Goal: Transaction & Acquisition: Download file/media

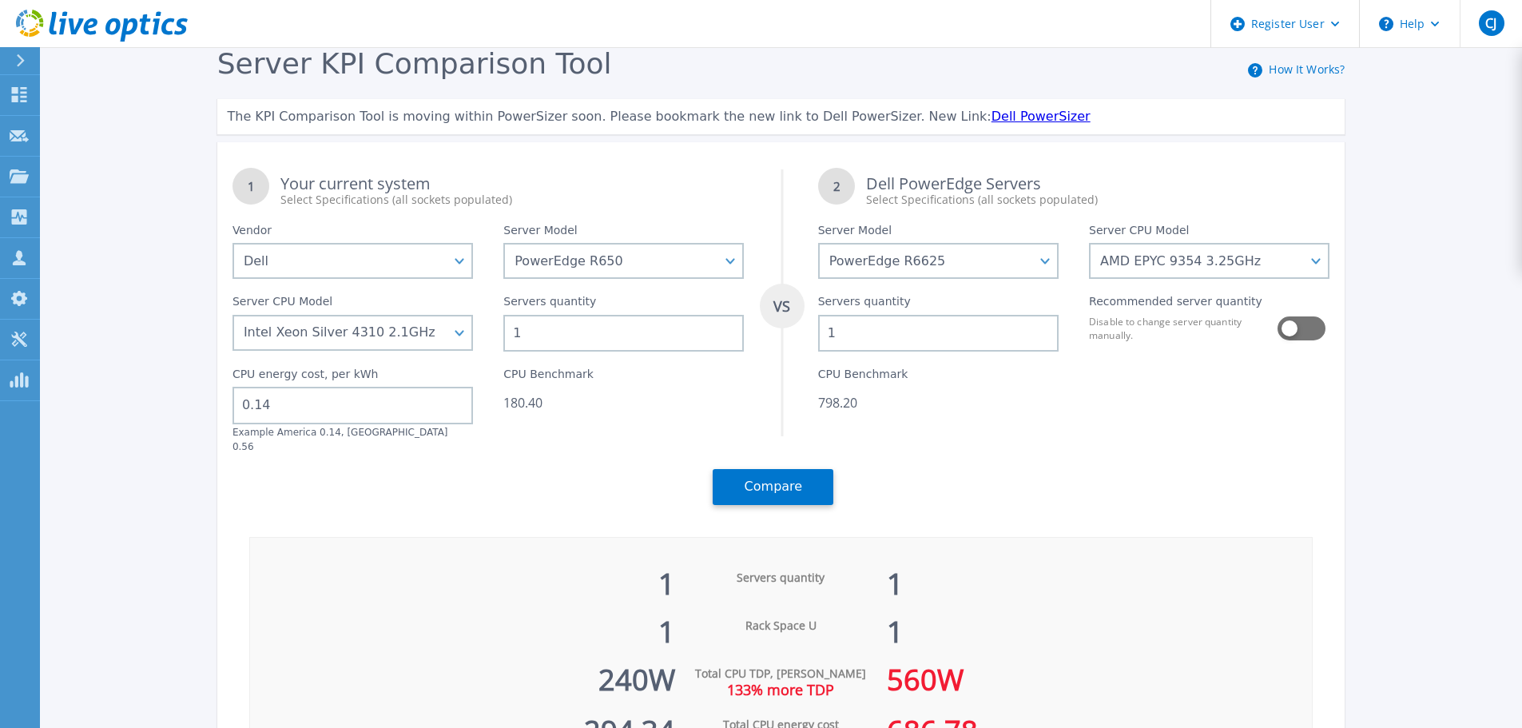
select select "Dell"
select select "PowerEdge R650"
select select "PowerEdge R6625"
select select "335331"
select select "333960"
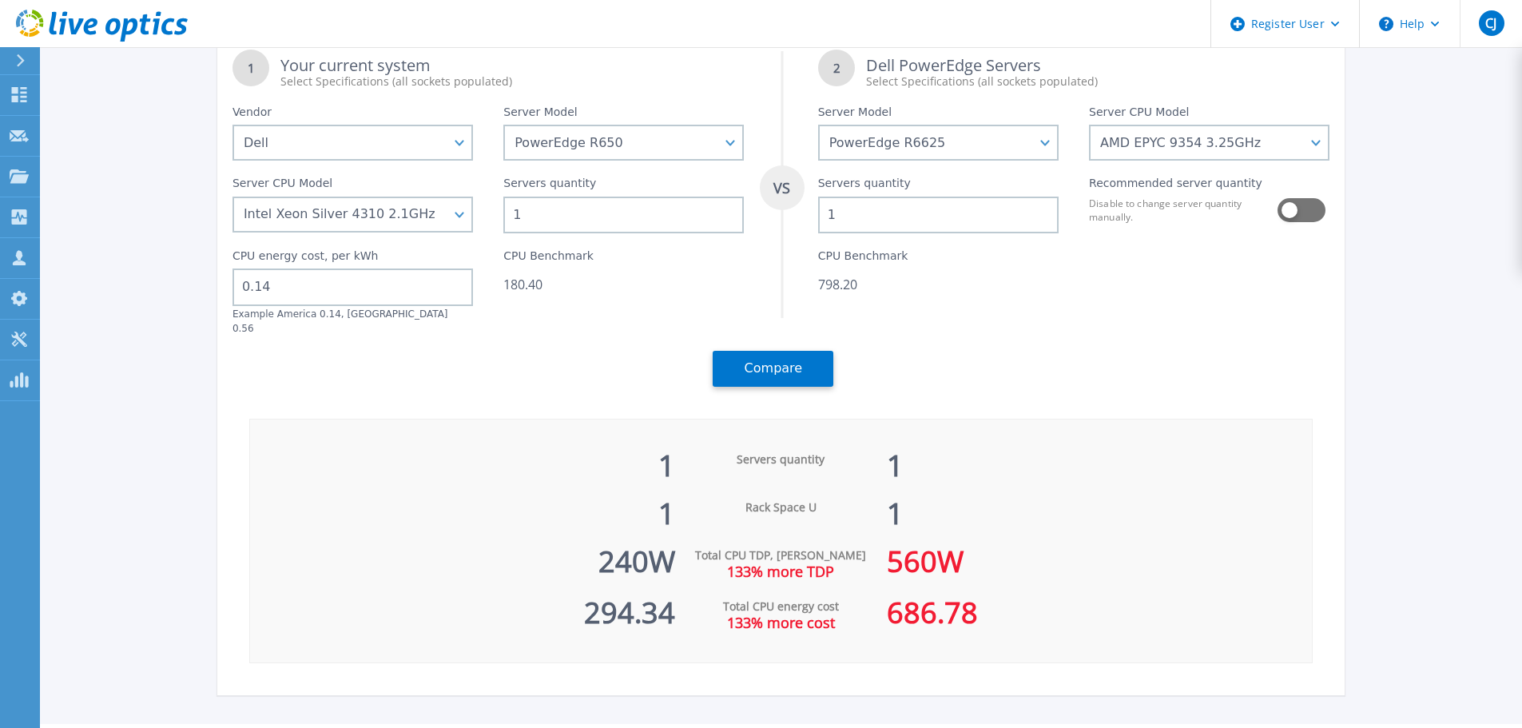
scroll to position [149, 0]
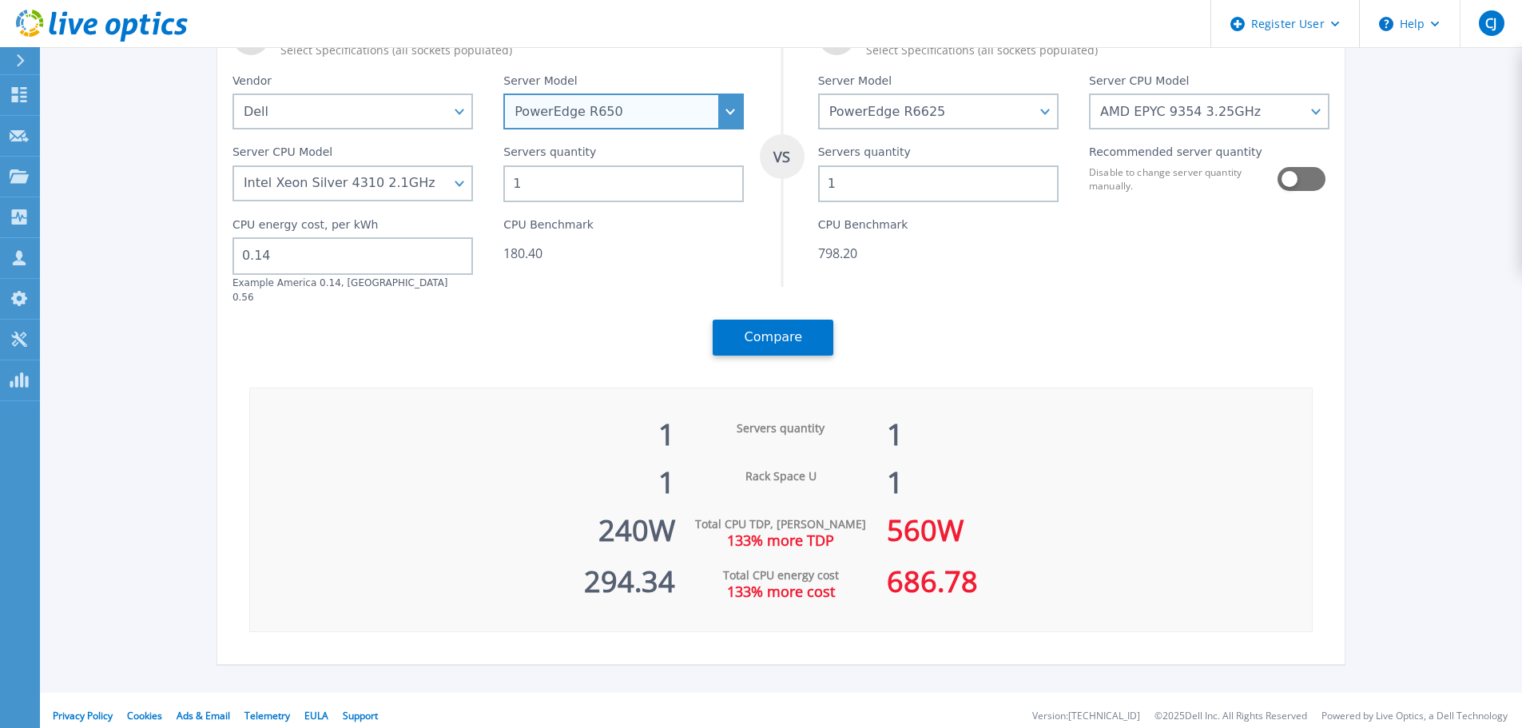
click at [593, 121] on select "PowerEdge C6520 PowerEdge C6525 PowerEdge HS5610 PowerEdge HS5620 PowerEdge R24…" at bounding box center [623, 111] width 241 height 36
select select "PowerEdge R450"
click at [509, 129] on select "PowerEdge C6520 PowerEdge C6525 PowerEdge HS5610 PowerEdge HS5620 PowerEdge R24…" at bounding box center [623, 111] width 241 height 36
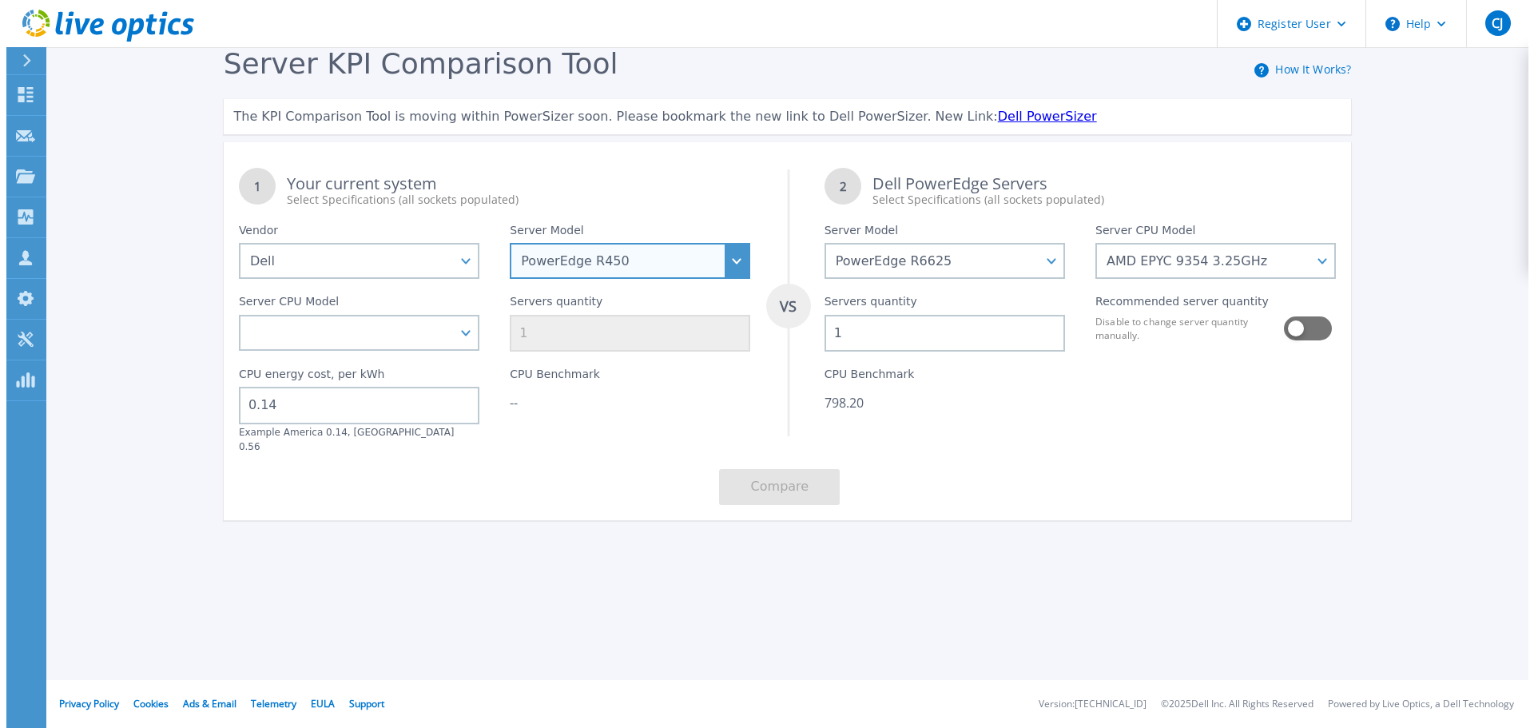
scroll to position [0, 0]
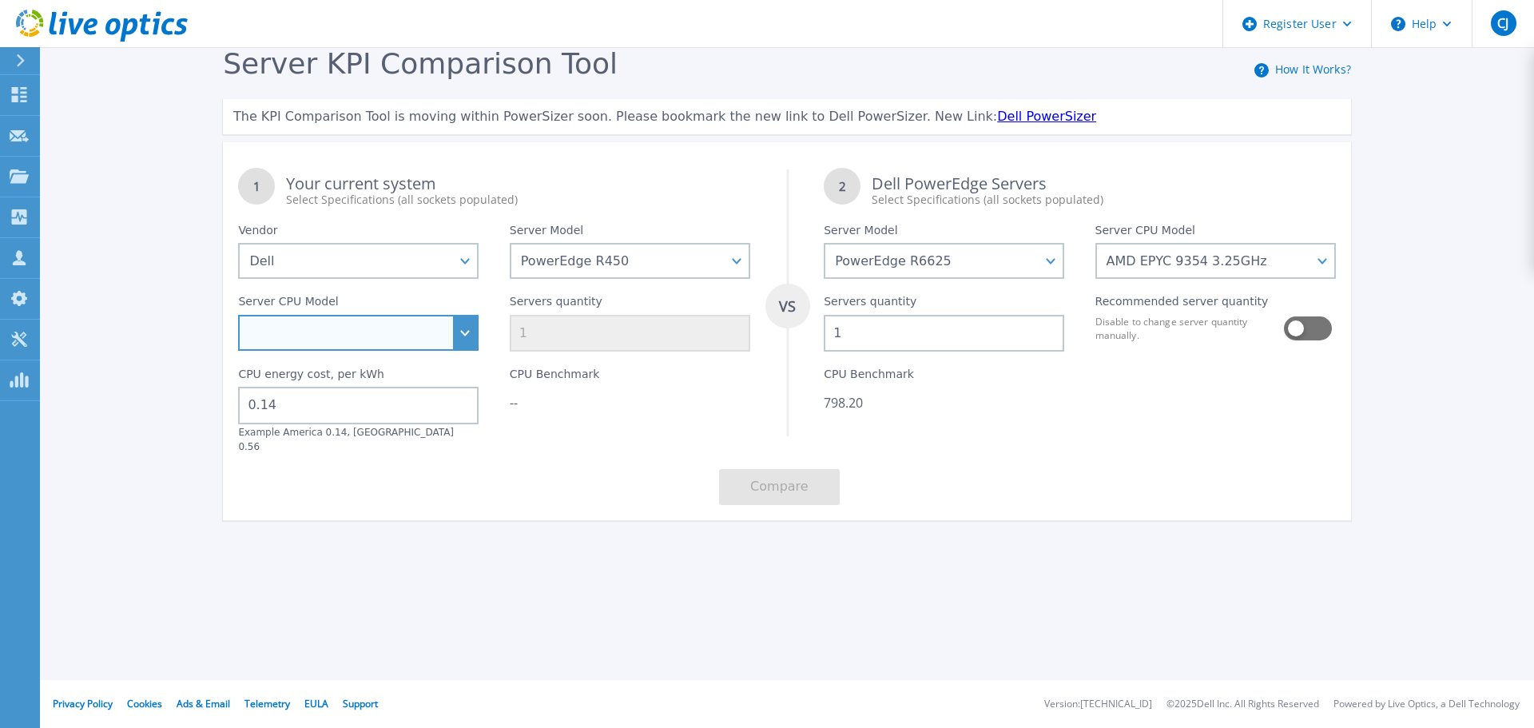
click at [427, 339] on select "Intel Xeon Gold 6312U 2.4GHz Intel Xeon Platinum 8352M 2.3GHz Intel Xeon Platin…" at bounding box center [358, 333] width 241 height 36
select select "333961"
click at [238, 316] on select "Intel Xeon Gold 6312U 2.4GHz Intel Xeon Platinum 8352M 2.3GHz Intel Xeon Platin…" at bounding box center [358, 333] width 241 height 36
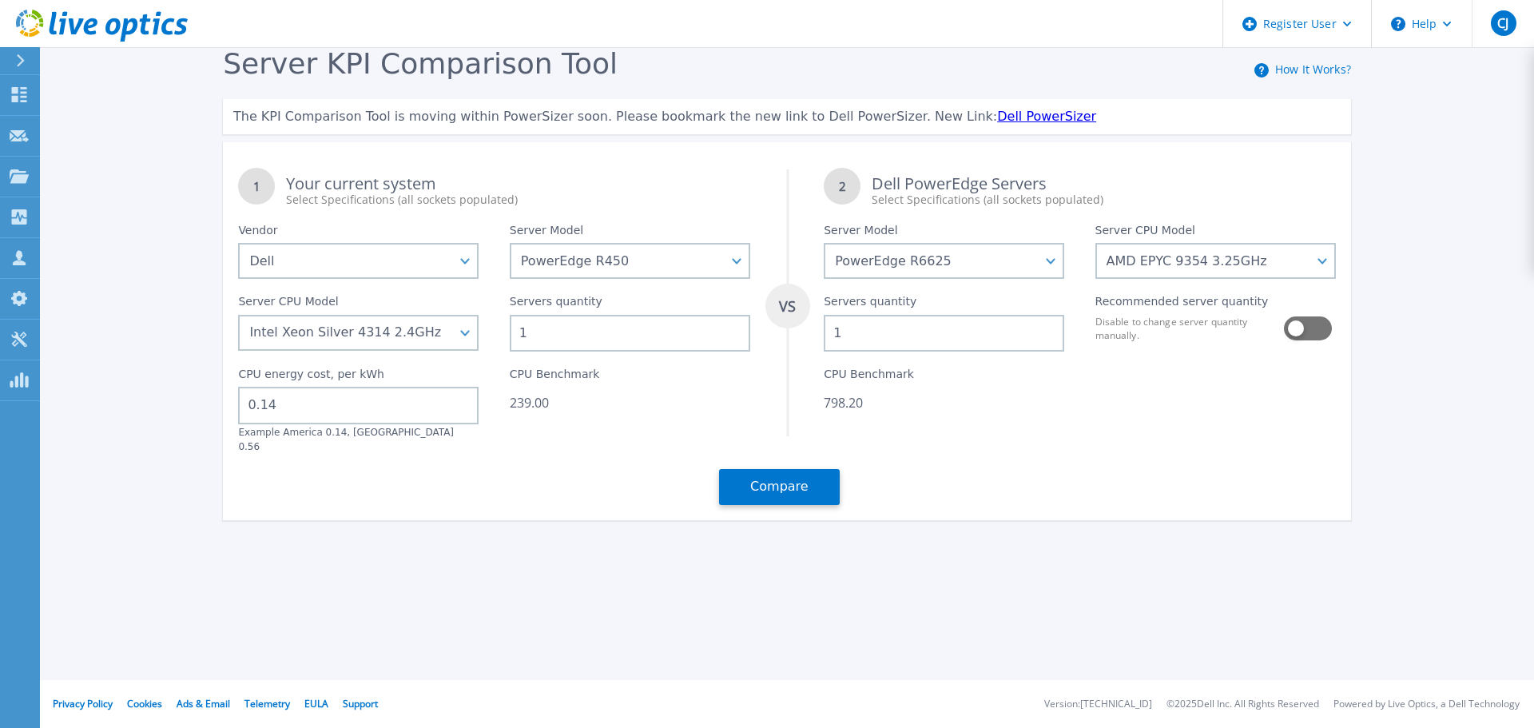
drag, startPoint x: 547, startPoint y: 331, endPoint x: 475, endPoint y: 334, distance: 72.0
click at [475, 334] on div "1 Your current system Select Specifications (all sockets populated) VS 2 Dell P…" at bounding box center [787, 337] width 1128 height 368
type input "2"
click at [574, 441] on div "1 Your current system Select Specifications (all sockets populated) VS 2 Dell P…" at bounding box center [787, 337] width 1128 height 368
click at [785, 469] on button "Compare" at bounding box center [779, 487] width 121 height 36
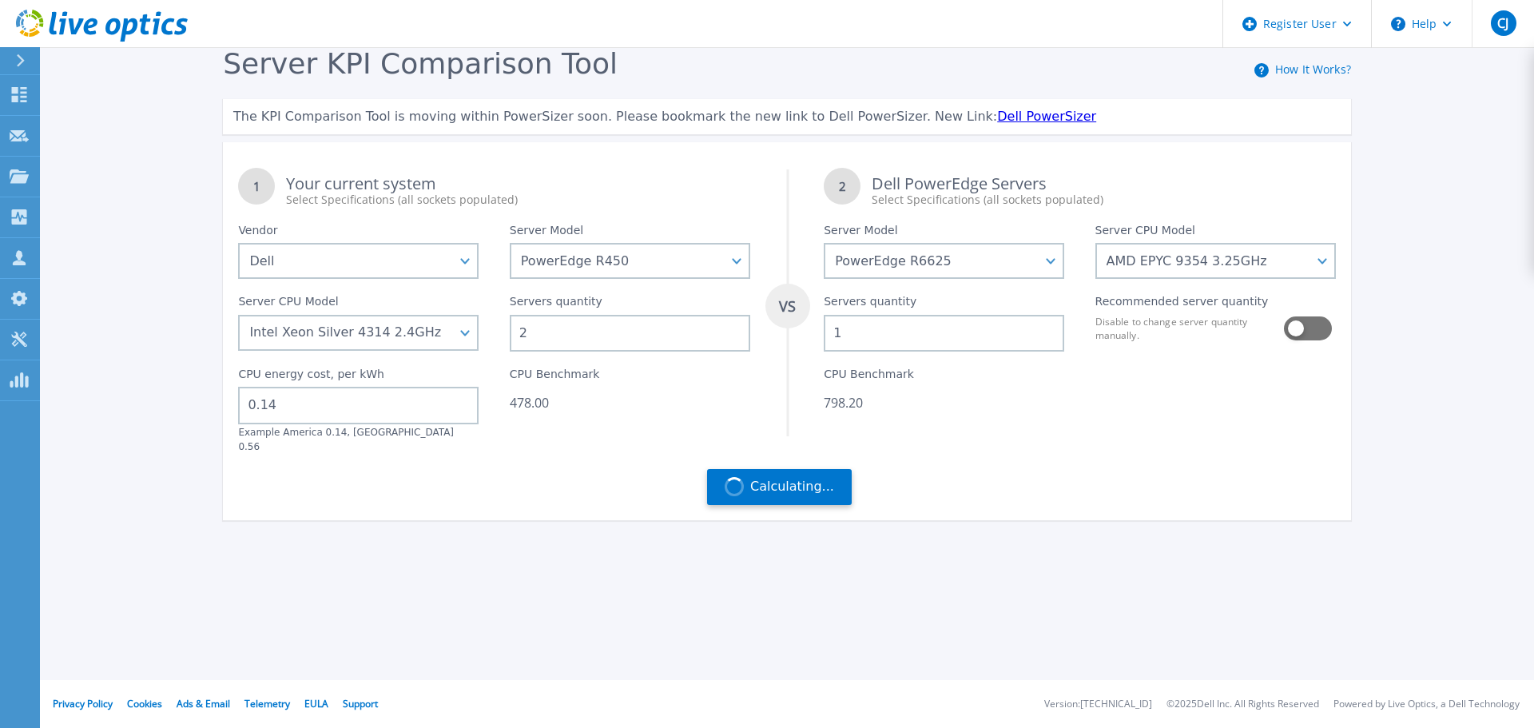
click at [1048, 479] on div "1 Your current system Select Specifications (all sockets populated) VS 2 Dell P…" at bounding box center [787, 337] width 1128 height 368
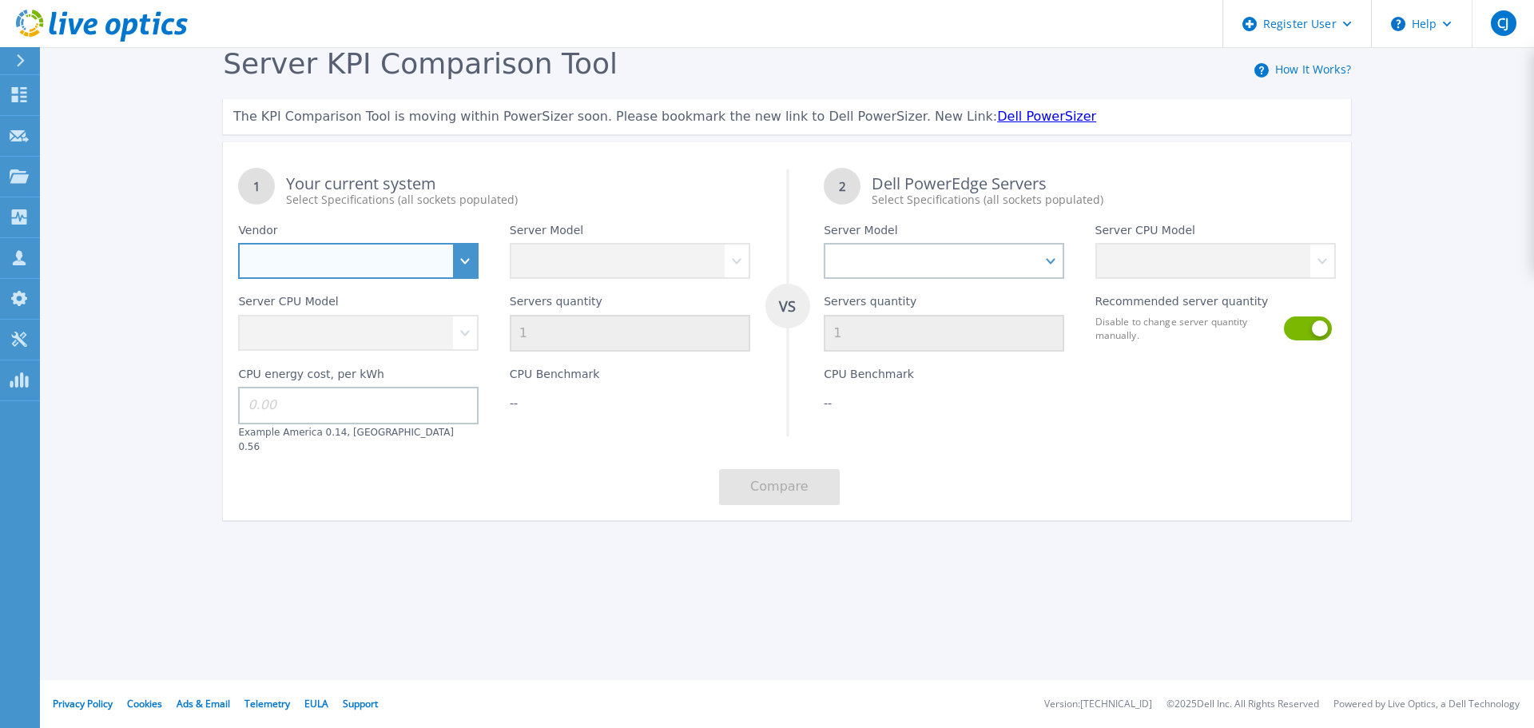
click at [423, 255] on select "Dell HPE Lenovo Supermicro" at bounding box center [358, 261] width 241 height 36
click at [238, 244] on select "Dell HPE Lenovo Supermicro" at bounding box center [358, 261] width 241 height 36
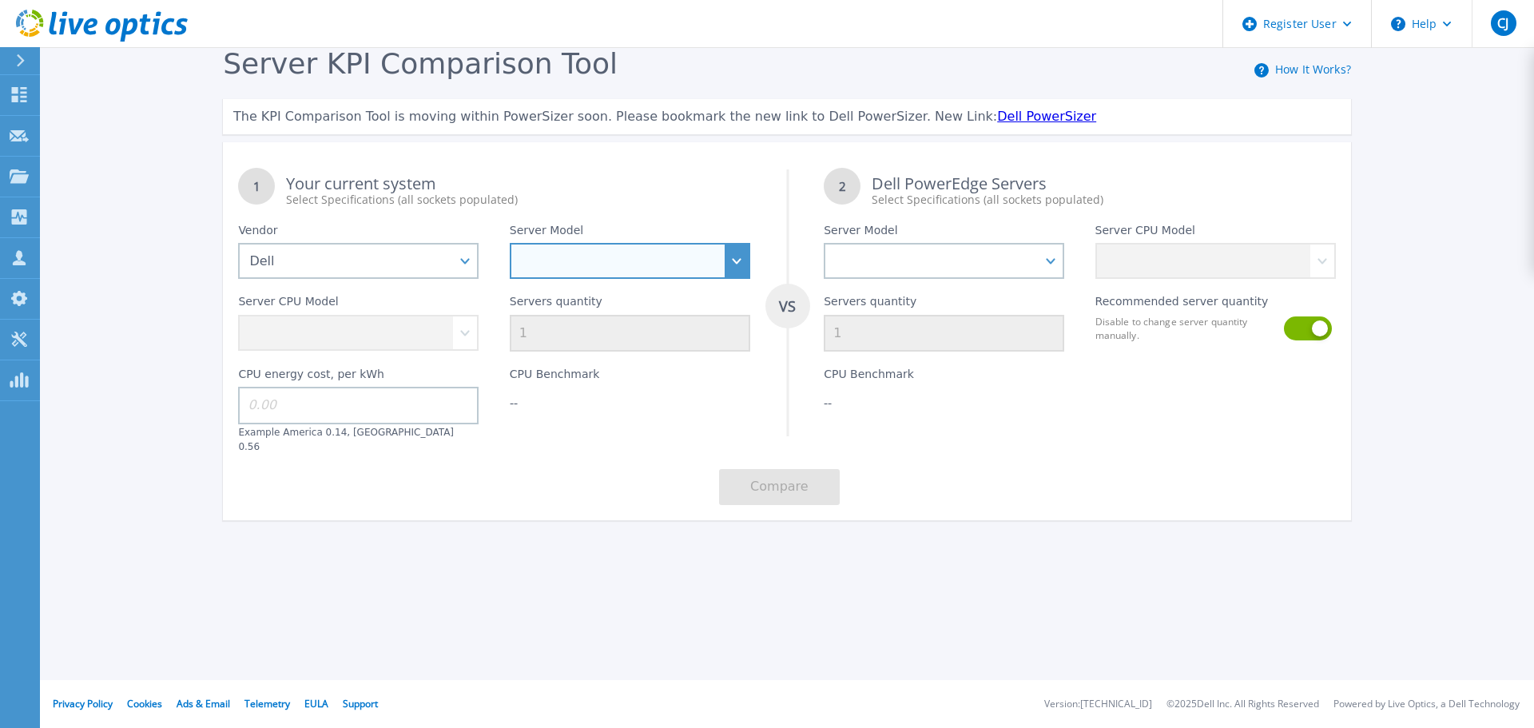
click at [625, 261] on select "PowerEdge C6520 PowerEdge C6525 PowerEdge HS5610 PowerEdge HS5620 PowerEdge R24…" at bounding box center [630, 261] width 241 height 36
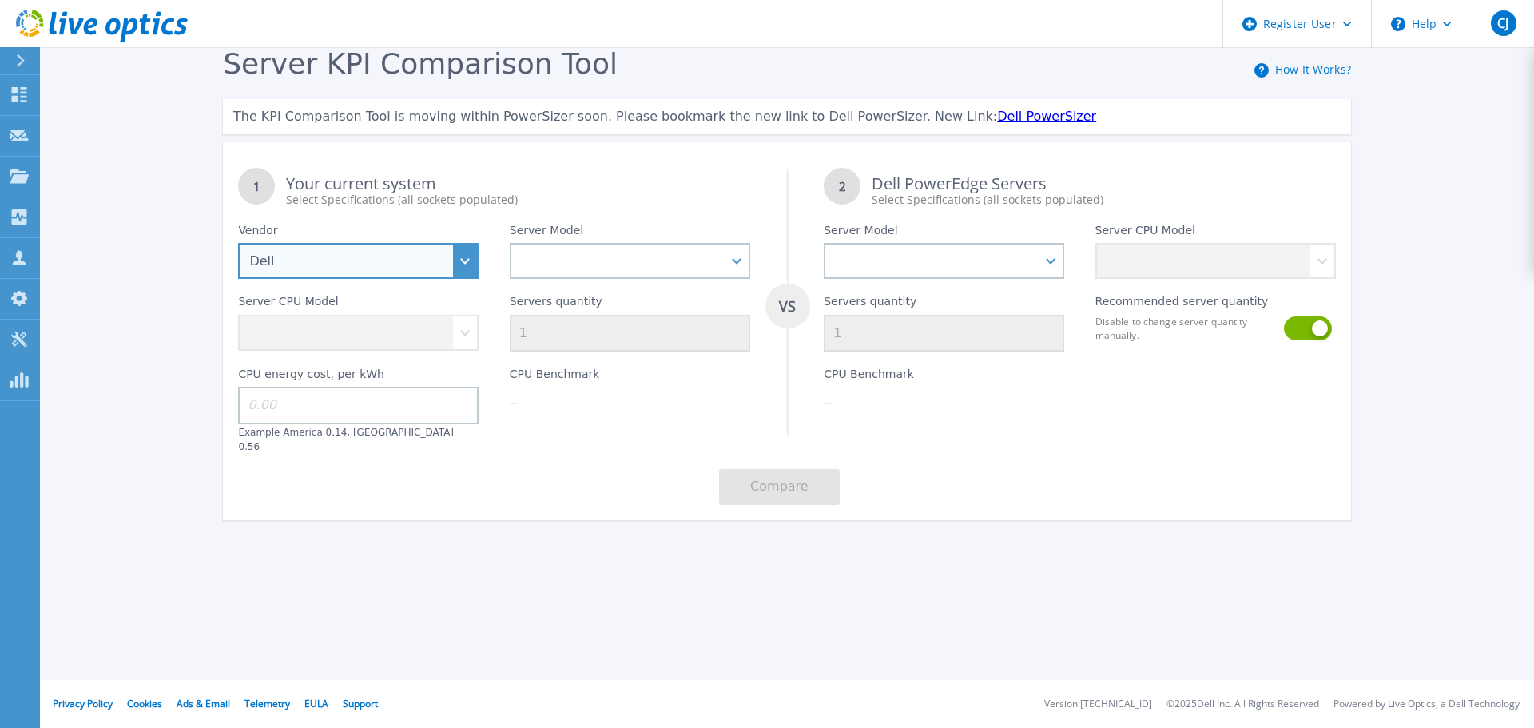
click at [397, 272] on select "Dell HPE Lenovo Supermicro" at bounding box center [358, 261] width 241 height 36
click at [238, 244] on select "Dell HPE Lenovo Supermicro" at bounding box center [358, 261] width 241 height 36
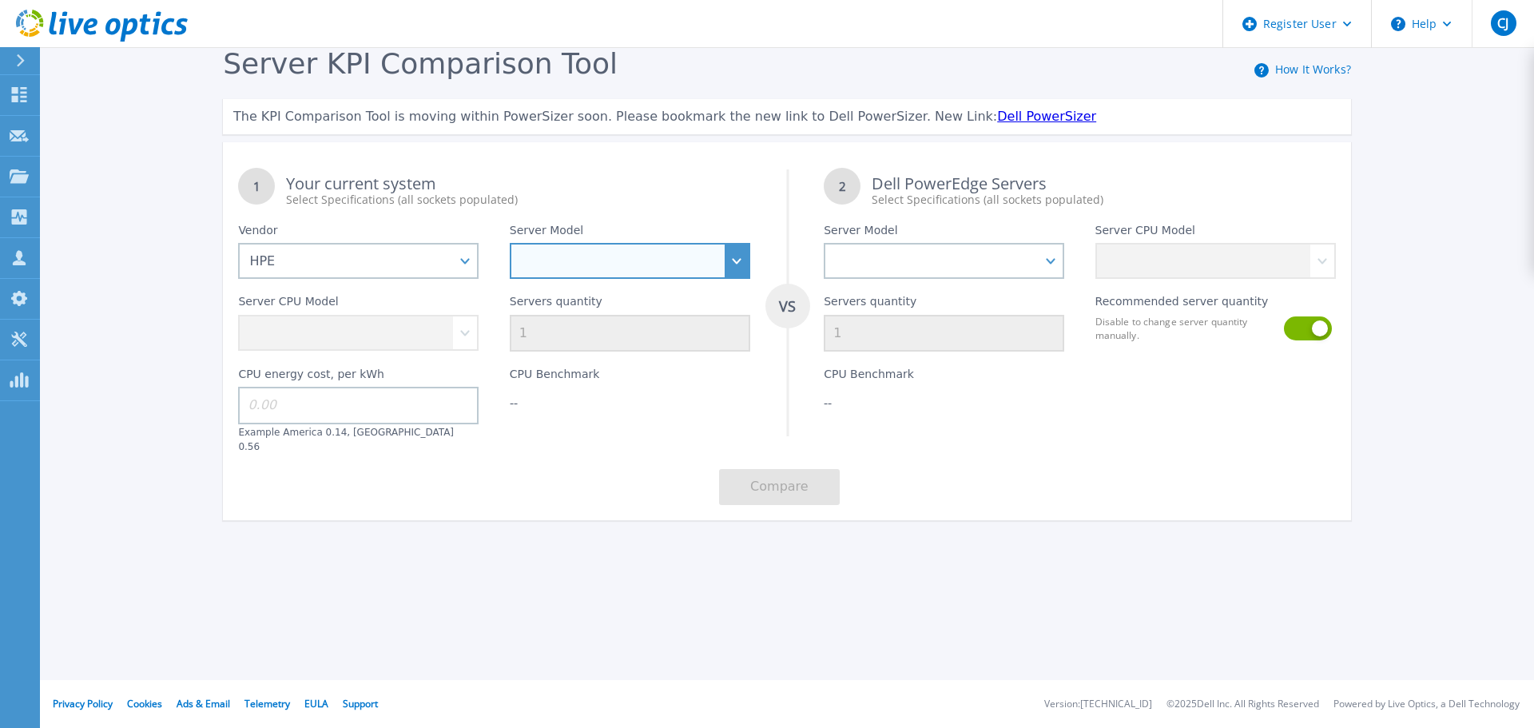
click at [554, 255] on select "Cloudline CL3150 Compute Scale-up Server 3200 DL110 DL145 DL20 DL320 DL325 DL34…" at bounding box center [630, 261] width 241 height 36
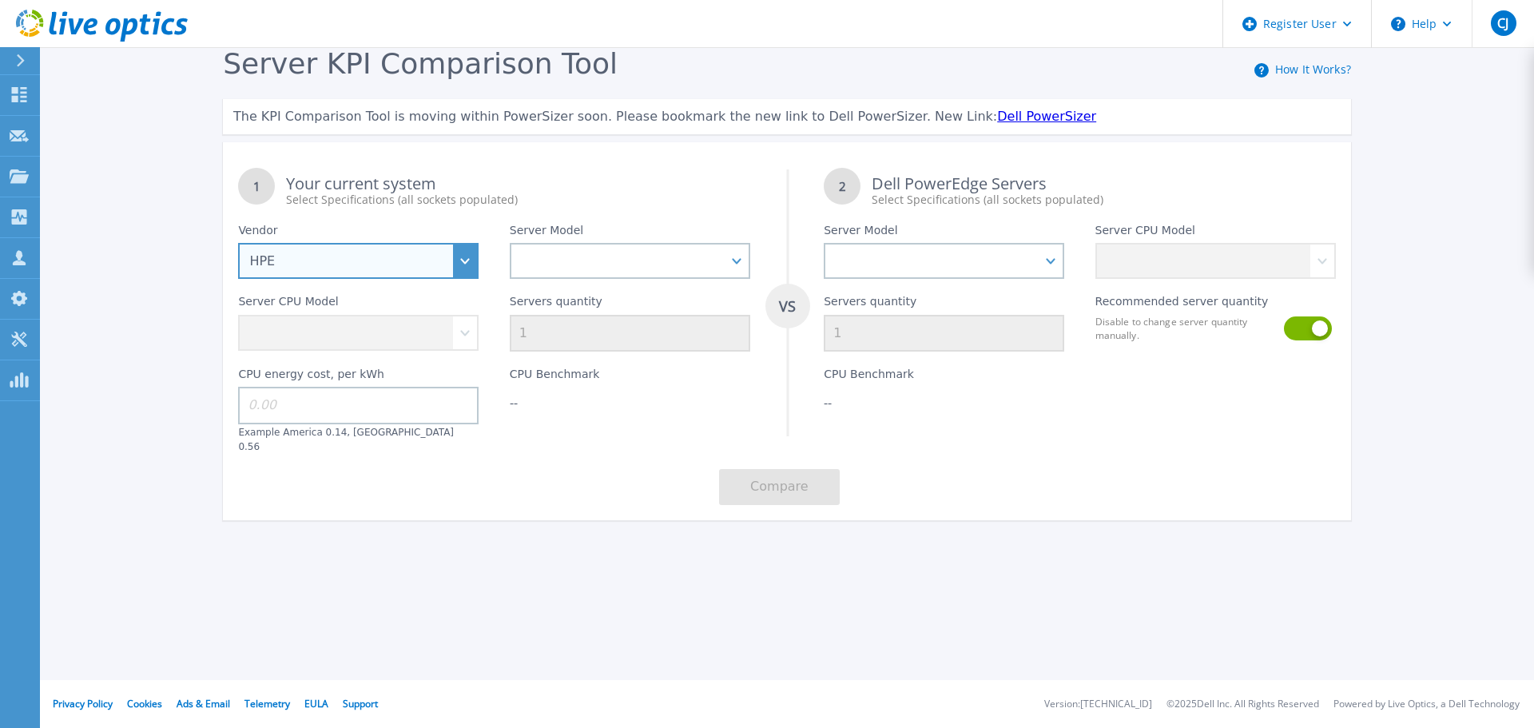
drag, startPoint x: 336, startPoint y: 256, endPoint x: 334, endPoint y: 271, distance: 15.3
click at [336, 256] on select "Dell HPE Lenovo Supermicro" at bounding box center [358, 261] width 241 height 36
select select "Dell"
click at [238, 244] on select "Dell HPE Lenovo Supermicro" at bounding box center [358, 261] width 241 height 36
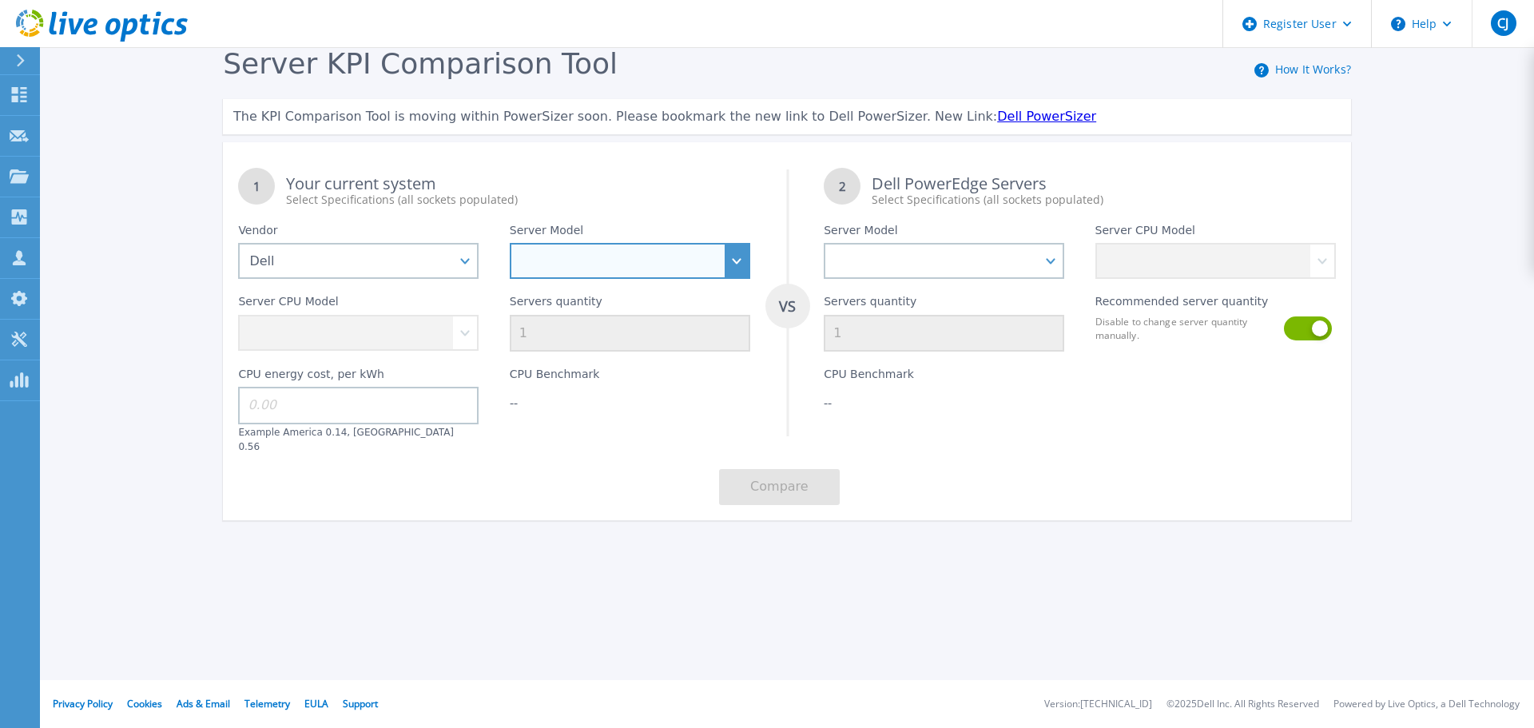
click at [584, 259] on select "PowerEdge C6520 PowerEdge C6525 PowerEdge HS5610 PowerEdge HS5620 PowerEdge R24…" at bounding box center [630, 261] width 241 height 36
select select "PowerEdge R450"
click at [510, 244] on select "PowerEdge C6520 PowerEdge C6525 PowerEdge HS5610 PowerEdge HS5620 PowerEdge R24…" at bounding box center [630, 261] width 241 height 36
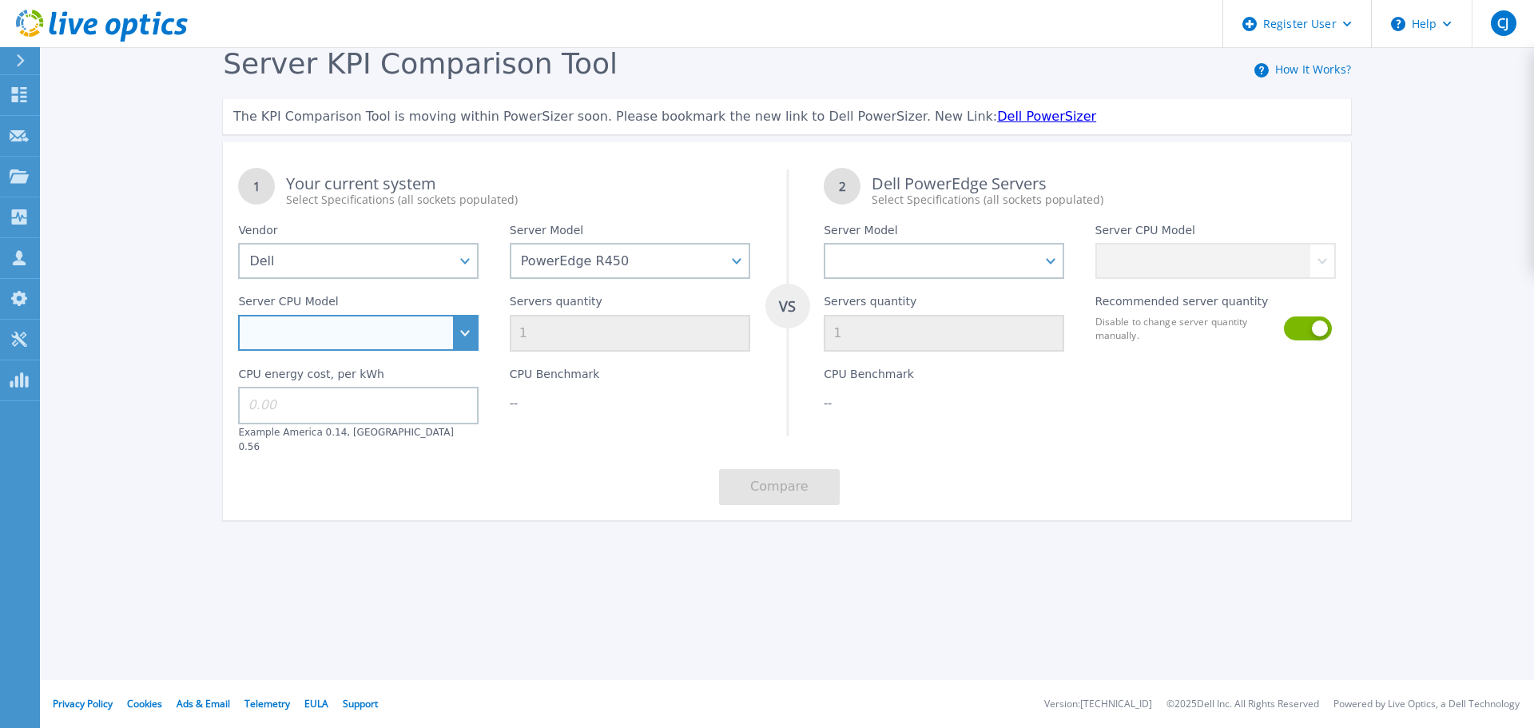
click at [358, 335] on select "Intel Xeon Silver 4316 2.3GHz Intel Xeon Silver 4309Y 2.8GHz Intel Xeon Silver …" at bounding box center [358, 333] width 241 height 36
select select "335011"
click at [238, 316] on select "Intel Xeon Silver 4316 2.3GHz Intel Xeon Silver 4309Y 2.8GHz Intel Xeon Silver …" at bounding box center [358, 333] width 241 height 36
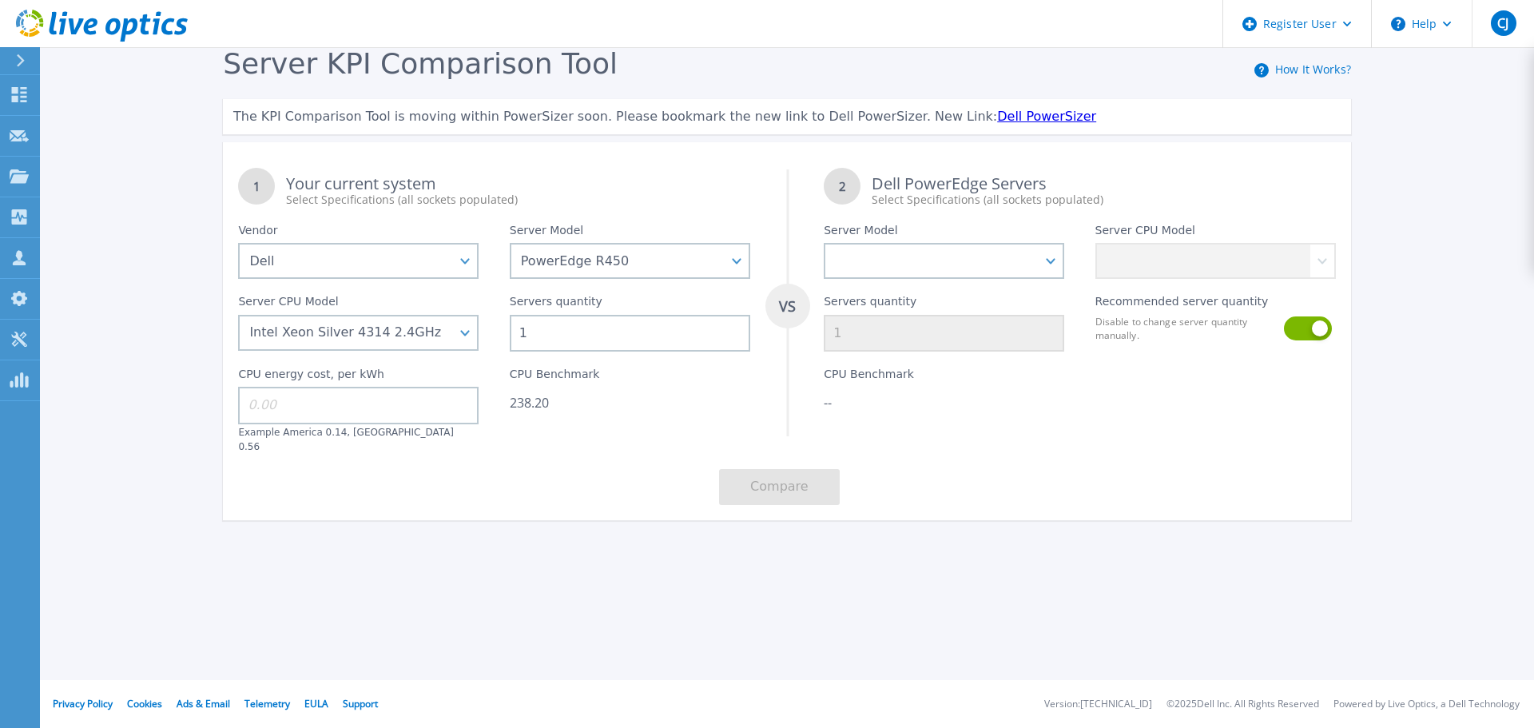
drag, startPoint x: 558, startPoint y: 332, endPoint x: 438, endPoint y: 332, distance: 119.9
click at [438, 332] on div "1 Your current system Select Specifications (all sockets populated) VS 2 Dell P…" at bounding box center [787, 337] width 1128 height 368
type input "2"
click at [697, 651] on div "Register User Help CJ Dell User Coletha-Nichole Johnson Coletha.Johnson@dell.co…" at bounding box center [767, 364] width 1534 height 728
click at [377, 405] on input at bounding box center [358, 405] width 241 height 37
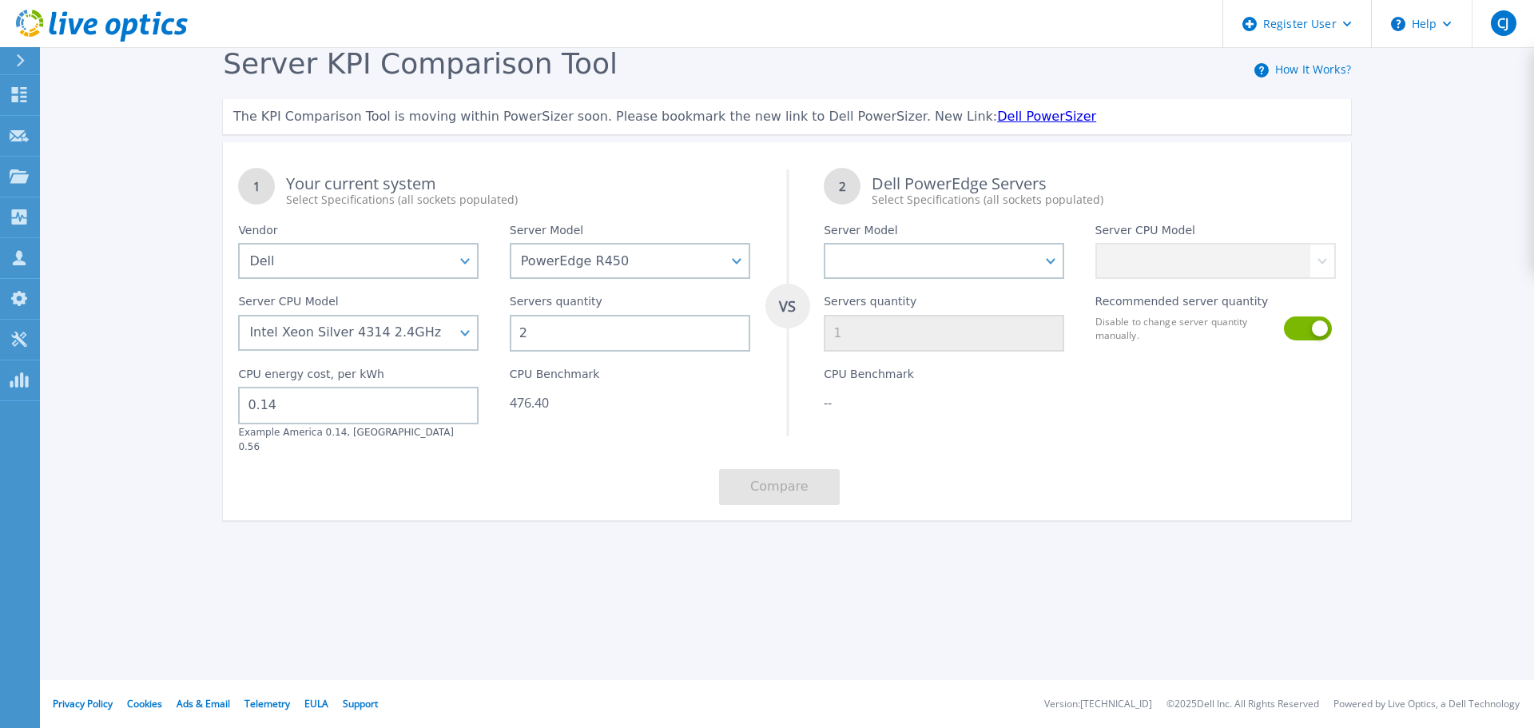
type input "0.14"
click at [697, 466] on div "1 Your current system Select Specifications (all sockets populated) VS 2 Dell P…" at bounding box center [787, 337] width 1128 height 368
click at [875, 256] on select "PowerEdge C6520 PowerEdge C6525 PowerEdge HS5610 PowerEdge HS5620 PowerEdge R24…" at bounding box center [944, 261] width 241 height 36
select select "PowerEdge R6625"
click at [824, 244] on select "PowerEdge C6520 PowerEdge C6525 PowerEdge HS5610 PowerEdge HS5620 PowerEdge R24…" at bounding box center [944, 261] width 241 height 36
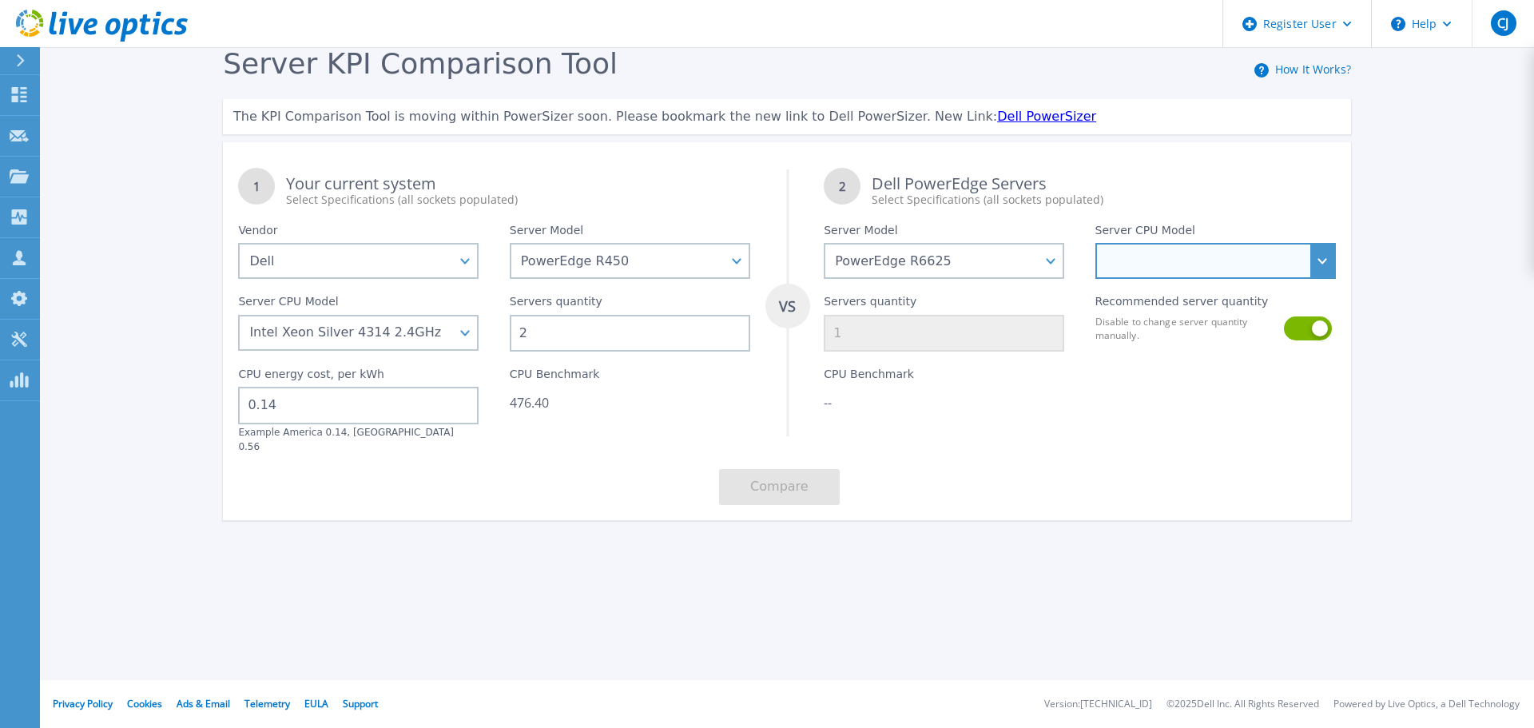
click at [1131, 254] on select "AMD EPYC 9124 3GHz AMD EPYC 9174F 4.1GHz AMD EPYC 9224 2.5GHz AMD EPYC 9334 2.7…" at bounding box center [1216, 261] width 241 height 36
select select "335331"
click at [1096, 244] on select "AMD EPYC 9124 3GHz AMD EPYC 9174F 4.1GHz AMD EPYC 9224 2.5GHz AMD EPYC 9334 2.7…" at bounding box center [1216, 261] width 241 height 36
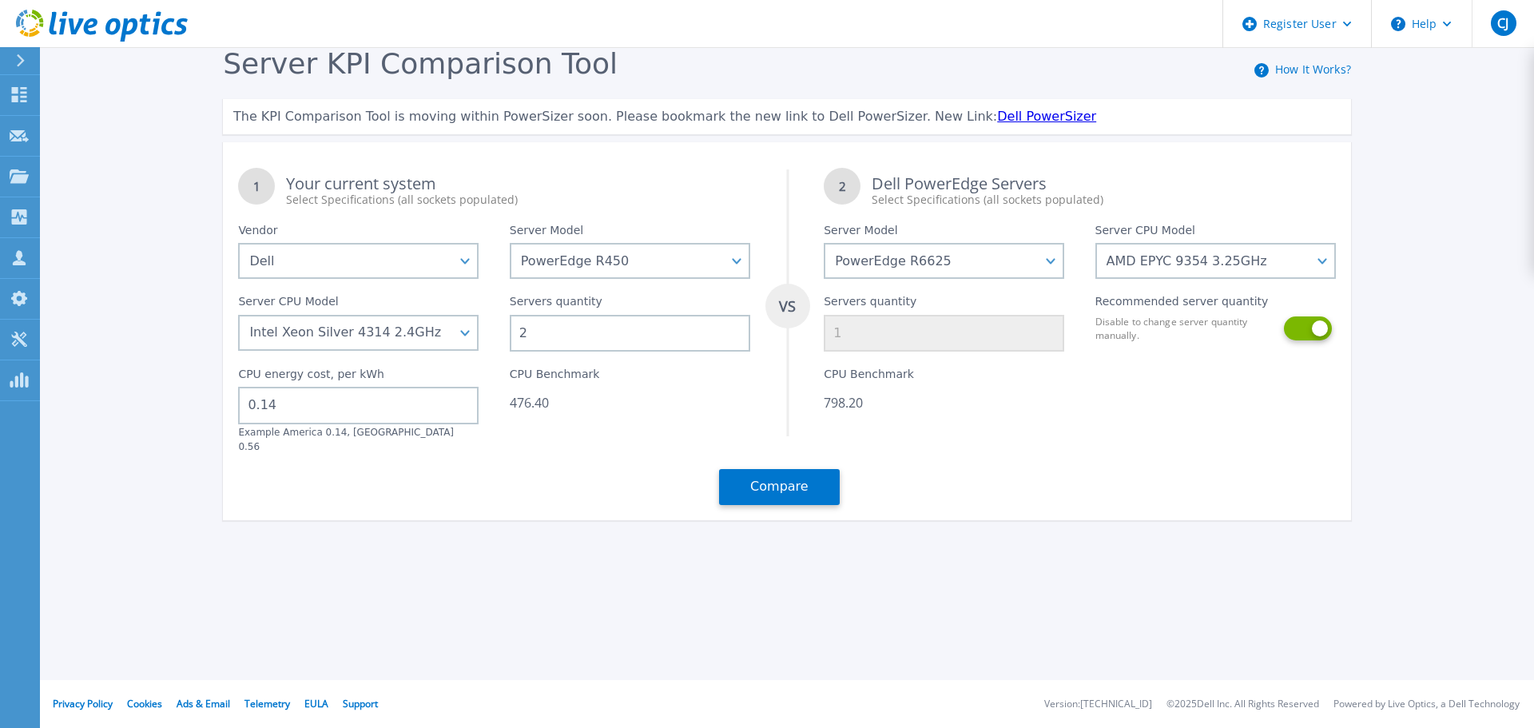
click at [1300, 325] on button at bounding box center [1307, 328] width 46 height 24
click at [897, 332] on input "1" at bounding box center [944, 333] width 241 height 37
type input "10"
click at [797, 469] on button "Compare" at bounding box center [779, 487] width 121 height 36
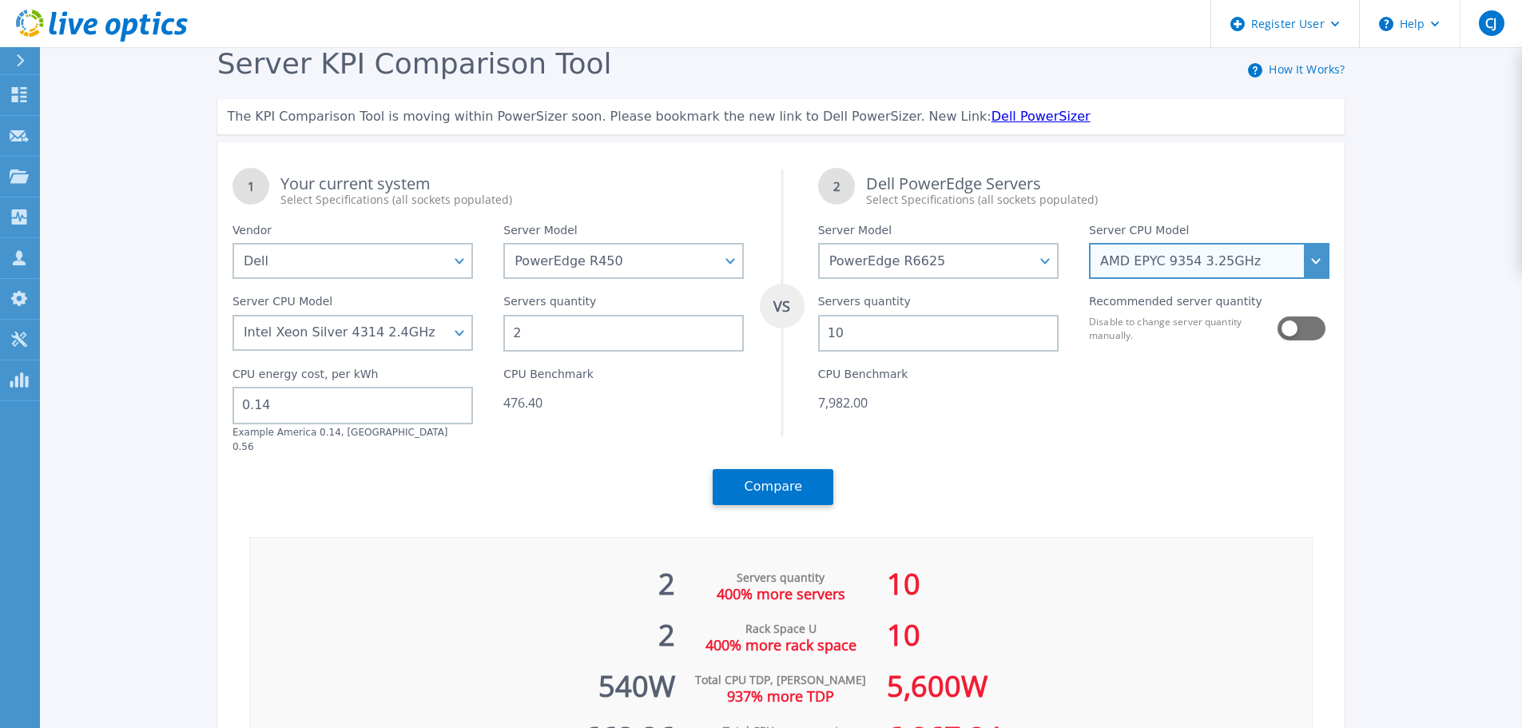
drag, startPoint x: 1103, startPoint y: 264, endPoint x: 1221, endPoint y: 266, distance: 118.3
click at [1221, 266] on select "AMD EPYC 9124 3GHz AMD EPYC 9174F 4.1GHz AMD EPYC 9224 2.5GHz AMD EPYC 9334 2.7…" at bounding box center [1209, 261] width 241 height 36
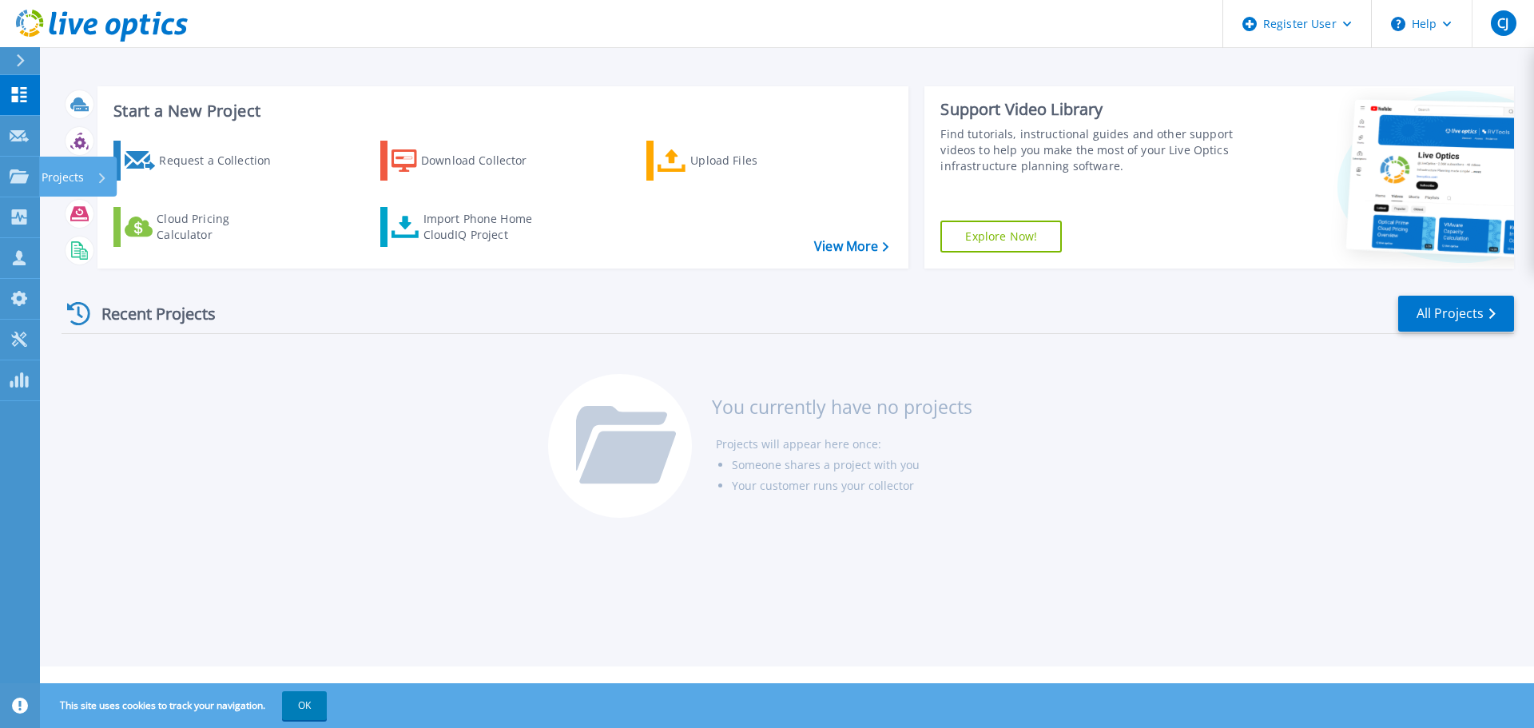
click at [107, 180] on div "Projects" at bounding box center [78, 177] width 78 height 40
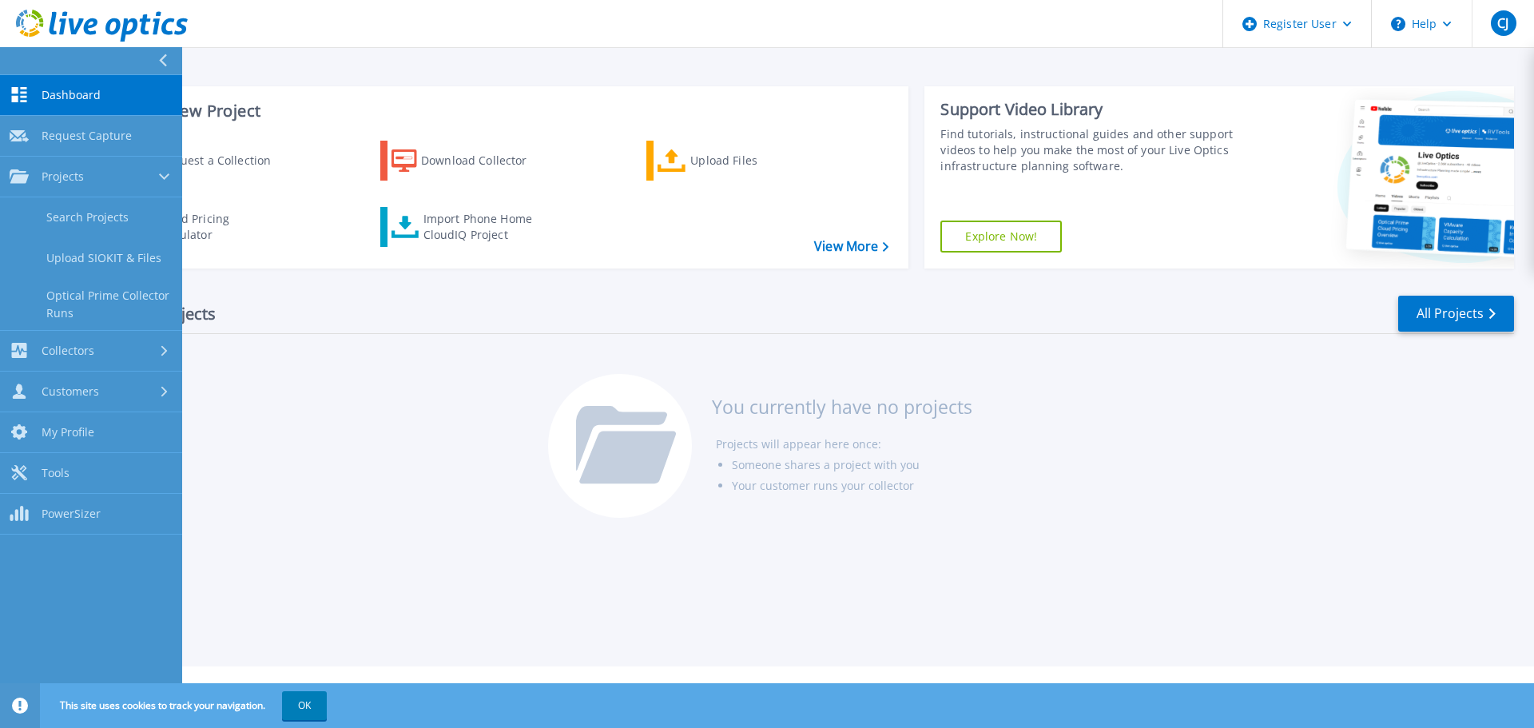
click at [99, 217] on link "Search Projects" at bounding box center [91, 217] width 182 height 41
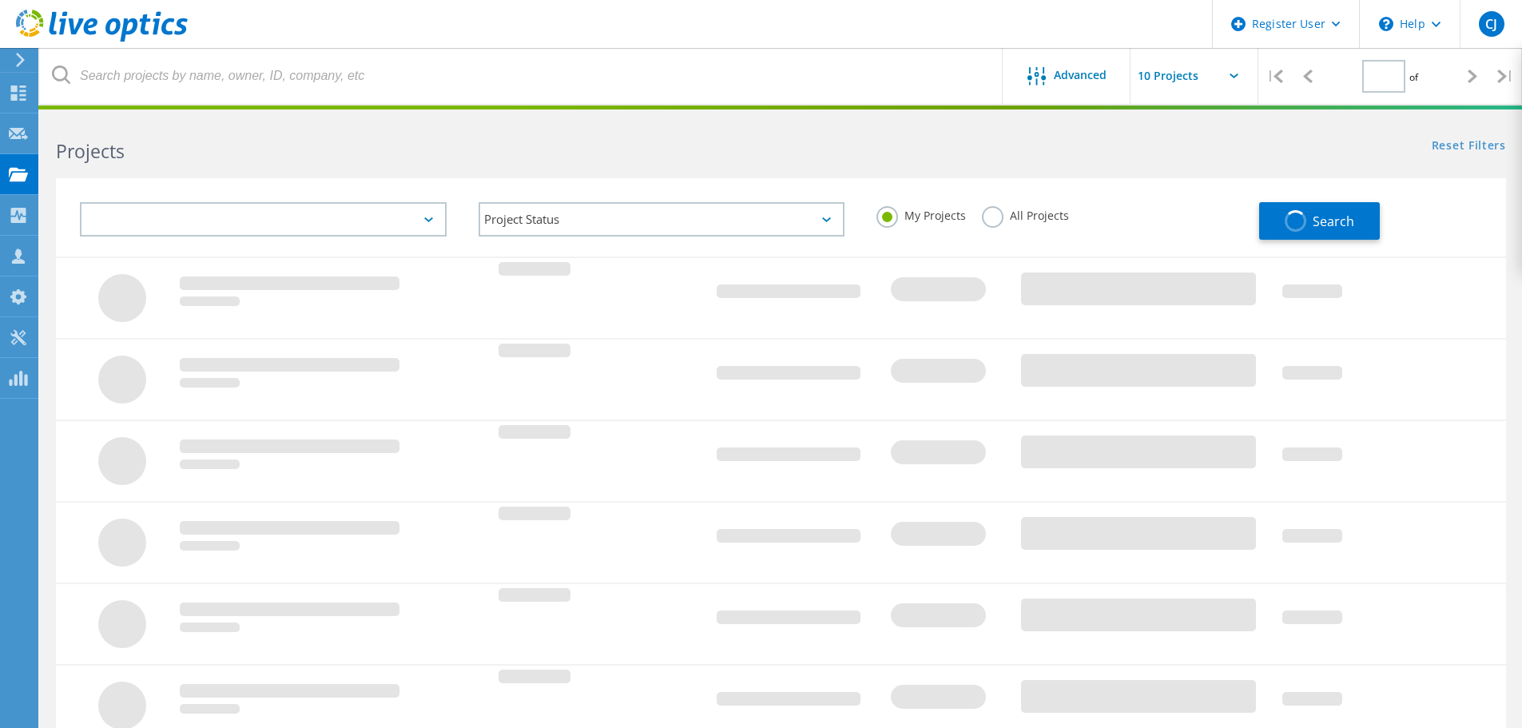
type input "1"
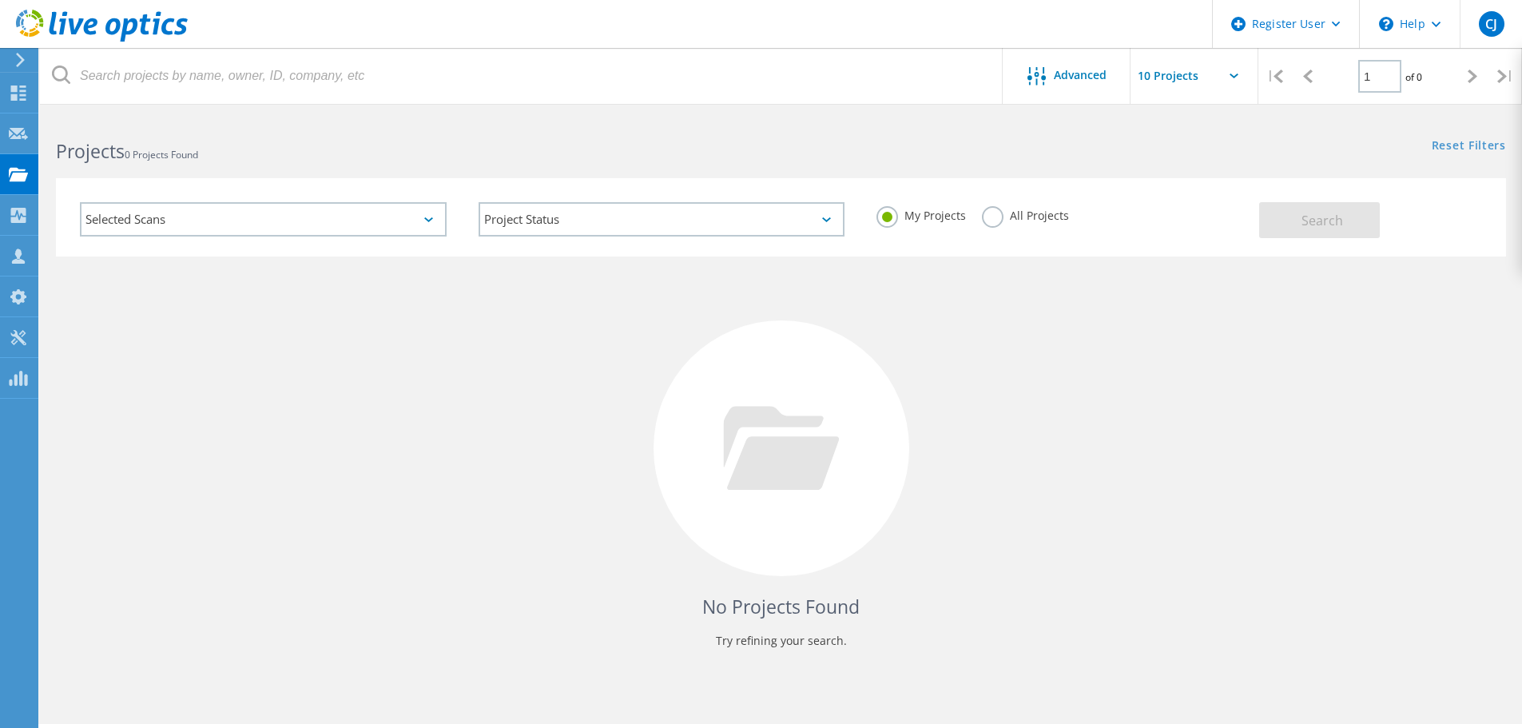
click at [993, 218] on label "All Projects" at bounding box center [1025, 213] width 87 height 15
click at [0, 0] on input "All Projects" at bounding box center [0, 0] width 0 height 0
click at [1302, 219] on span "Search" at bounding box center [1323, 221] width 42 height 18
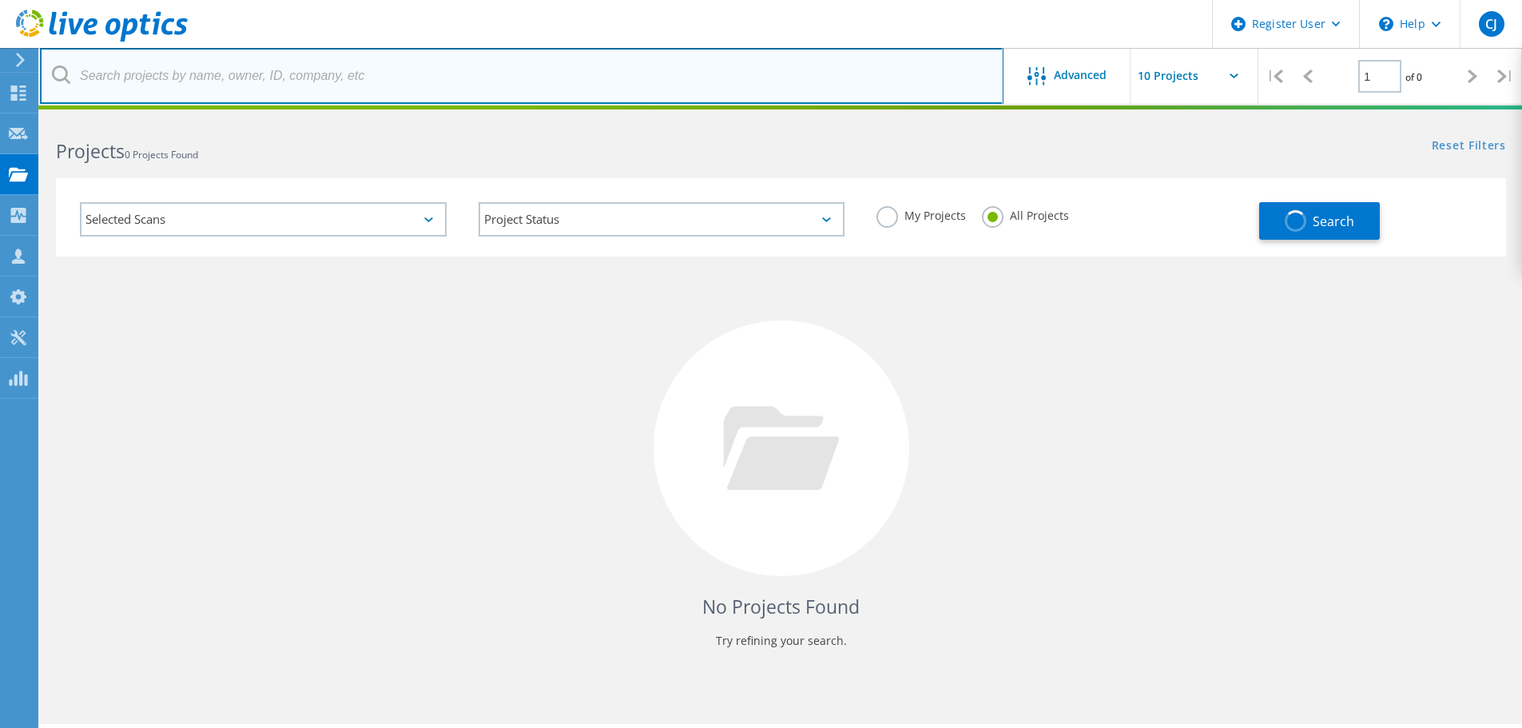
click at [331, 84] on input "text" at bounding box center [522, 76] width 964 height 56
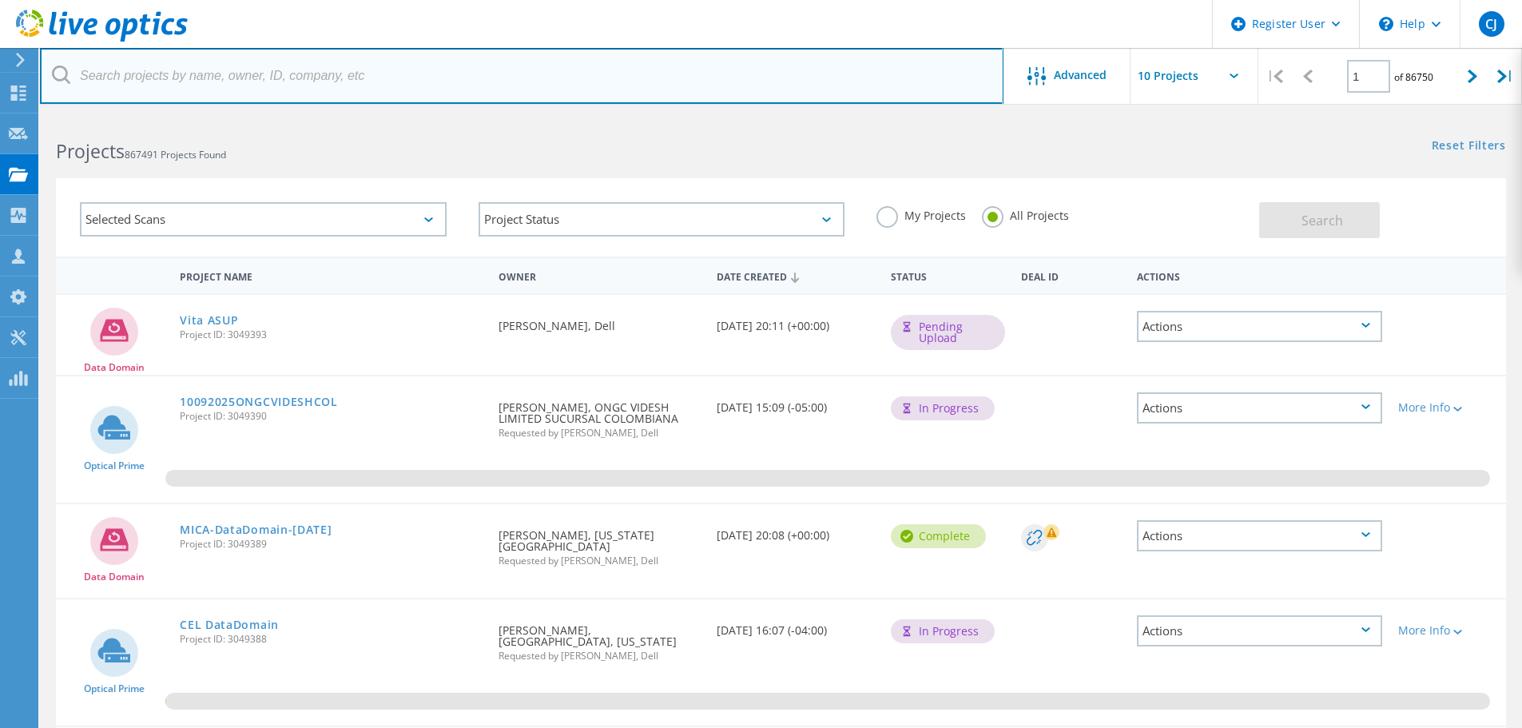
click at [165, 72] on input "text" at bounding box center [522, 76] width 964 height 56
paste input "3047699"
type input "3047699"
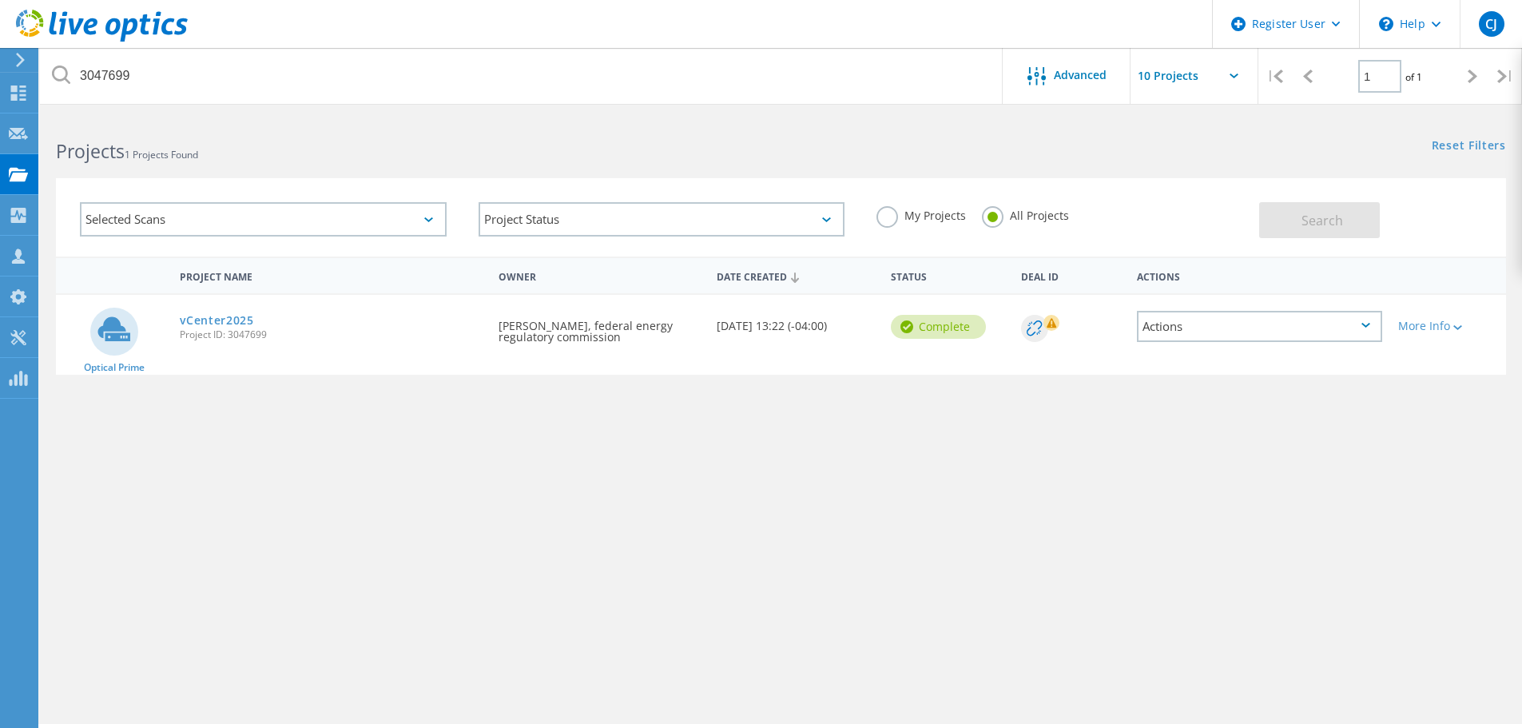
click at [226, 318] on link "vCenter2025" at bounding box center [217, 320] width 74 height 11
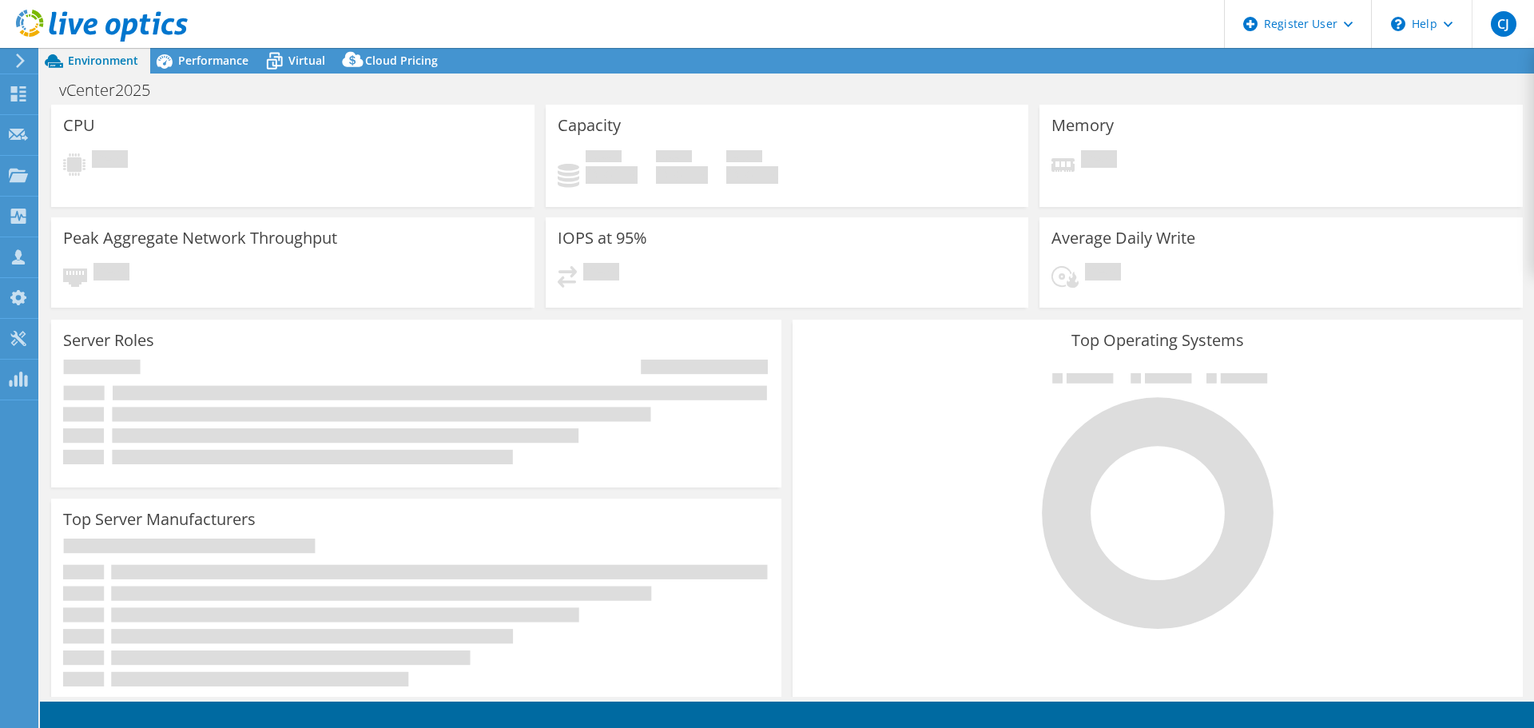
select select "USEast"
select select "USD"
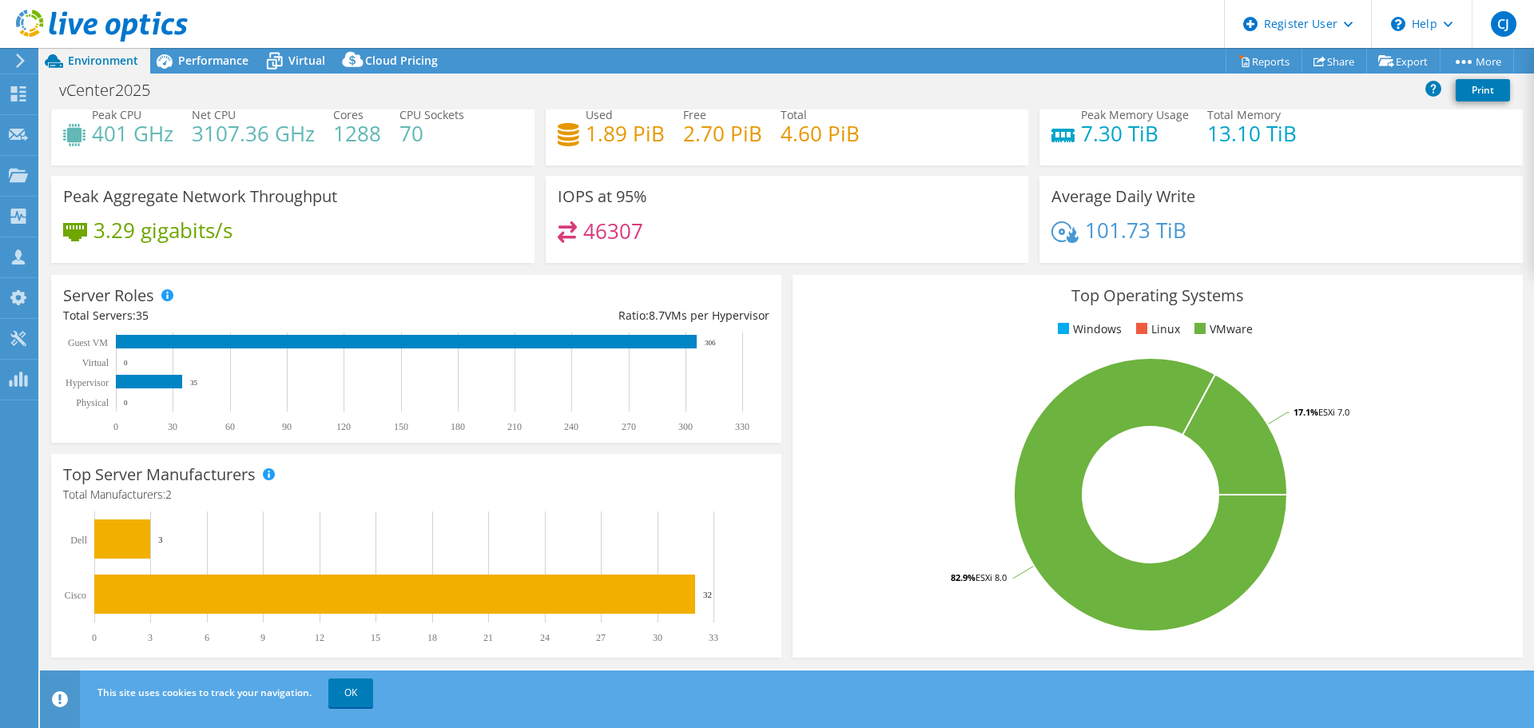
scroll to position [80, 0]
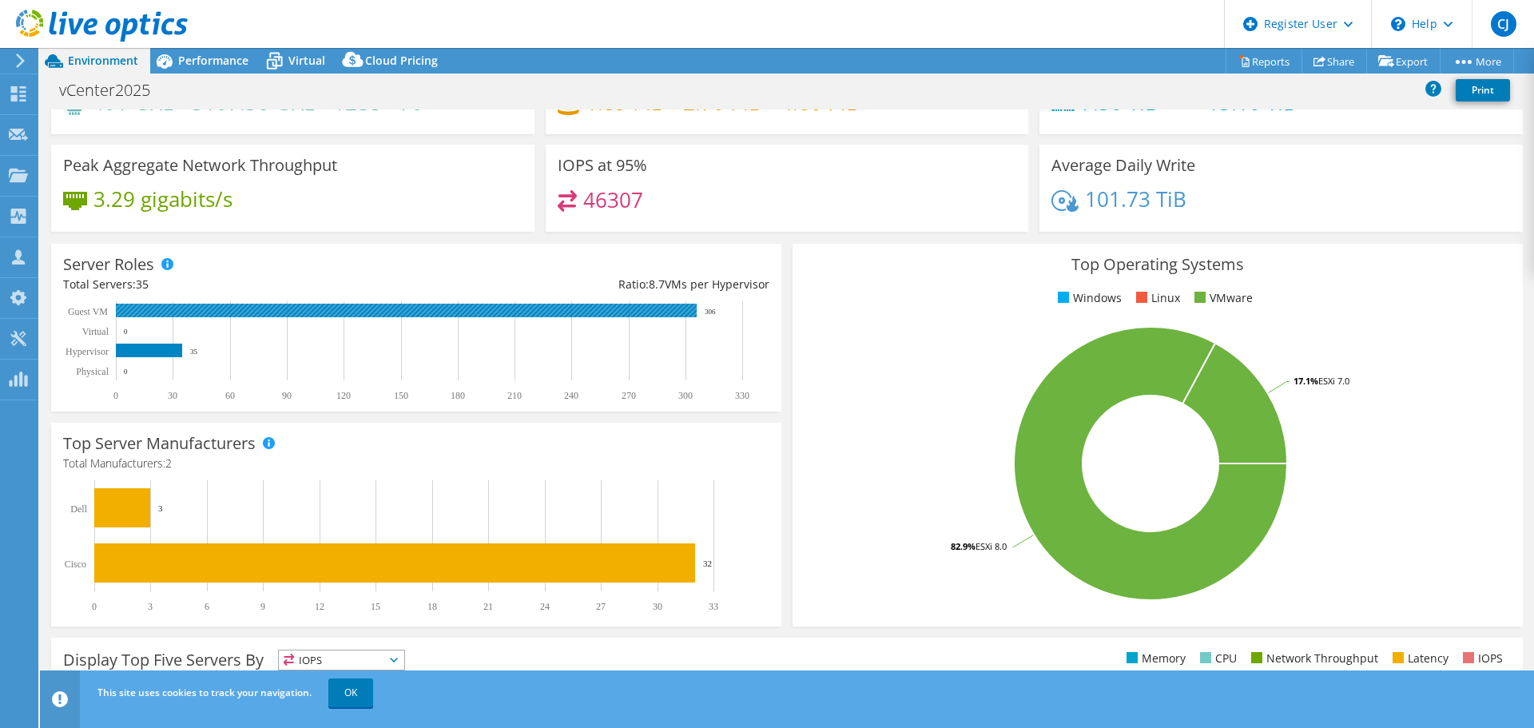
click at [424, 316] on rect at bounding box center [406, 311] width 581 height 14
click at [145, 349] on rect at bounding box center [149, 351] width 66 height 14
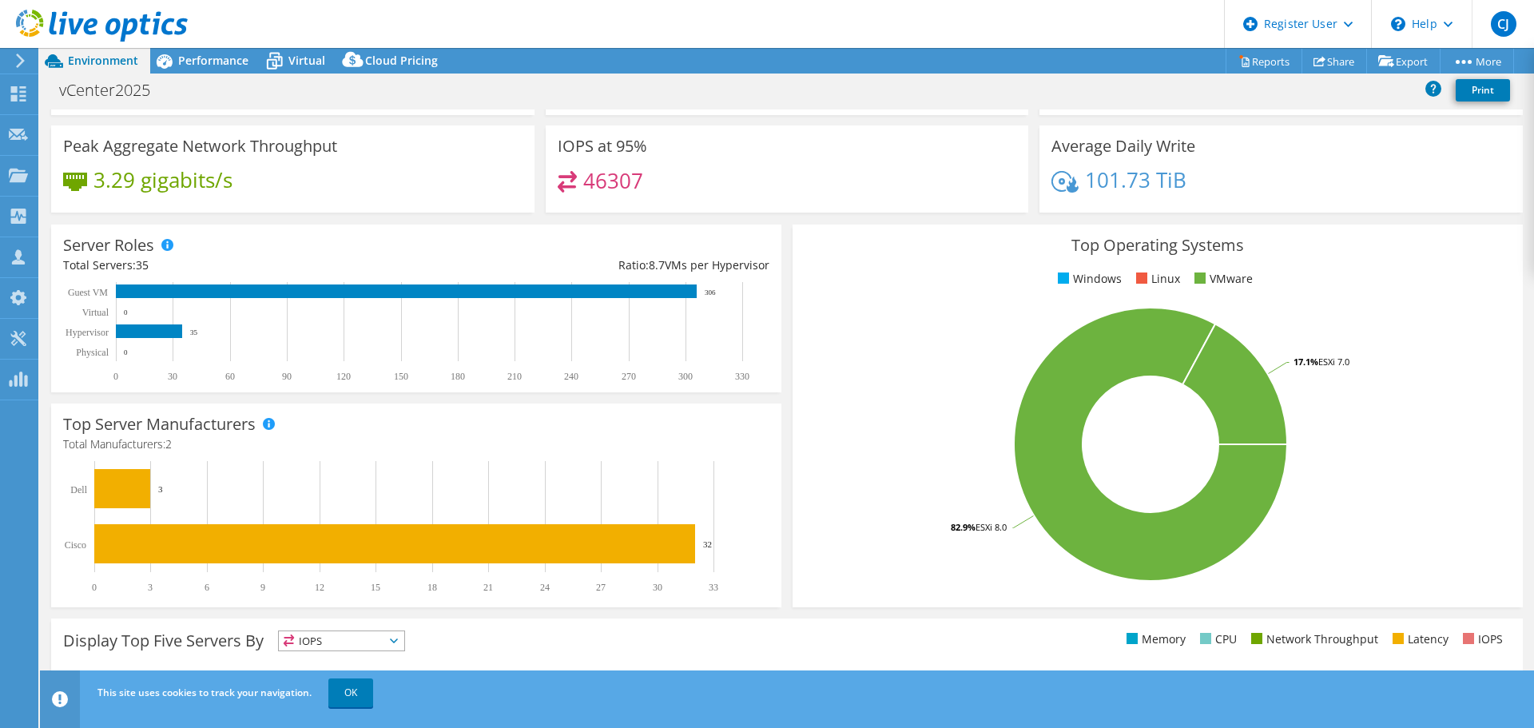
scroll to position [0, 0]
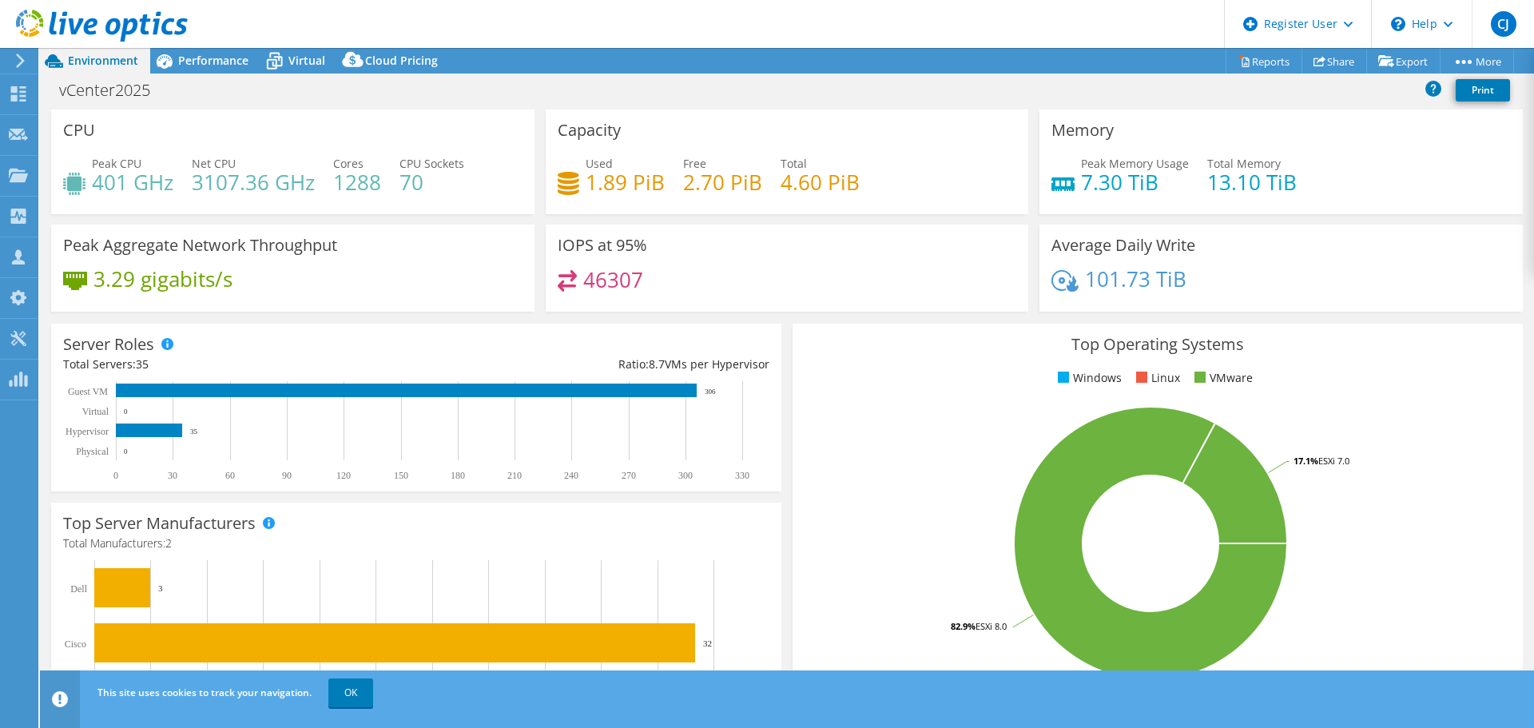
click at [203, 56] on span "Performance" at bounding box center [213, 60] width 70 height 15
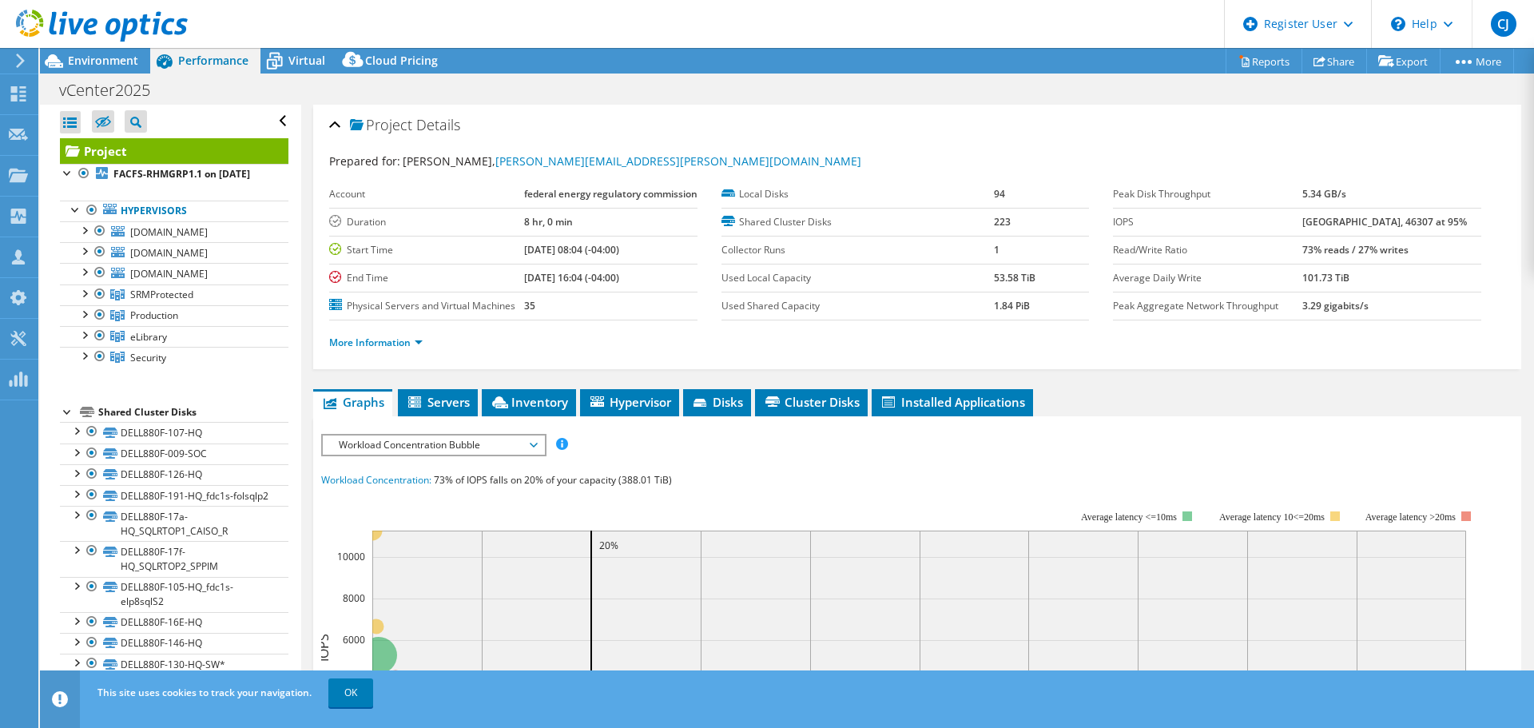
click at [284, 59] on icon at bounding box center [274, 61] width 28 height 28
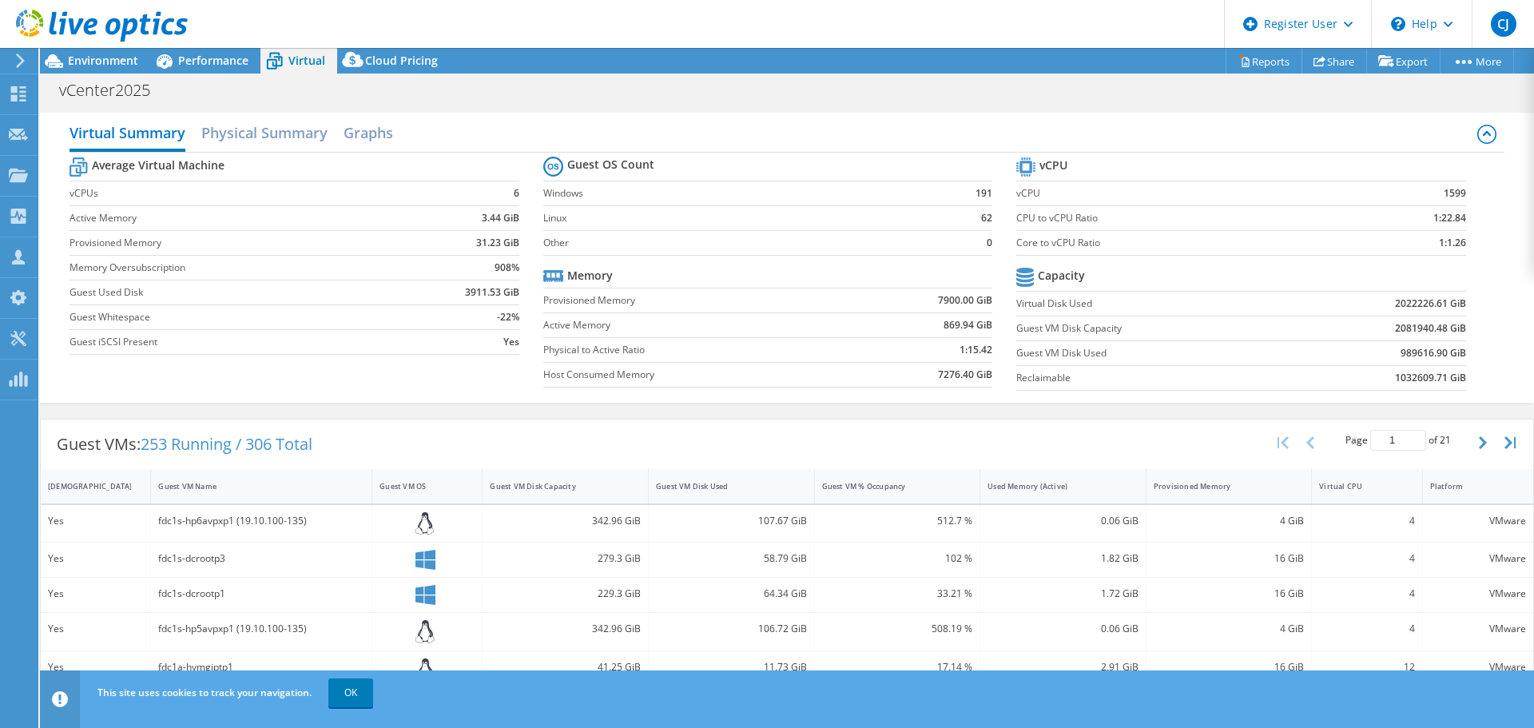
click at [390, 60] on span "Cloud Pricing" at bounding box center [401, 60] width 73 height 15
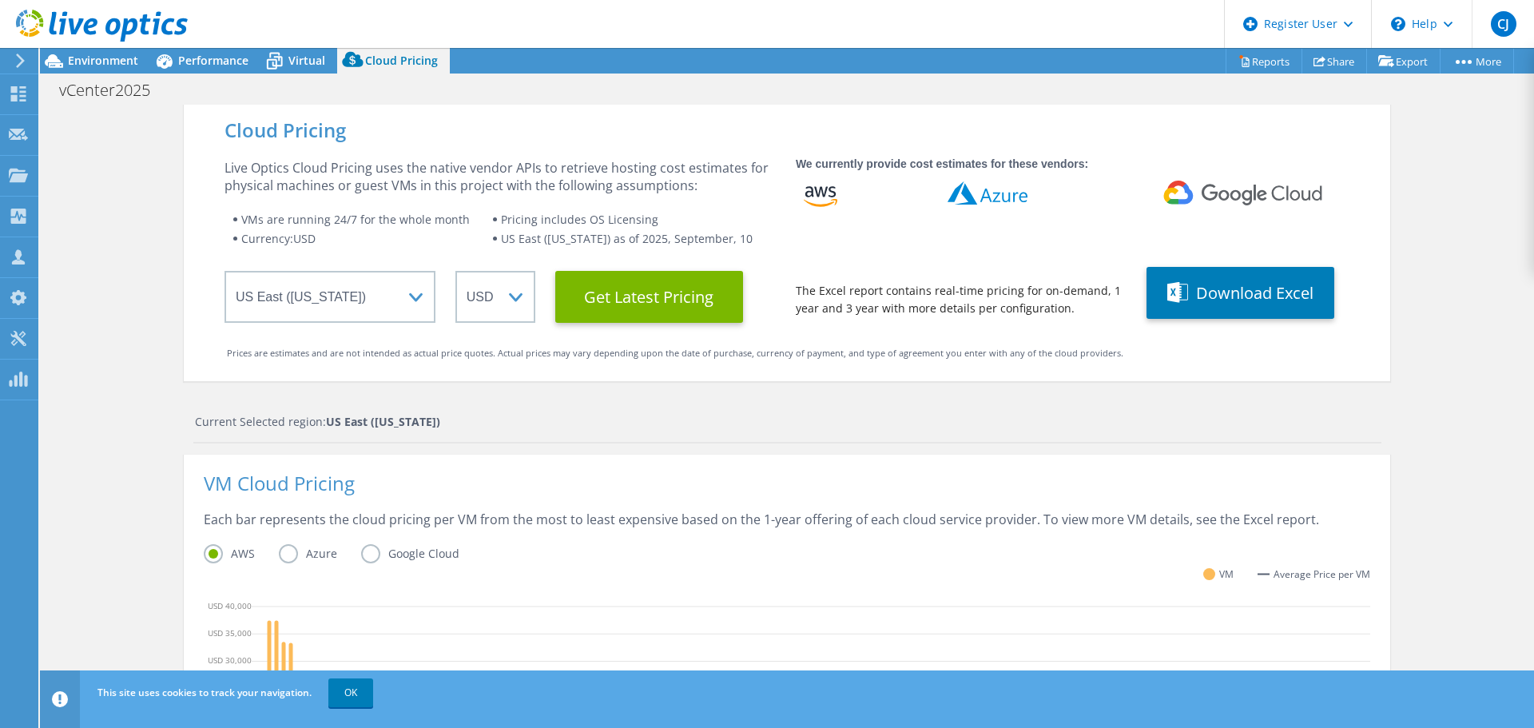
click at [116, 63] on span "Environment" at bounding box center [103, 60] width 70 height 15
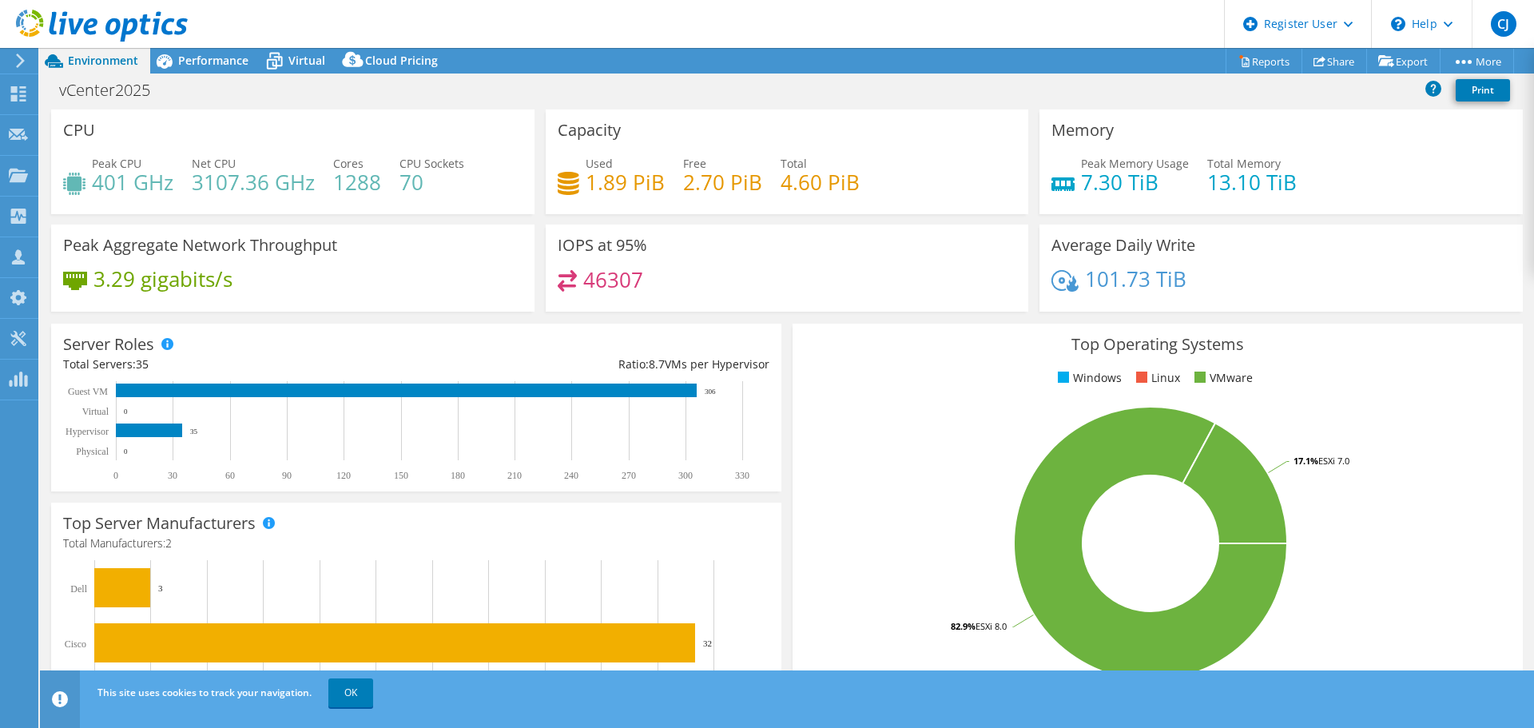
click at [358, 700] on link "OK" at bounding box center [350, 692] width 45 height 29
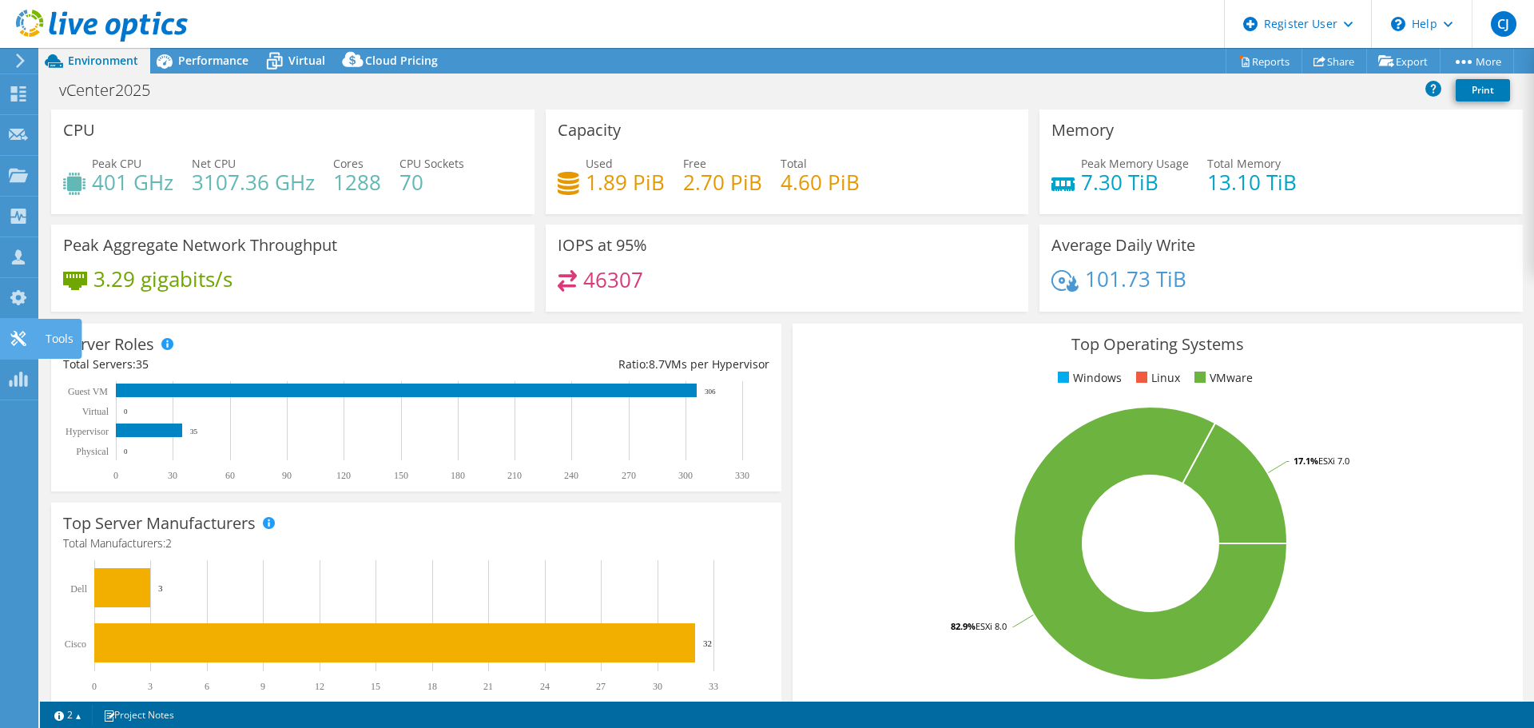
click at [42, 342] on div "Tools" at bounding box center [60, 339] width 44 height 40
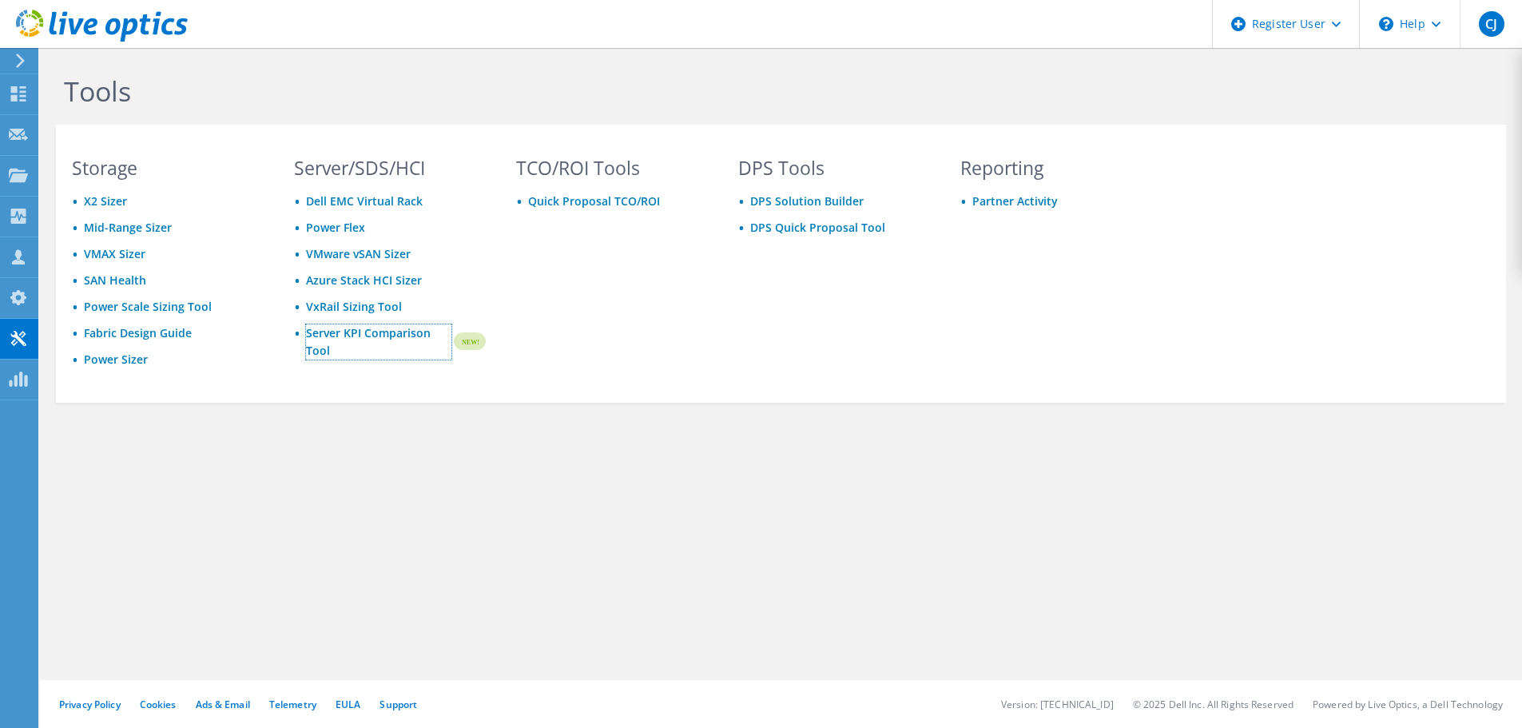
click at [380, 333] on link "Server KPI Comparison Tool" at bounding box center [378, 341] width 145 height 35
click at [790, 451] on div "Tools Storage X2 Sizer Mid-Range Sizer VMAX Sizer SAN Health Power Scale Sizing…" at bounding box center [781, 273] width 1482 height 451
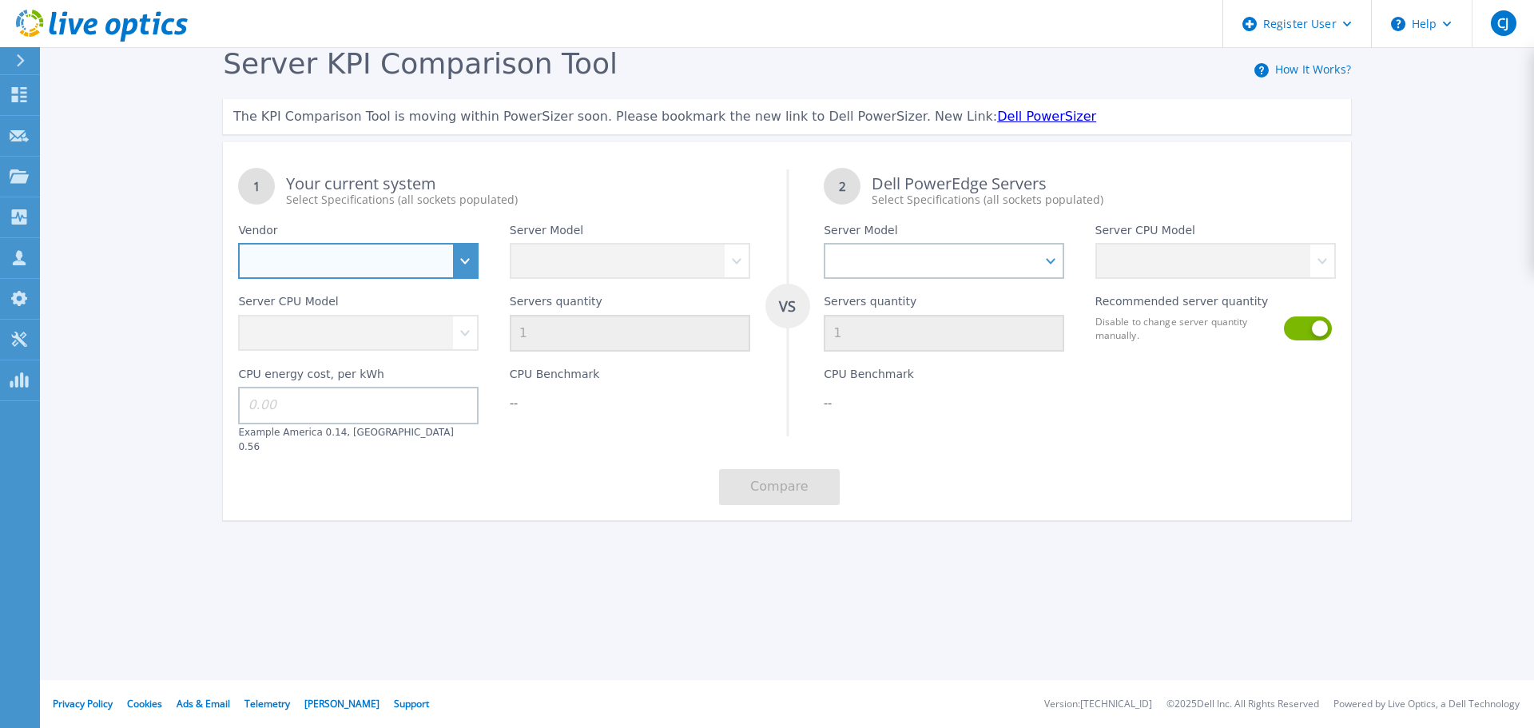
click at [326, 269] on select "Dell HPE Lenovo Supermicro" at bounding box center [358, 261] width 241 height 36
click at [238, 244] on select "Dell HPE Lenovo Supermicro" at bounding box center [358, 261] width 241 height 36
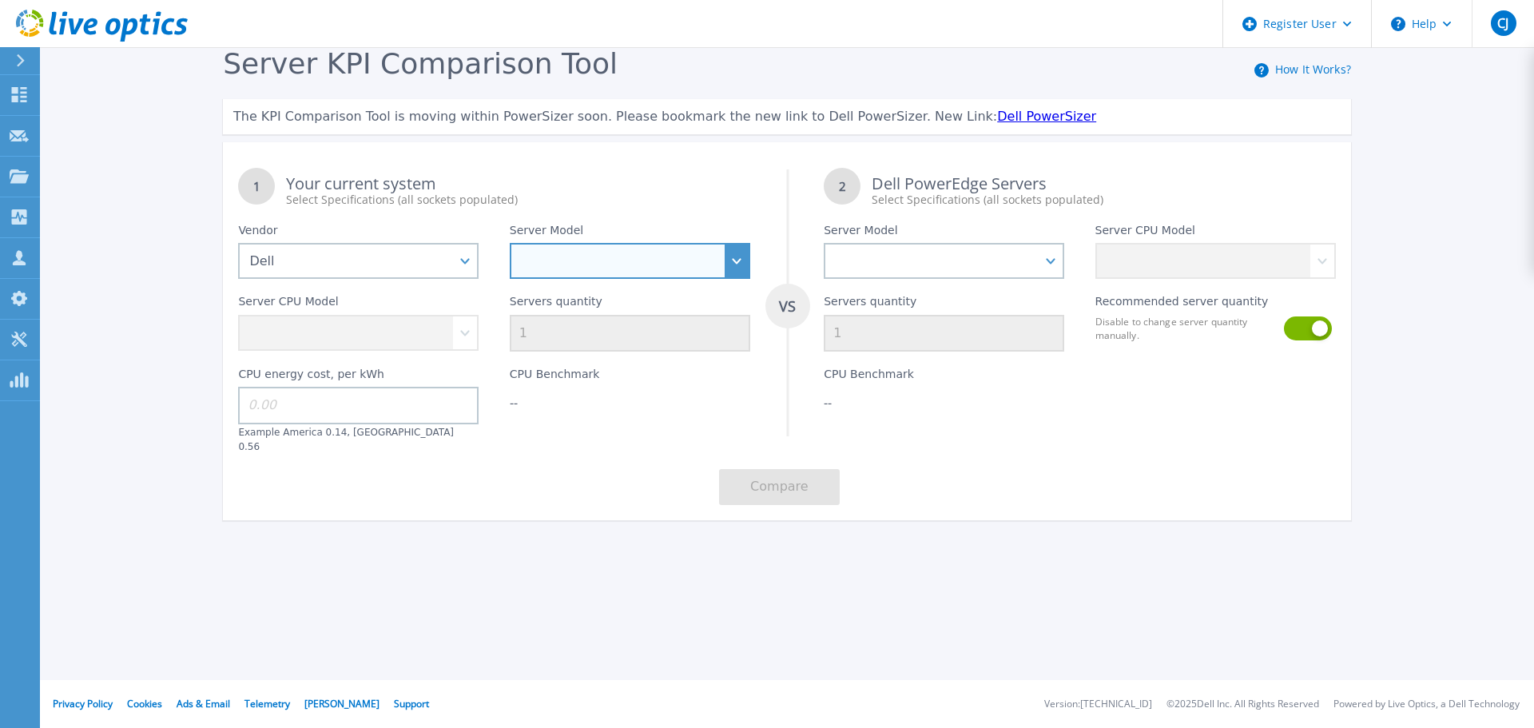
click at [589, 257] on select "PowerEdge C6520 PowerEdge C6525 PowerEdge HS5610 PowerEdge HS5620 PowerEdge R24…" at bounding box center [630, 261] width 241 height 36
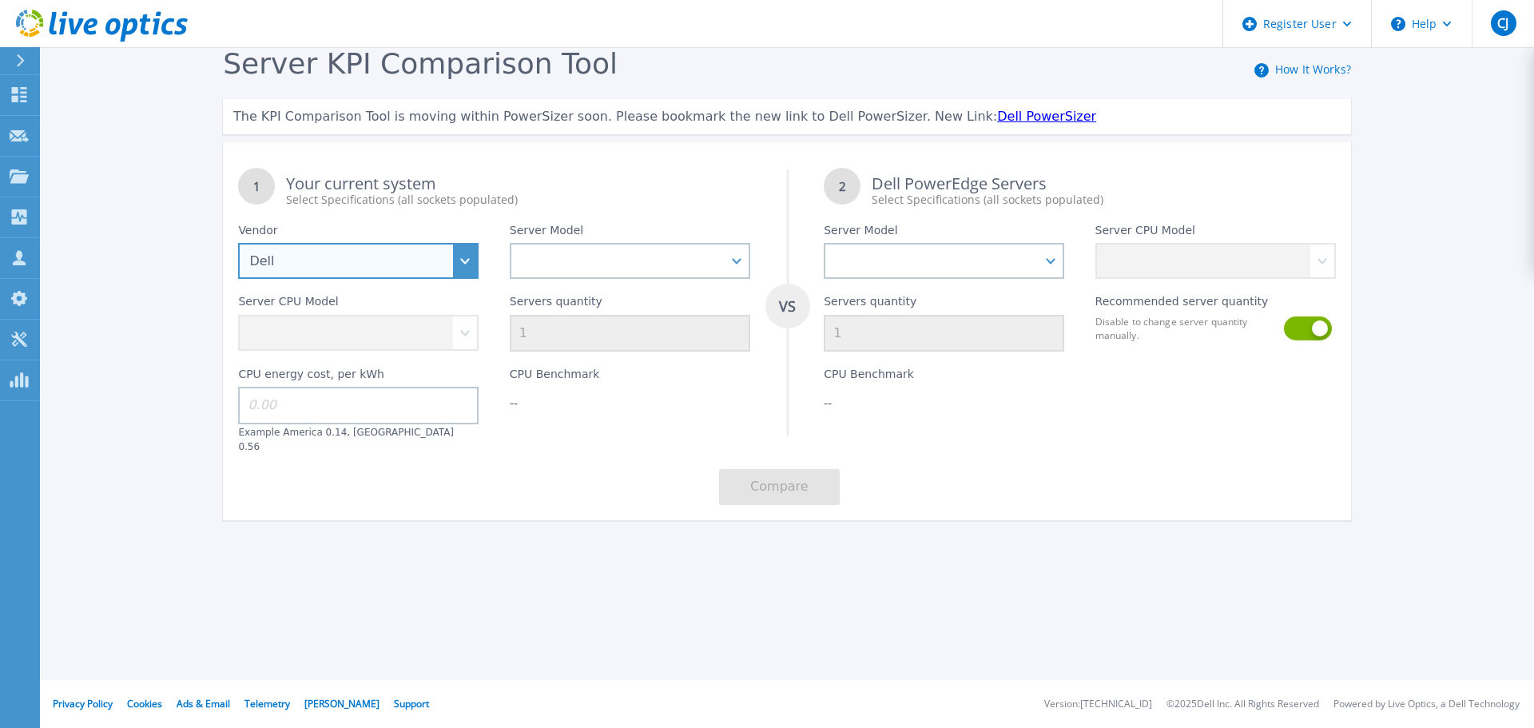
click at [384, 264] on select "Dell HPE Lenovo Supermicro" at bounding box center [358, 261] width 241 height 36
click at [238, 244] on select "Dell HPE Lenovo Supermicro" at bounding box center [358, 261] width 241 height 36
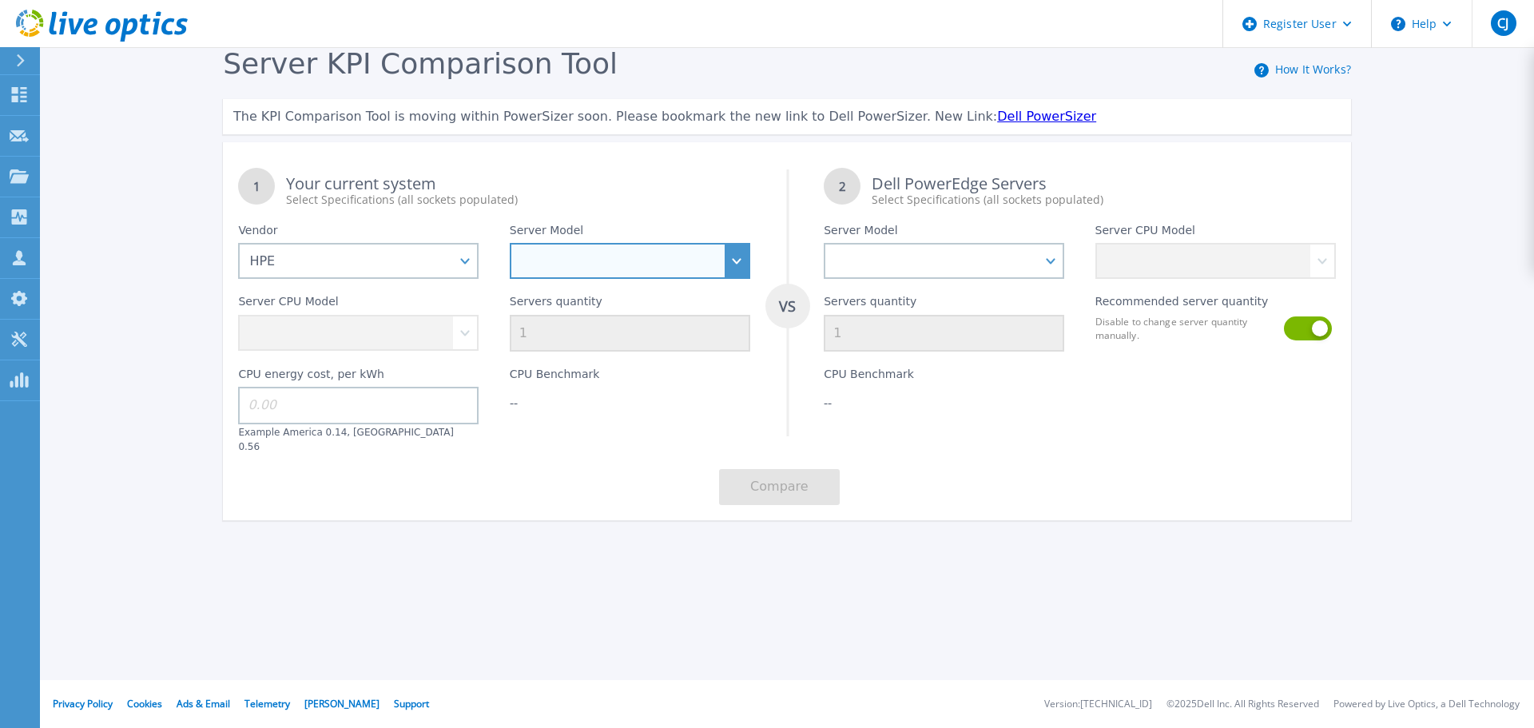
click at [589, 263] on select "Cloudline CL3150 Compute Scale-up Server 3200 DL110 DL145 DL20 DL320 DL325 DL34…" at bounding box center [630, 261] width 241 height 36
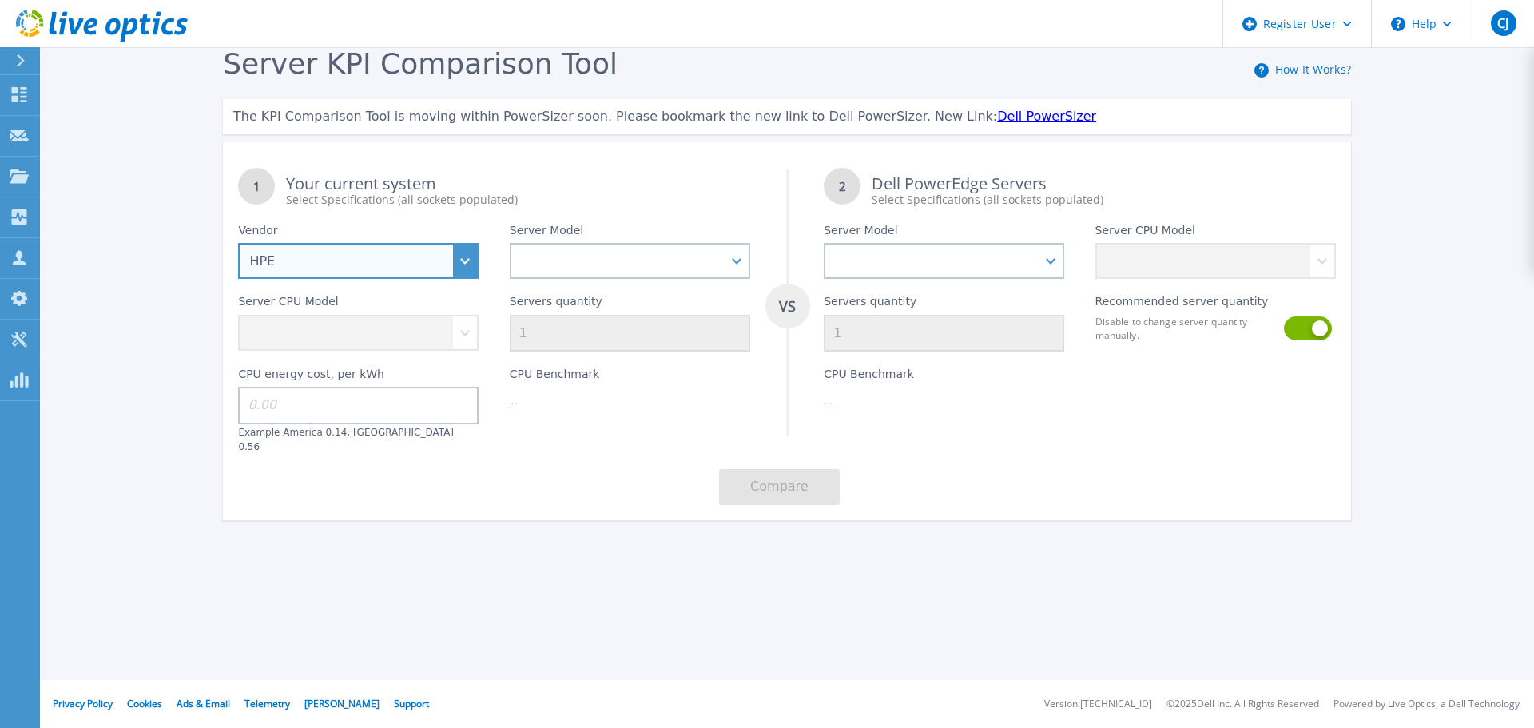
click at [347, 269] on select "Dell HPE Lenovo Supermicro" at bounding box center [358, 261] width 241 height 36
click at [238, 244] on select "Dell HPE Lenovo Supermicro" at bounding box center [358, 261] width 241 height 36
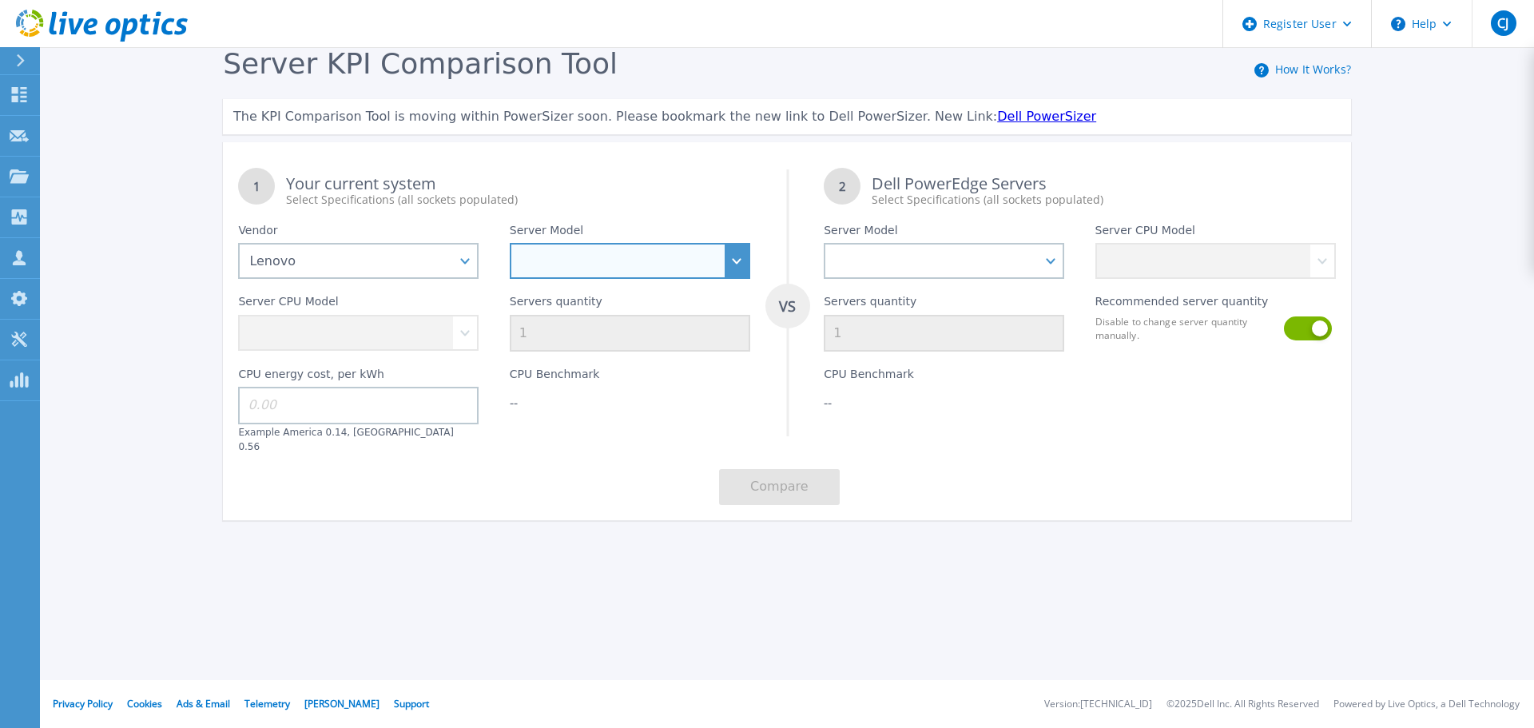
click at [619, 260] on select "SD520 V4 SD530 V3 SD535 V3 SD550 V3 SD650 V3 SD665 V3 SE350 V2 SE360 V2 SE455 V…" at bounding box center [630, 261] width 241 height 36
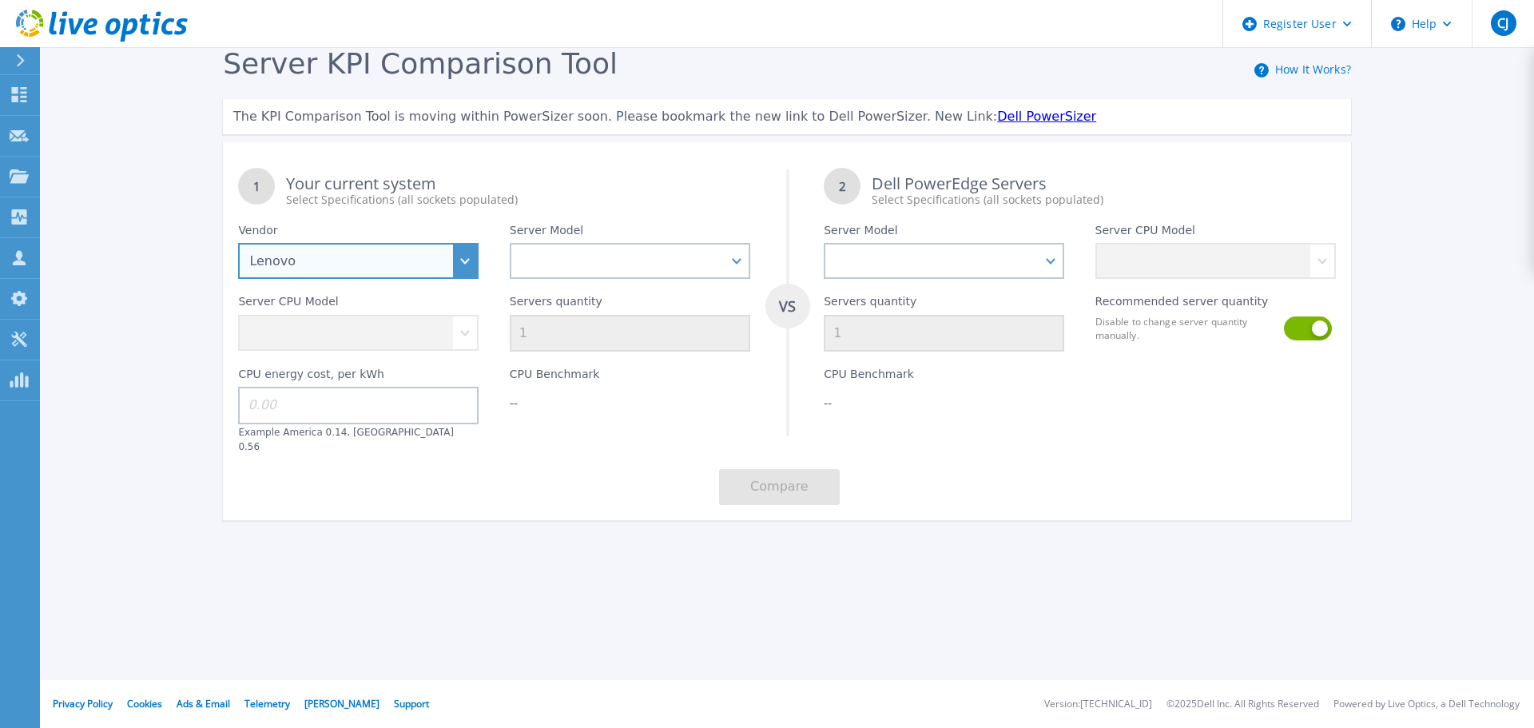
click at [345, 255] on select "Dell HPE Lenovo Supermicro" at bounding box center [358, 261] width 241 height 36
select select "Supermicro"
click at [238, 244] on select "Dell HPE Lenovo Supermicro" at bounding box center [358, 261] width 241 height 36
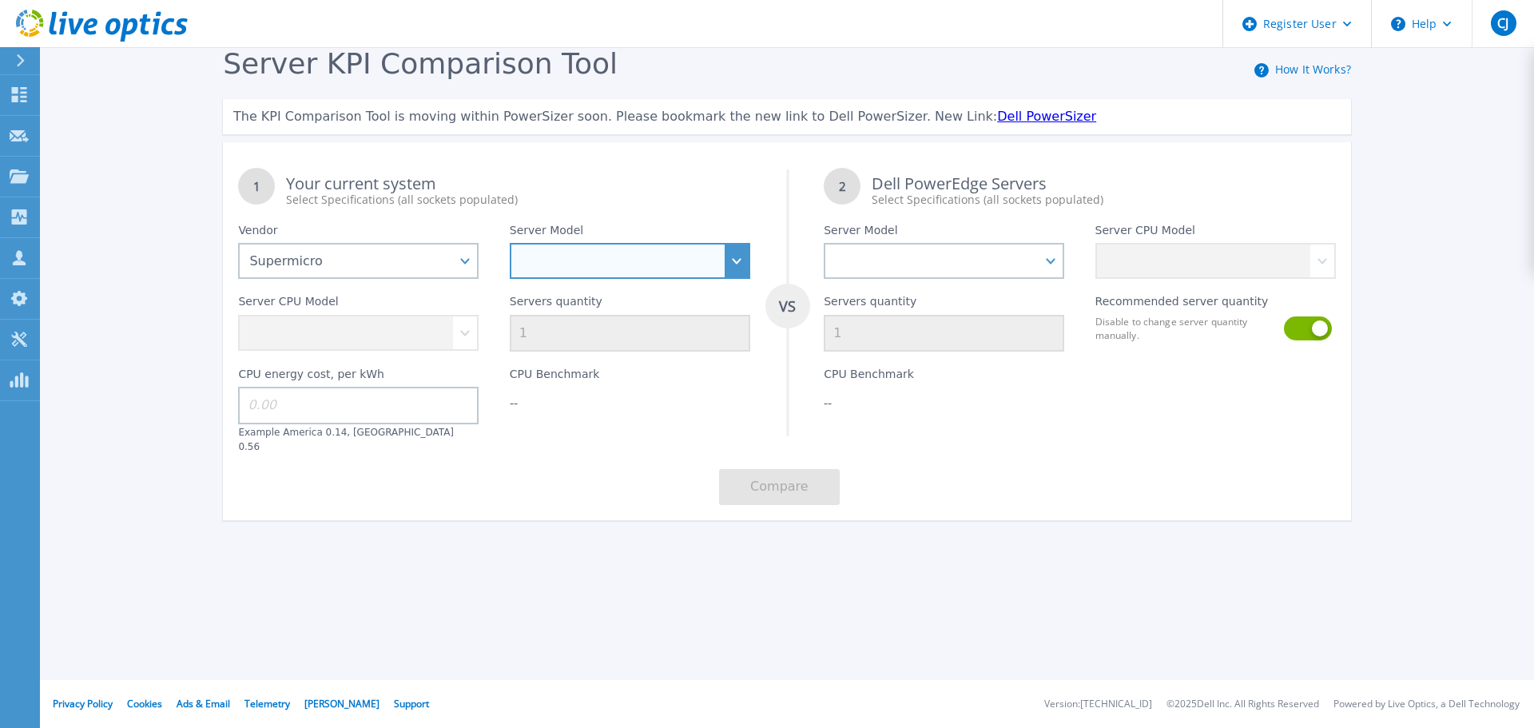
click at [618, 264] on select "1013S-MTR 1014S-WTRT 1019C-HTN2 1023US-TR4 1024US-TRT 1029U-TR4 1113S-WN10RT 11…" at bounding box center [630, 261] width 241 height 36
click at [359, 560] on div "Server KPI Comparison Tool How It Works? The KPI Comparison Tool is moving with…" at bounding box center [767, 298] width 1534 height 597
click at [973, 239] on div "Server Model PowerEdge C6520 PowerEdge C6525 PowerEdge HS5610 PowerEdge HS5620 …" at bounding box center [944, 243] width 271 height 71
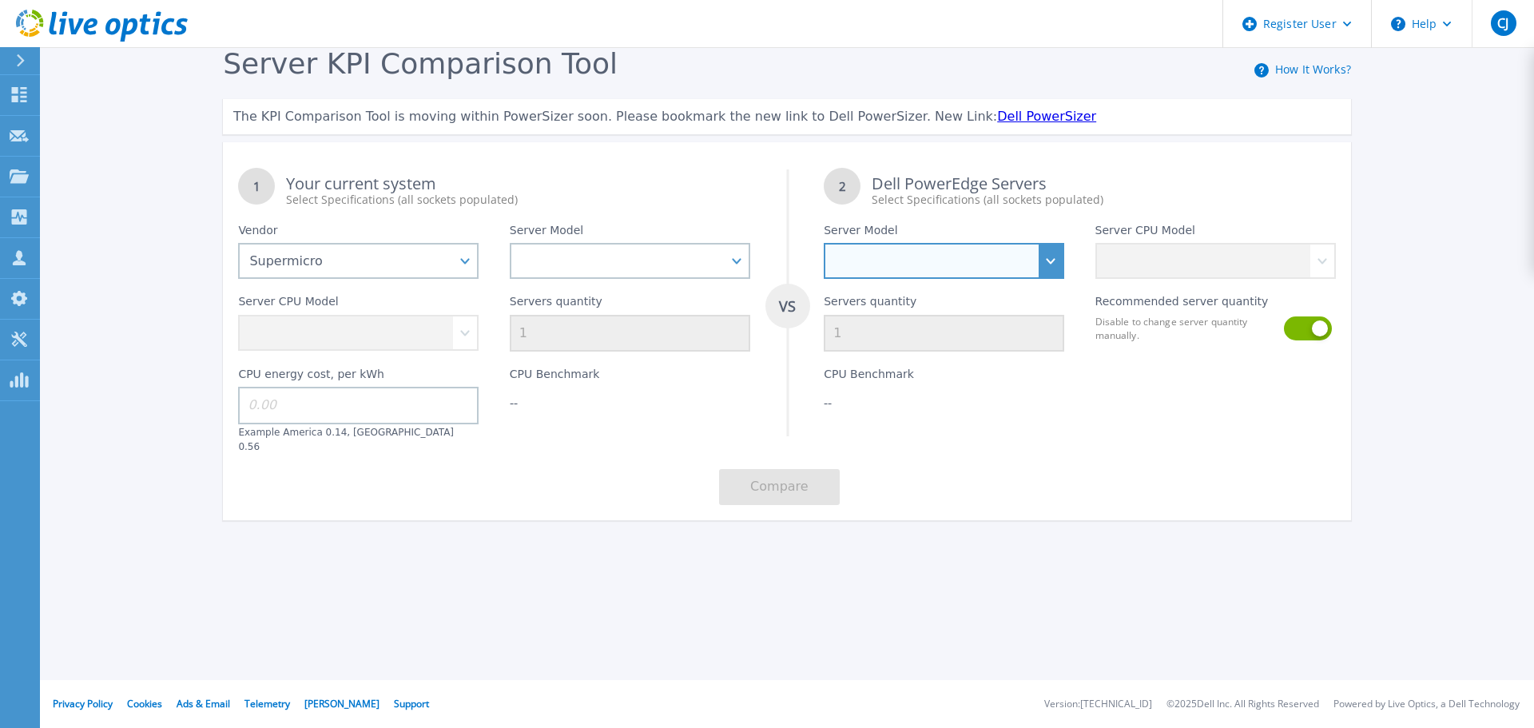
click at [967, 272] on select "PowerEdge C6520 PowerEdge C6525 PowerEdge HS5610 PowerEdge HS5620 PowerEdge R24…" at bounding box center [944, 261] width 241 height 36
click at [1104, 519] on div "Server KPI Comparison Tool How It Works? The KPI Comparison Tool is moving with…" at bounding box center [787, 291] width 1159 height 488
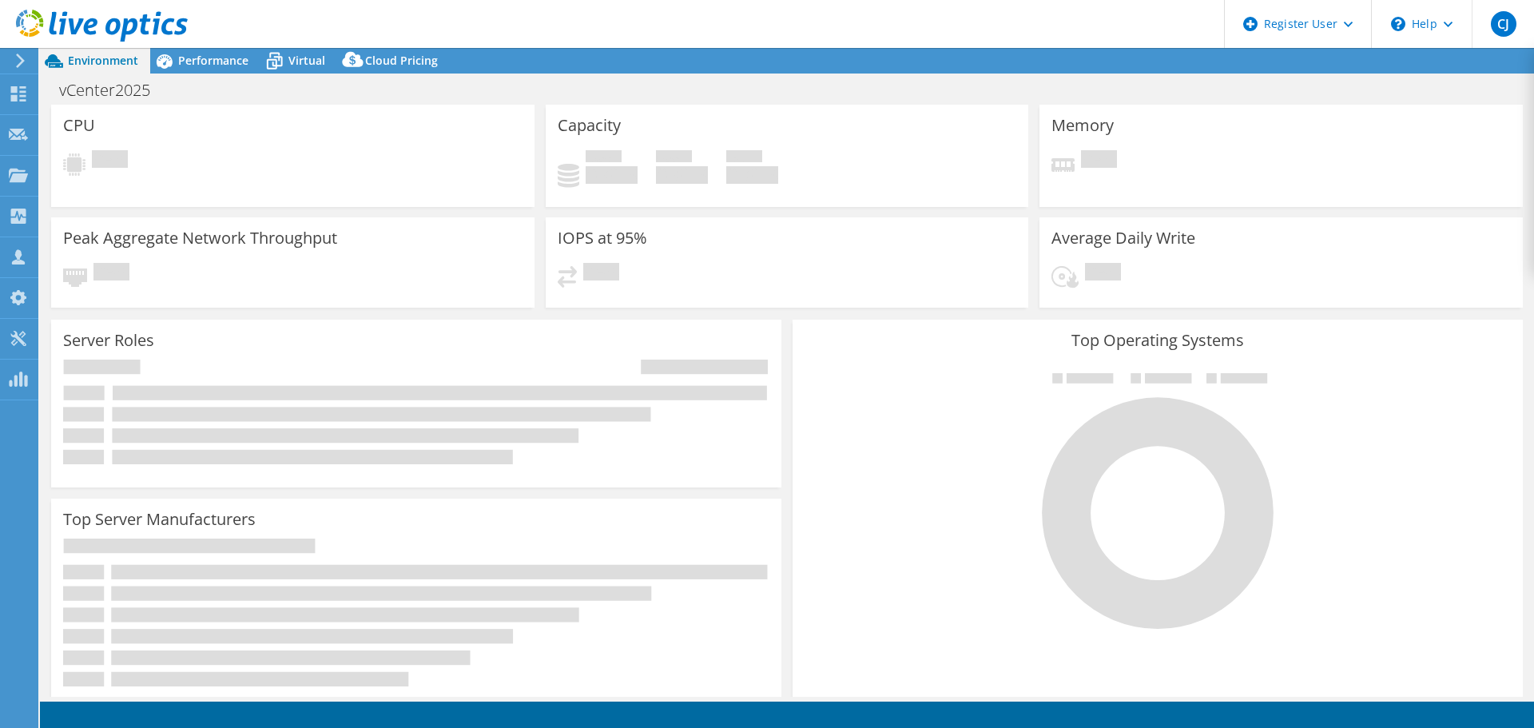
select select "USD"
select select "USEast"
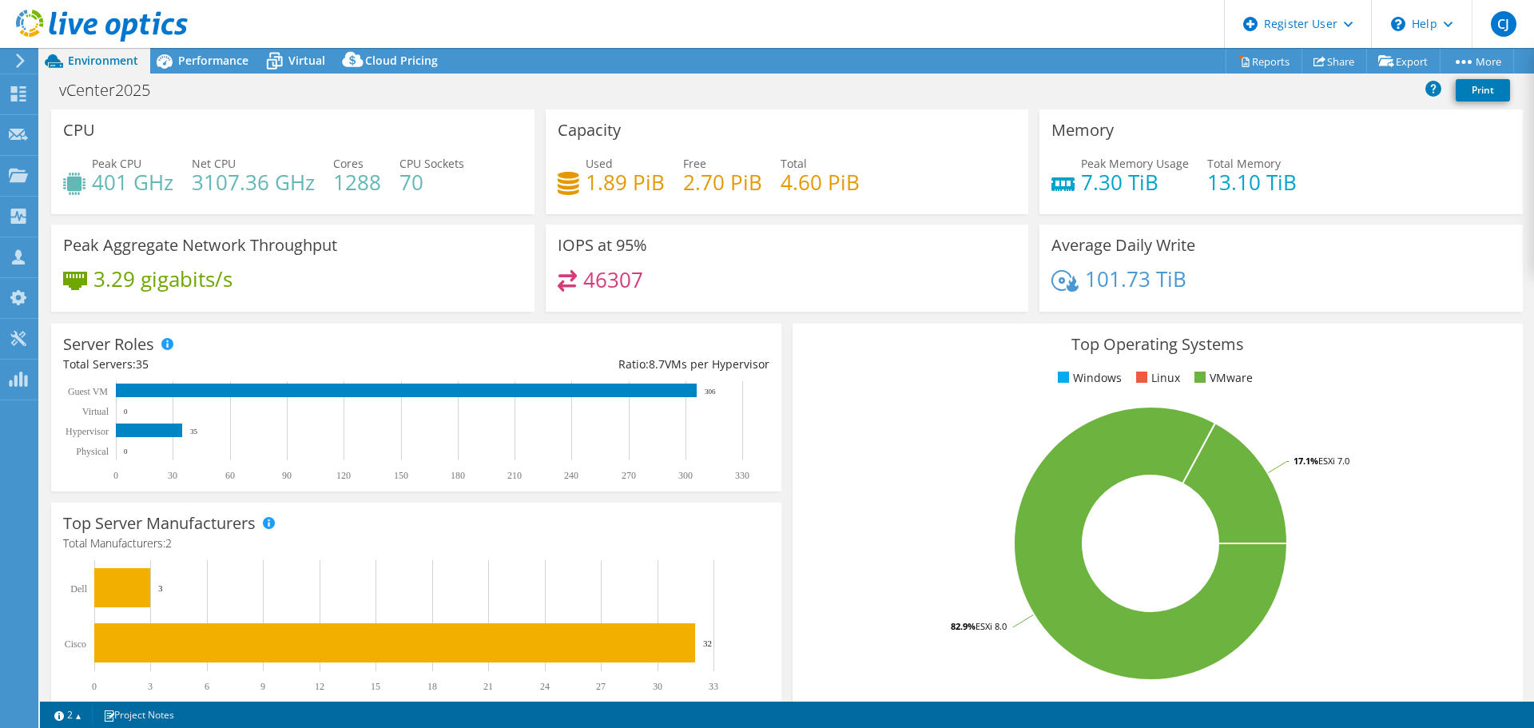
select select "USEast"
select select "USD"
click at [172, 65] on icon at bounding box center [164, 61] width 28 height 28
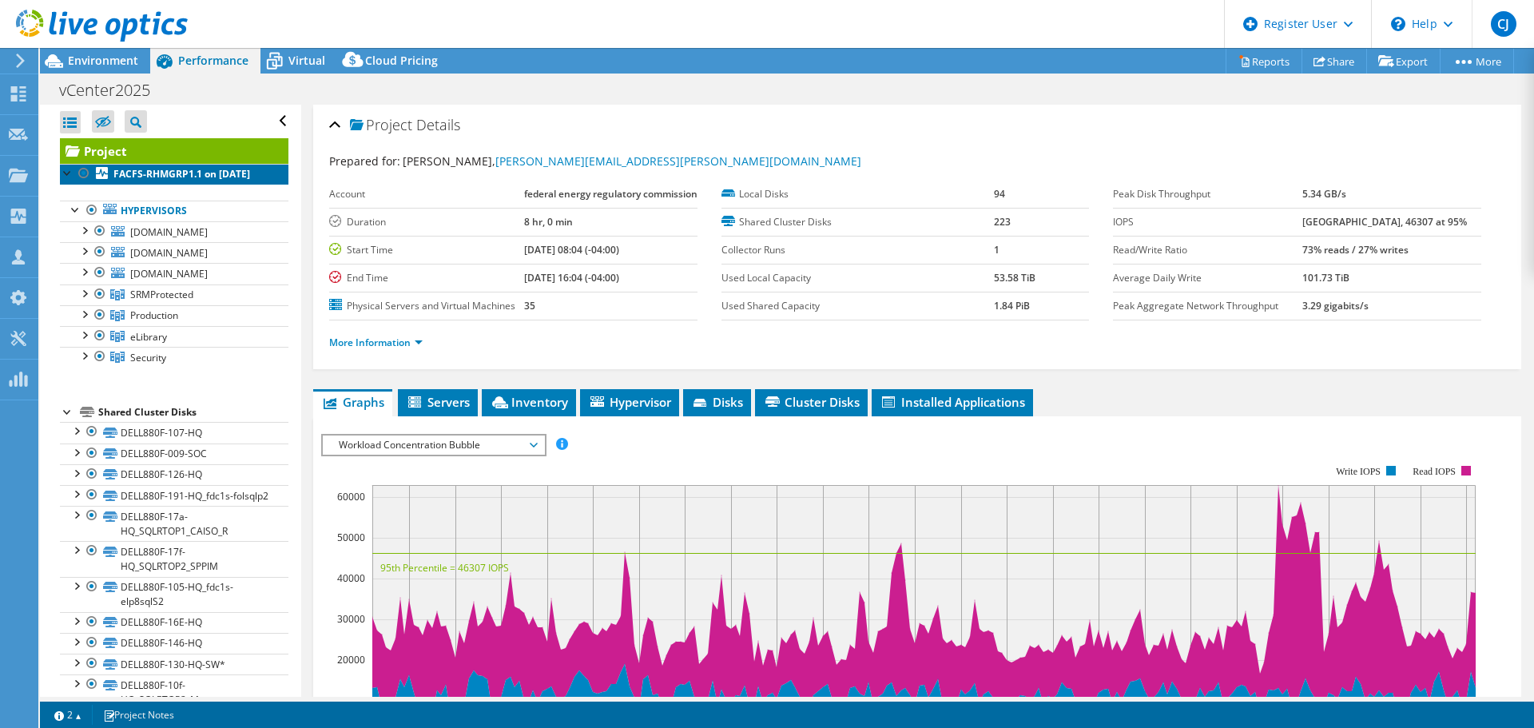
click at [177, 168] on b "FACFS-RHMGRP1.1 on [DATE]" at bounding box center [181, 174] width 137 height 14
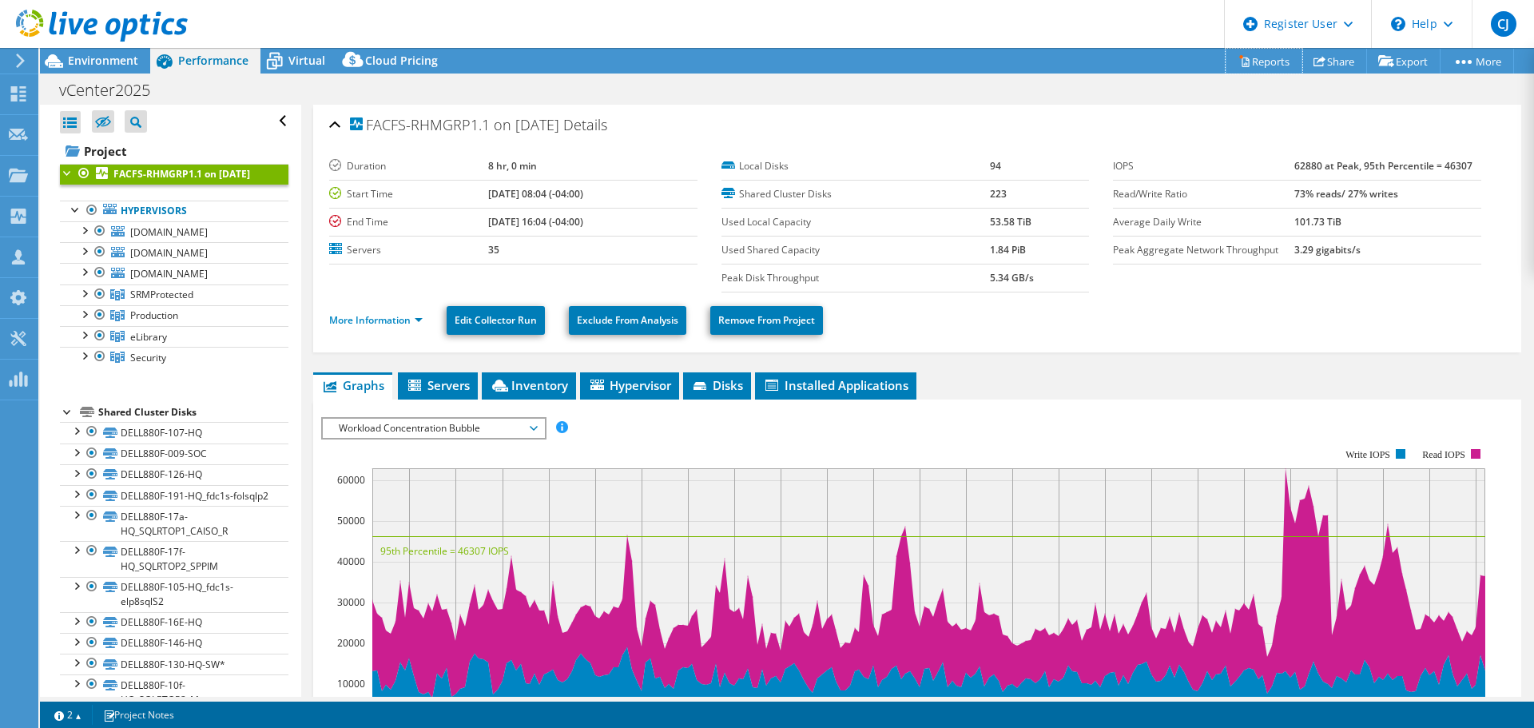
click at [1254, 66] on link "Reports" at bounding box center [1264, 61] width 77 height 25
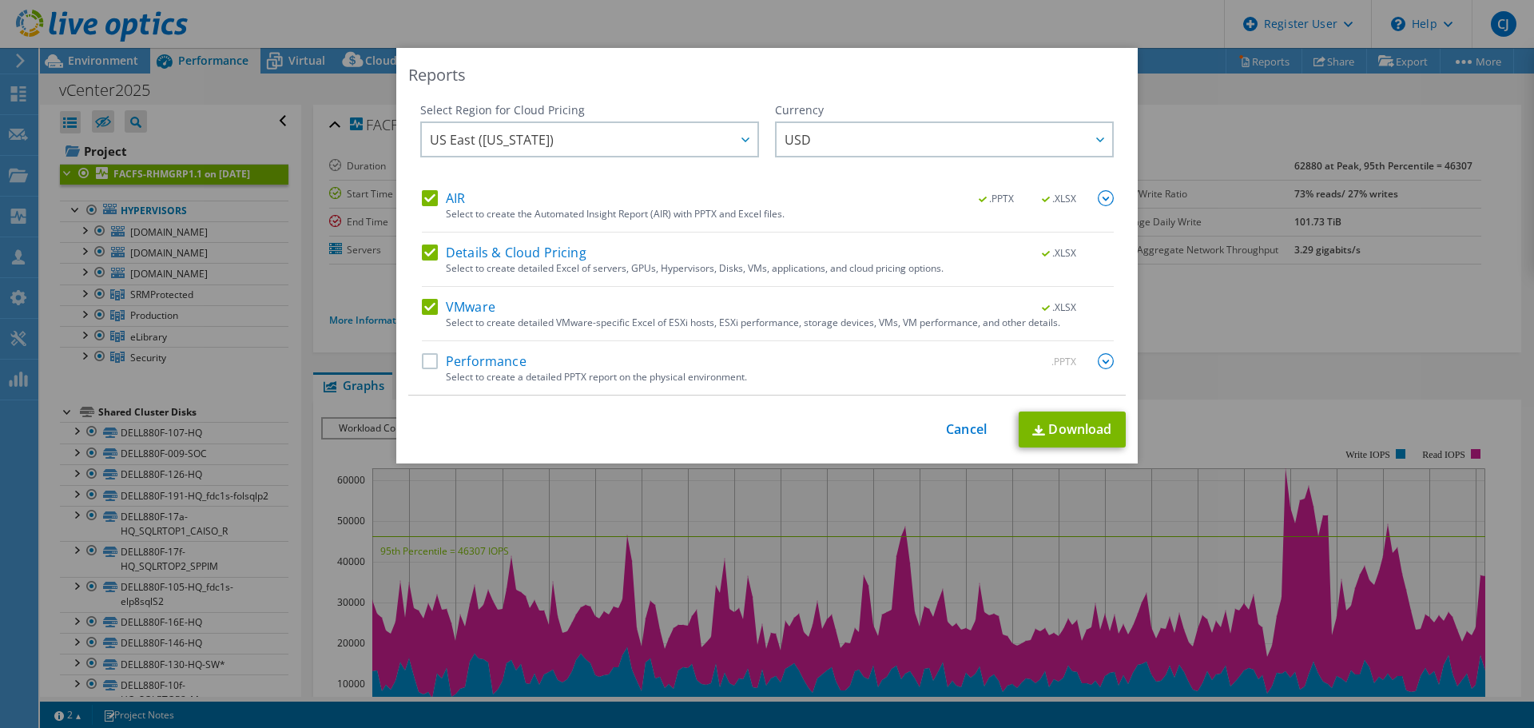
click at [651, 144] on span "US East ([US_STATE])" at bounding box center [594, 139] width 328 height 33
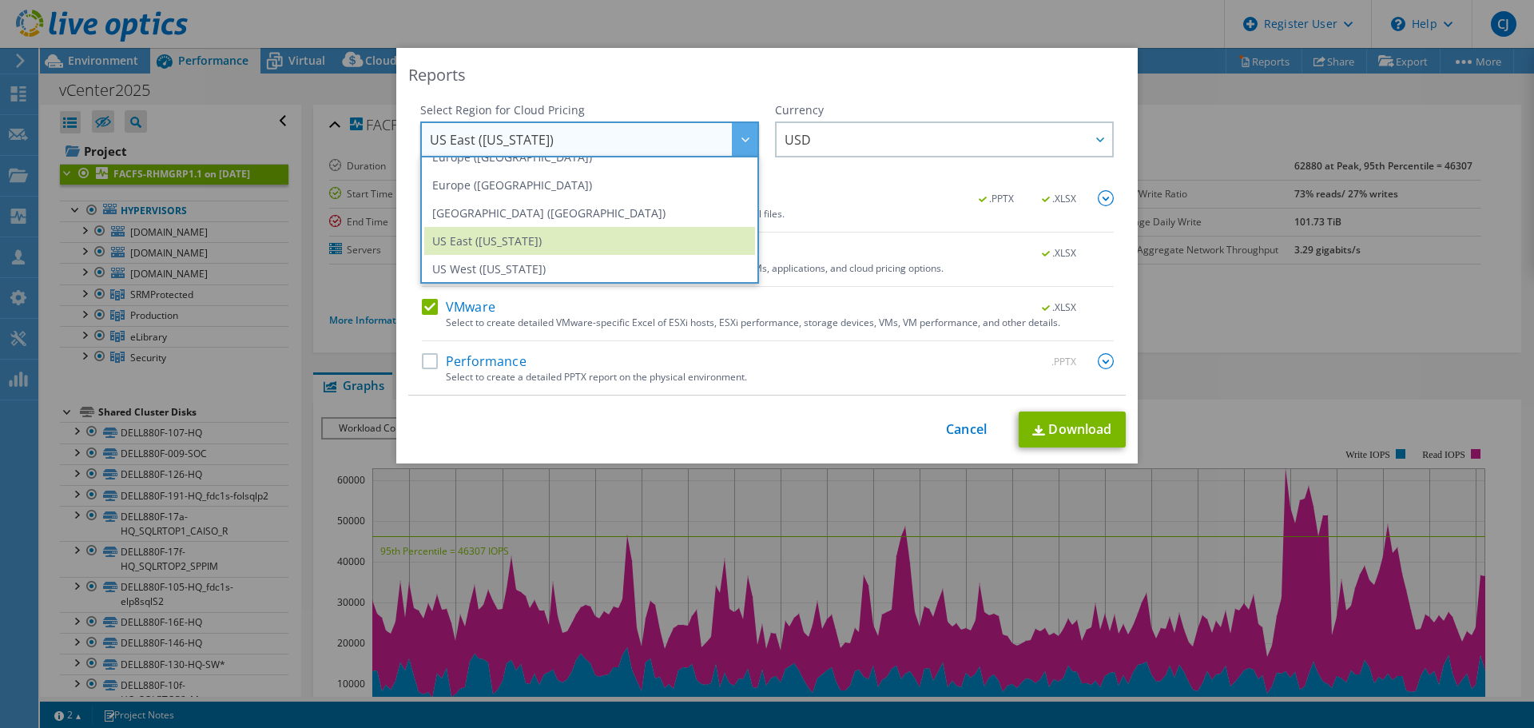
scroll to position [216, 0]
click at [890, 135] on span "USD" at bounding box center [949, 139] width 328 height 33
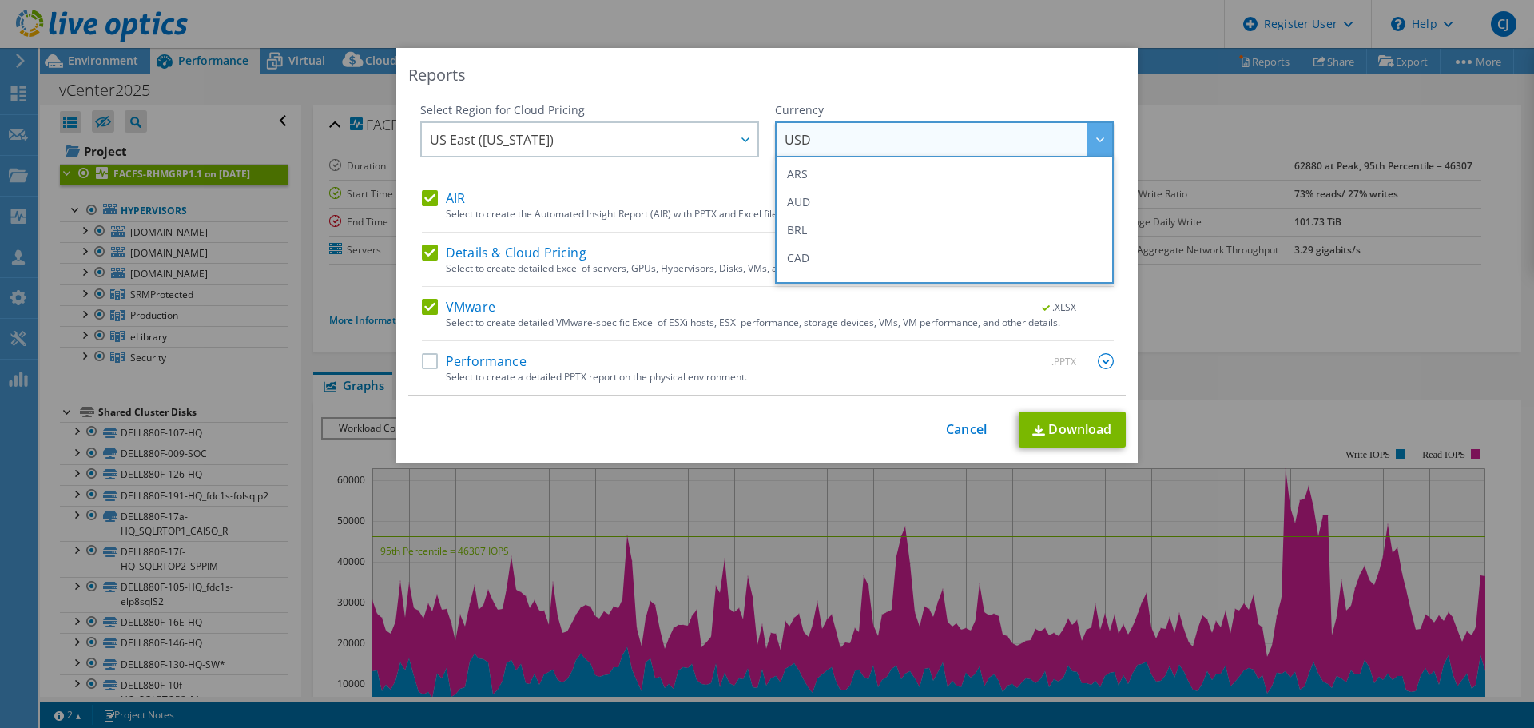
click at [914, 70] on div "Reports" at bounding box center [767, 75] width 718 height 22
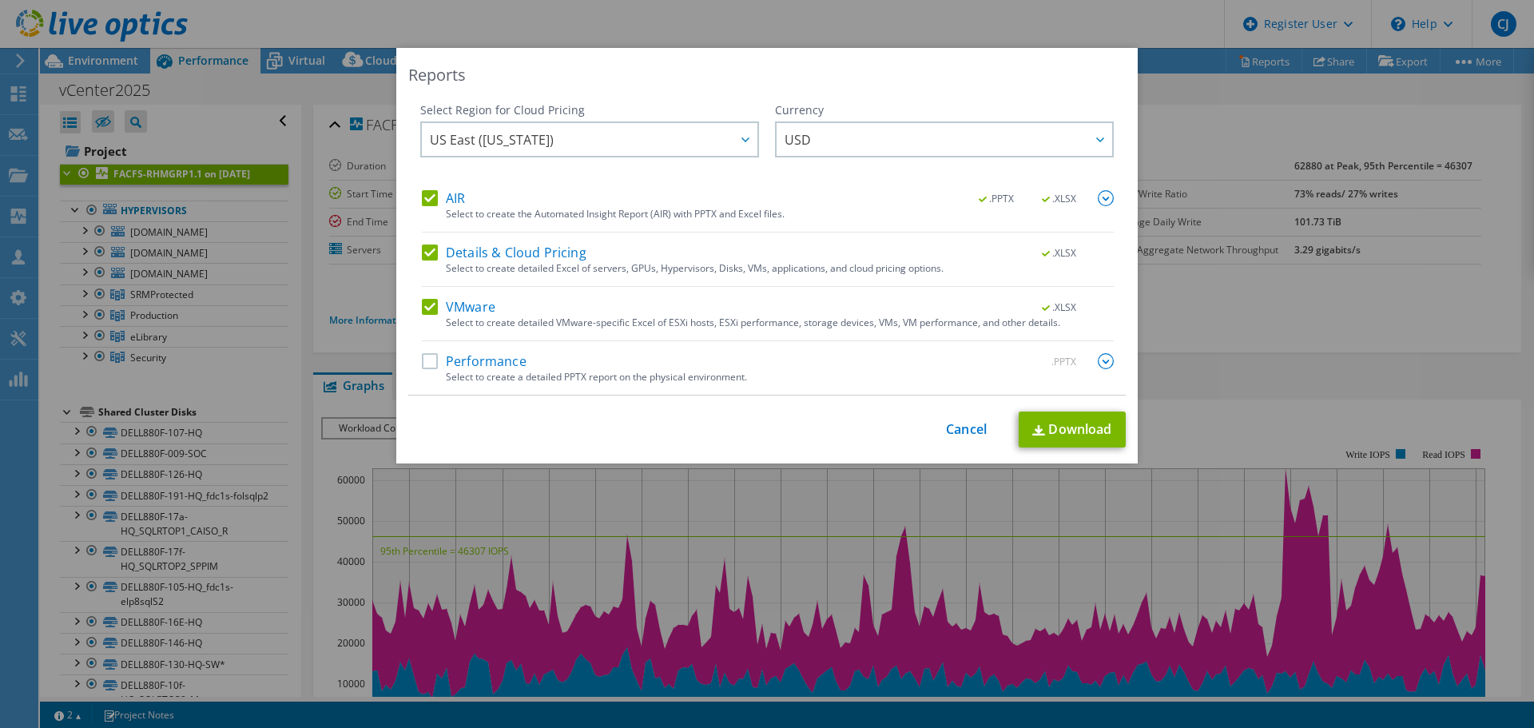
click at [427, 361] on label "Performance" at bounding box center [474, 361] width 105 height 16
click at [0, 0] on input "Performance" at bounding box center [0, 0] width 0 height 0
click at [1064, 427] on link "Download" at bounding box center [1072, 430] width 107 height 36
click at [948, 425] on link "Cancel" at bounding box center [966, 429] width 41 height 15
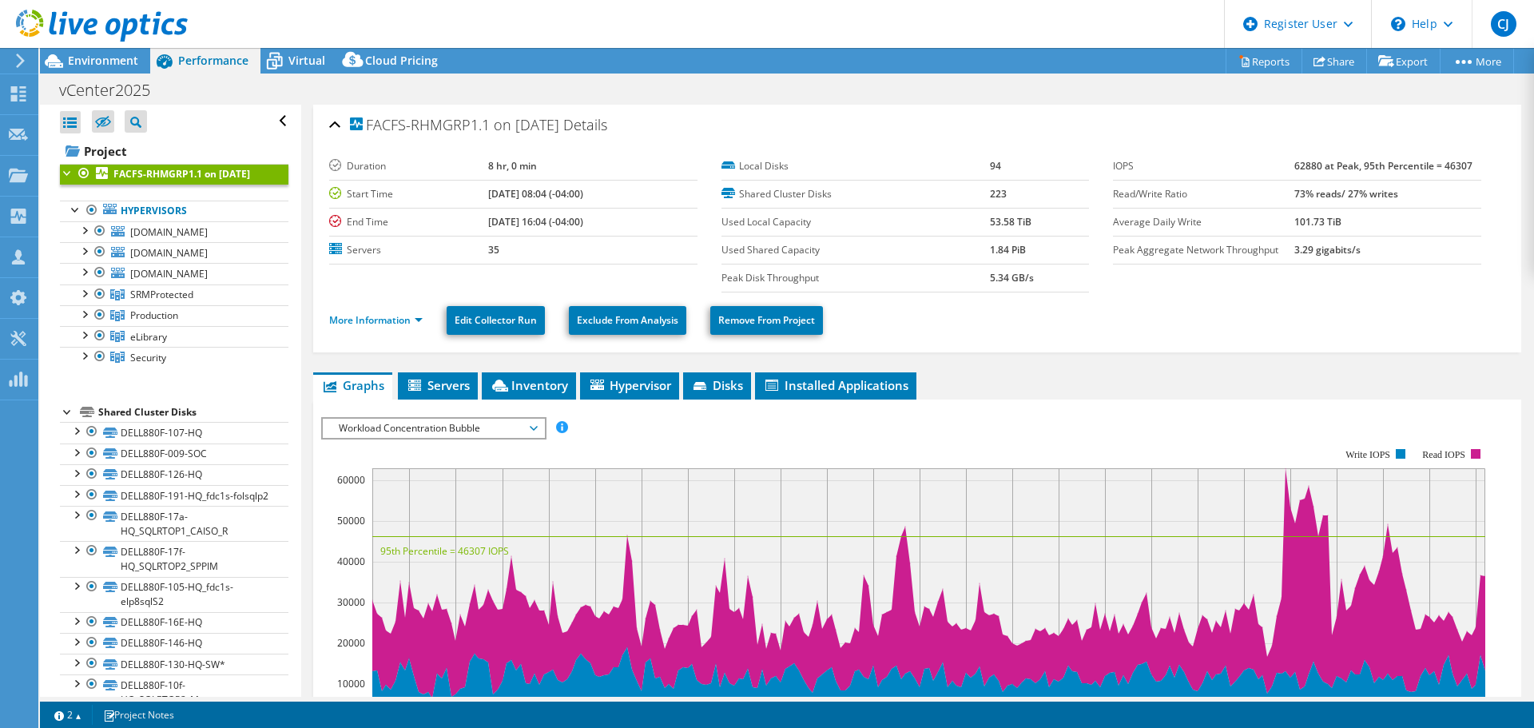
click at [115, 422] on div "Shared Cluster Disks" at bounding box center [193, 412] width 190 height 19
click at [140, 443] on link "DELL880F-107-HQ" at bounding box center [174, 432] width 229 height 21
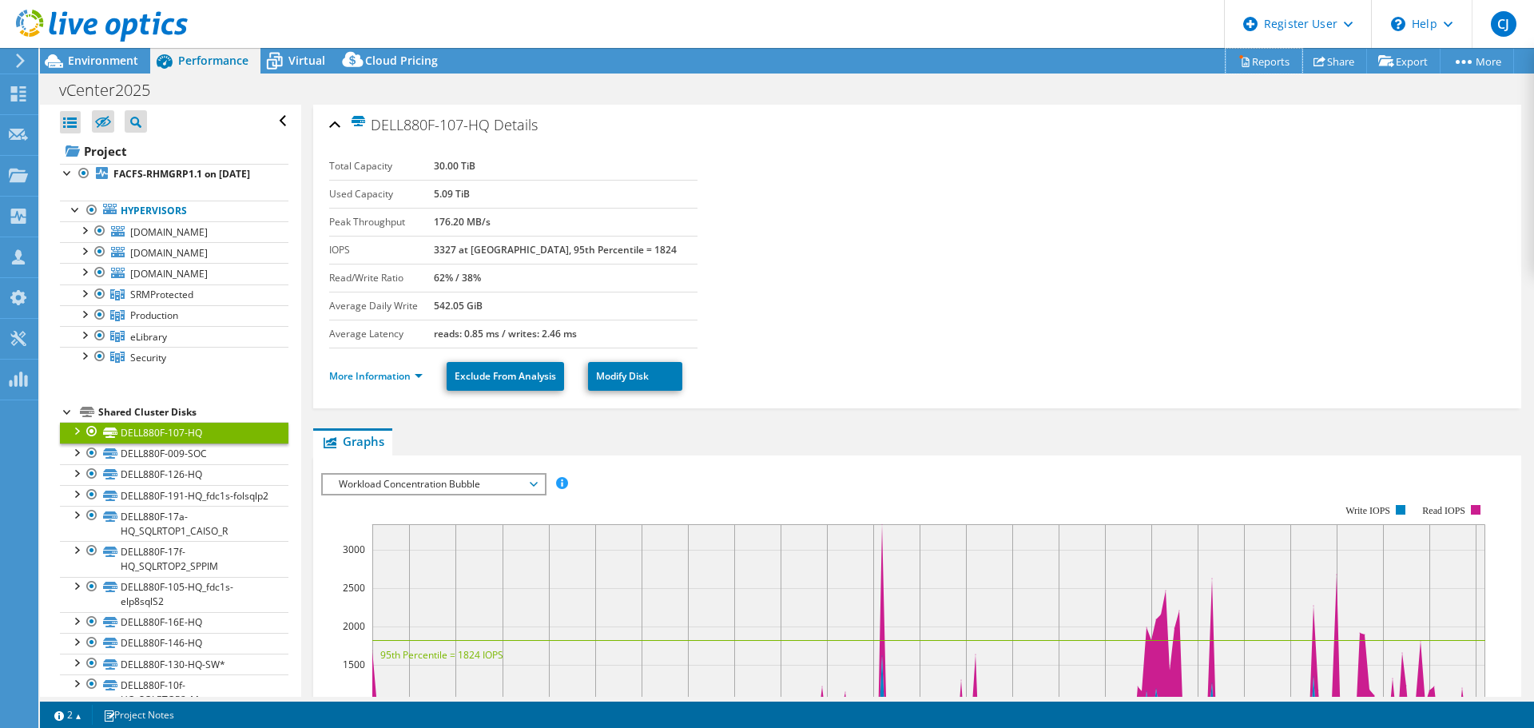
click at [1255, 62] on link "Reports" at bounding box center [1264, 61] width 77 height 25
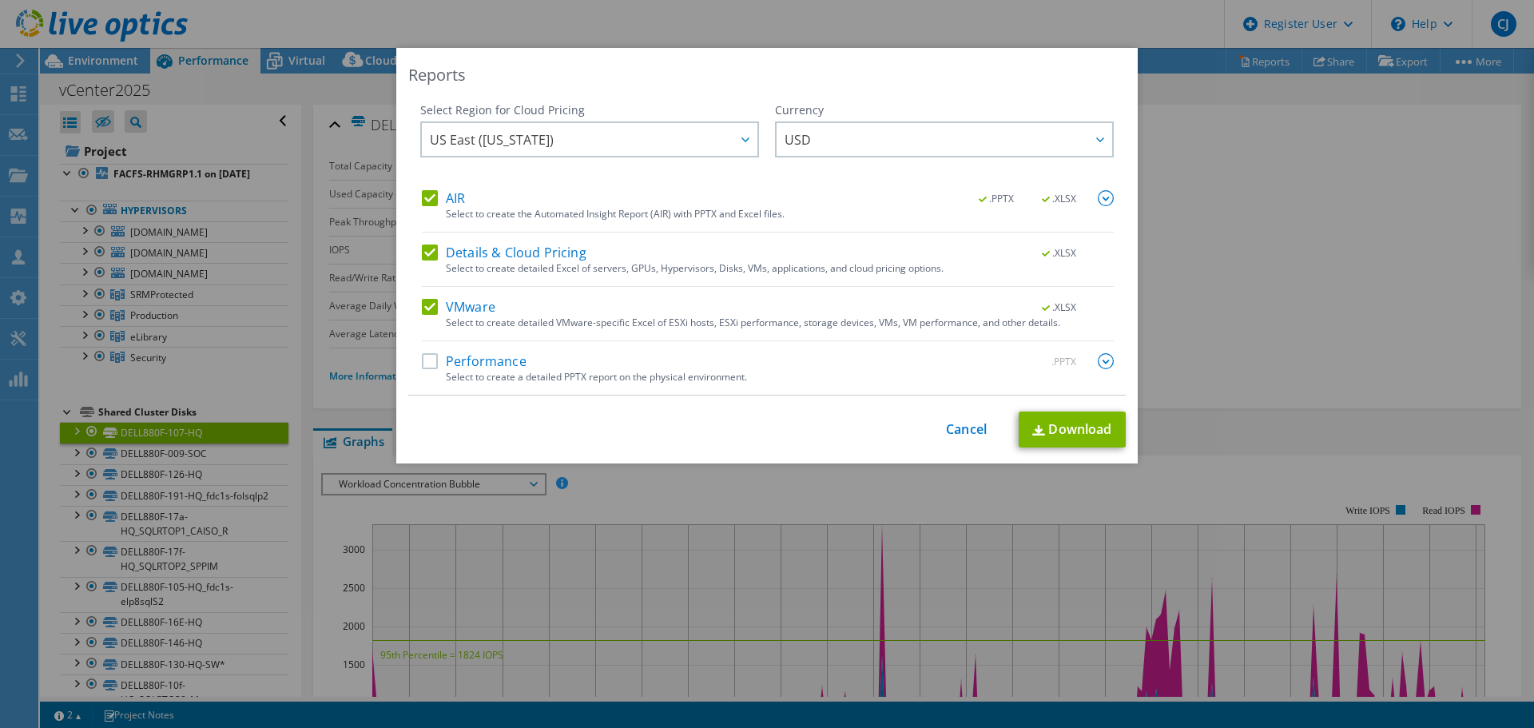
click at [738, 265] on div "Select to create detailed Excel of servers, GPUs, Hypervisors, Disks, VMs, appl…" at bounding box center [780, 268] width 668 height 11
click at [430, 246] on label "Details & Cloud Pricing" at bounding box center [504, 253] width 165 height 16
click at [0, 0] on input "Details & Cloud Pricing" at bounding box center [0, 0] width 0 height 0
click at [427, 196] on label "AIR" at bounding box center [443, 198] width 43 height 16
click at [0, 0] on input "AIR" at bounding box center [0, 0] width 0 height 0
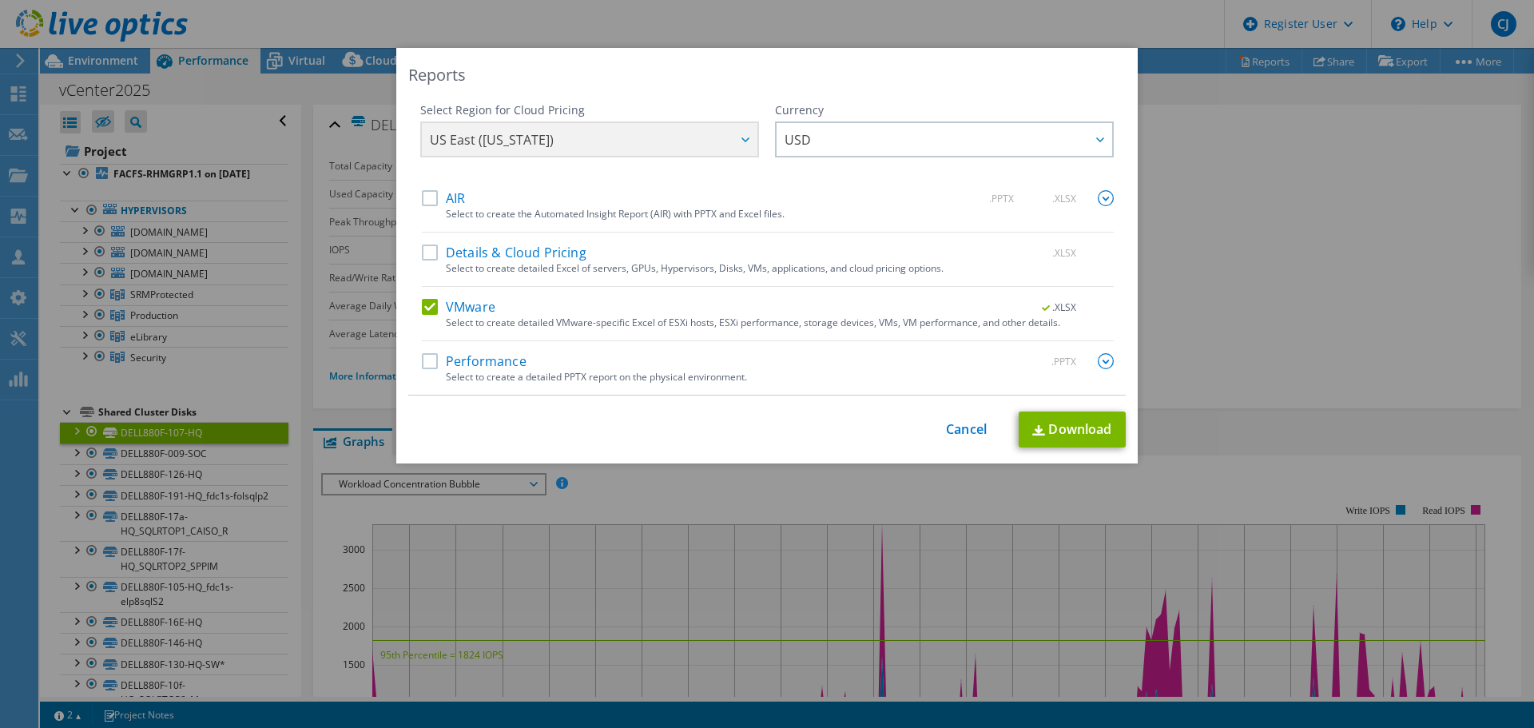
click at [423, 310] on label "VMware" at bounding box center [459, 307] width 74 height 16
click at [0, 0] on input "VMware" at bounding box center [0, 0] width 0 height 0
click at [424, 366] on label "Performance" at bounding box center [474, 361] width 105 height 16
click at [0, 0] on input "Performance" at bounding box center [0, 0] width 0 height 0
click at [1047, 433] on link "Download" at bounding box center [1072, 430] width 107 height 36
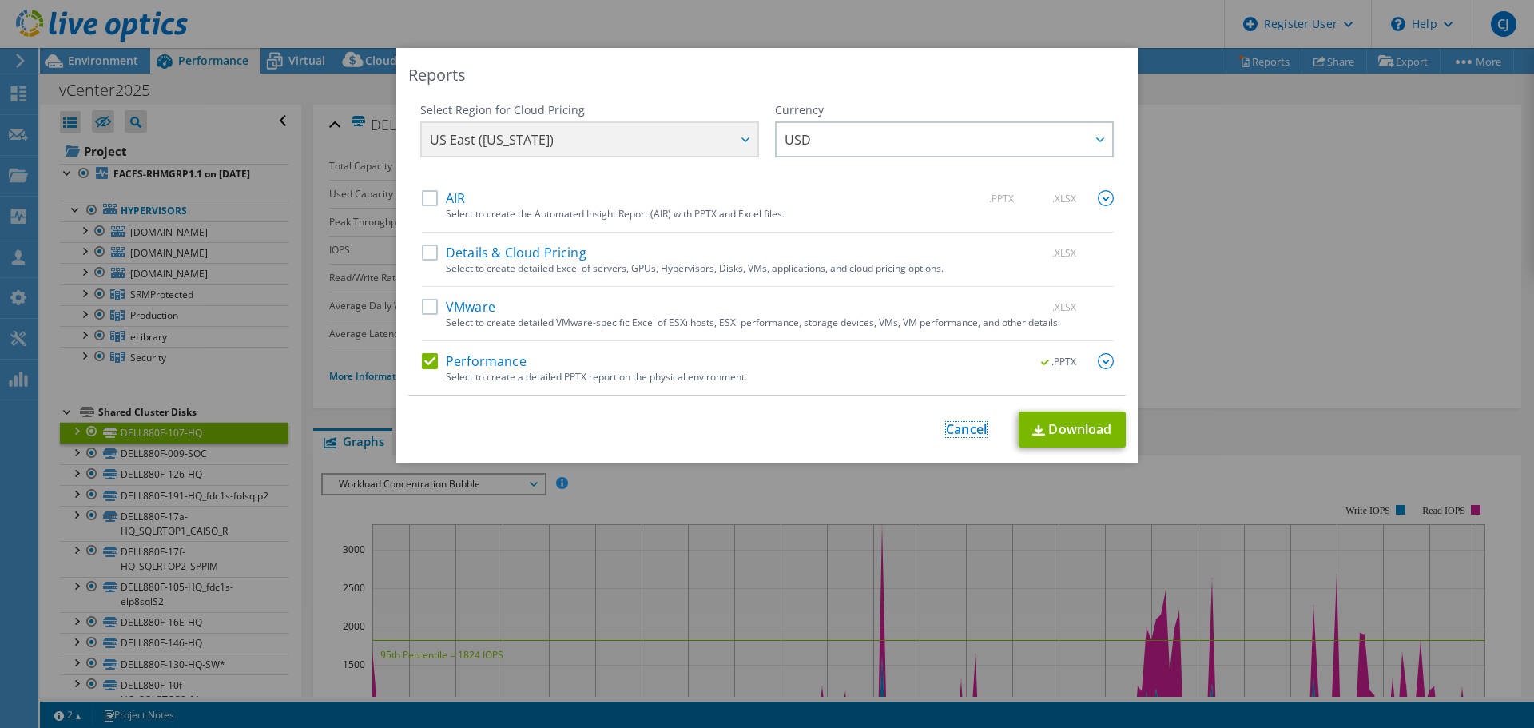
click at [971, 430] on link "Cancel" at bounding box center [966, 429] width 41 height 15
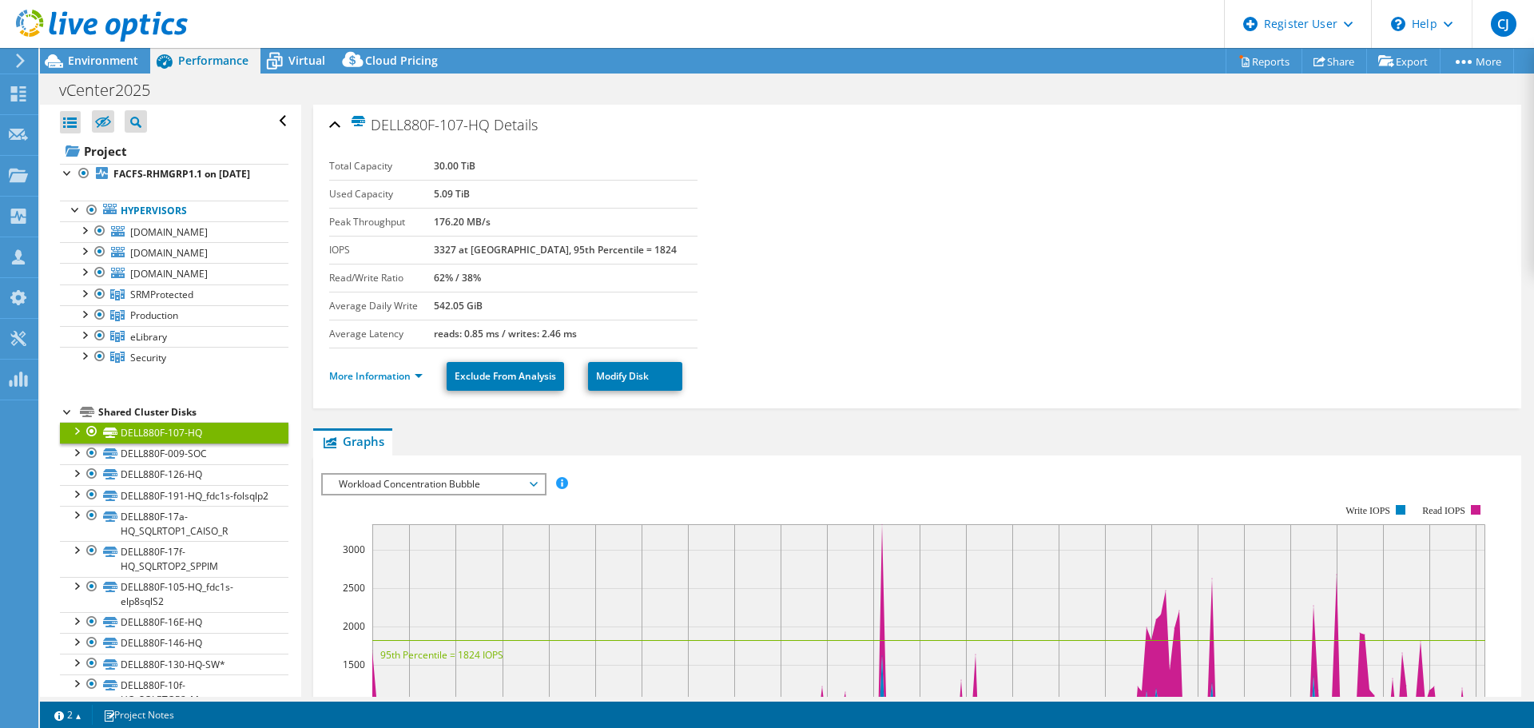
click at [72, 53] on div at bounding box center [94, 27] width 188 height 54
click at [96, 56] on span "Environment" at bounding box center [103, 60] width 70 height 15
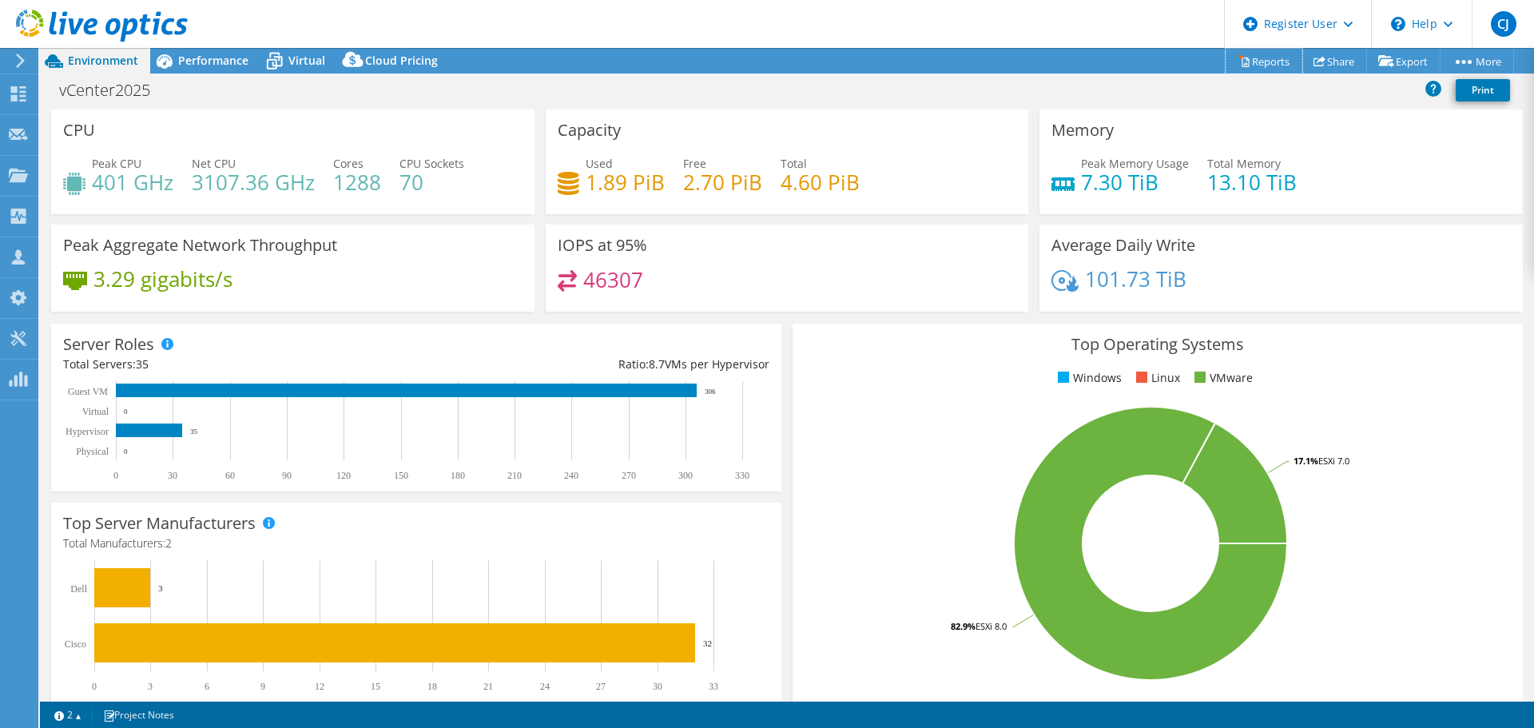
click at [1256, 65] on link "Reports" at bounding box center [1264, 61] width 77 height 25
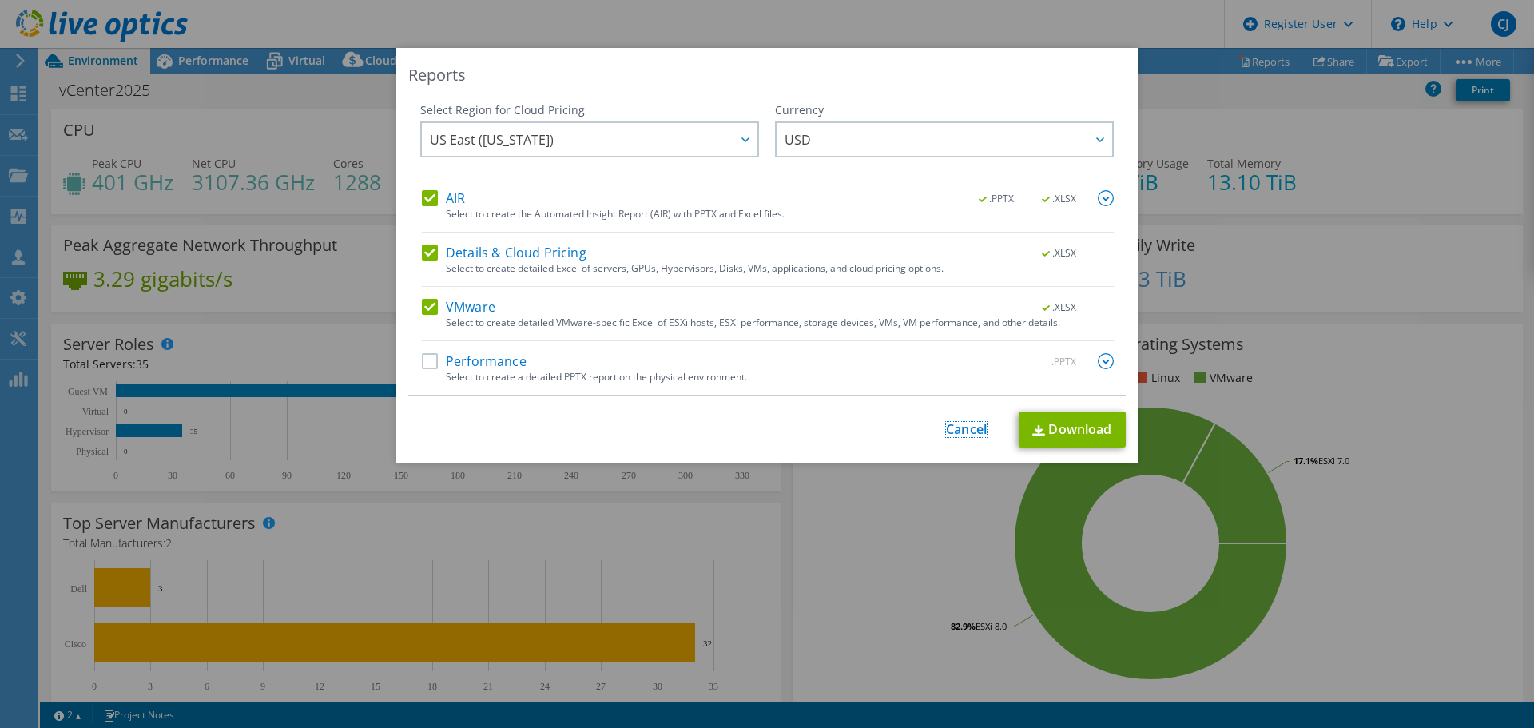
click at [958, 425] on link "Cancel" at bounding box center [966, 429] width 41 height 15
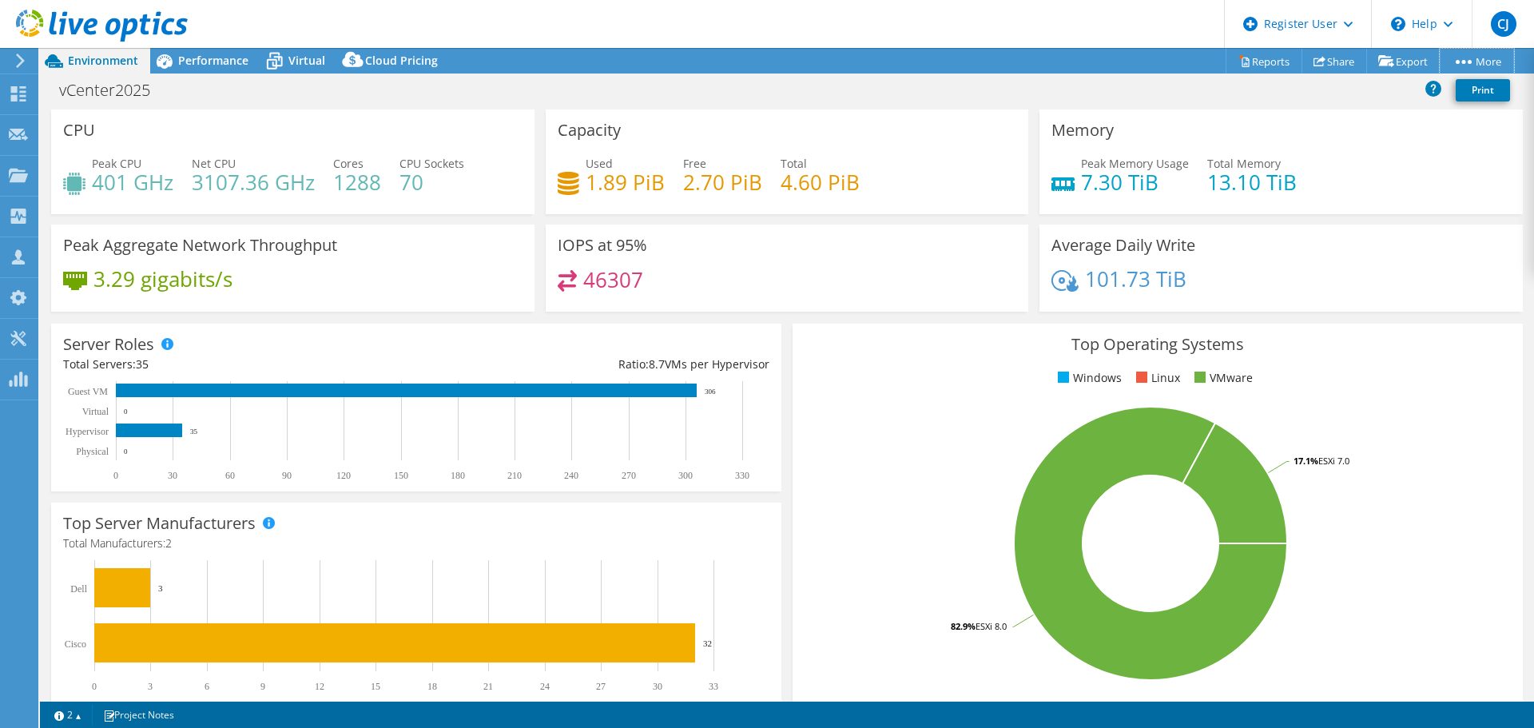
click at [1477, 61] on link "More" at bounding box center [1477, 61] width 74 height 25
click at [0, 0] on link "Project Details" at bounding box center [0, 0] width 0 height 0
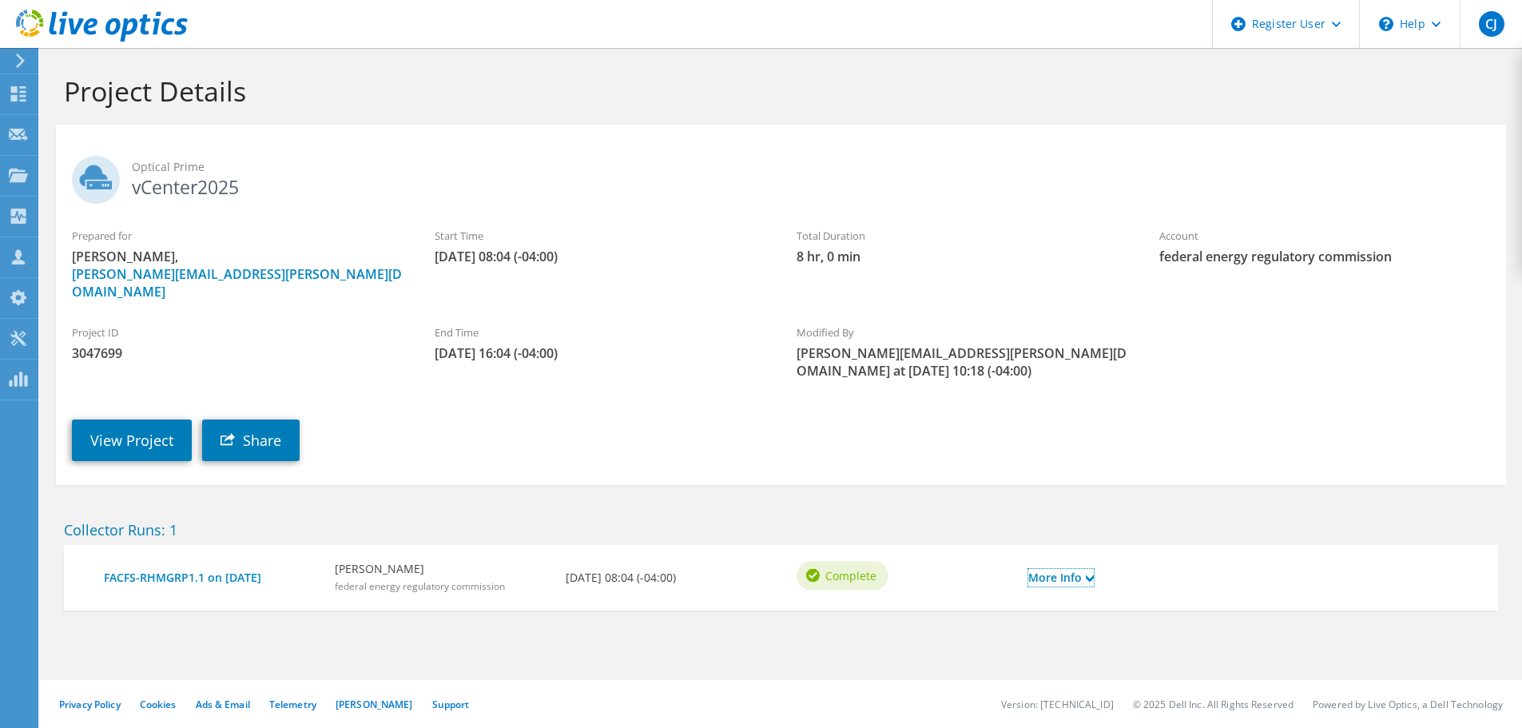
click at [1085, 569] on link "More Info" at bounding box center [1061, 578] width 66 height 18
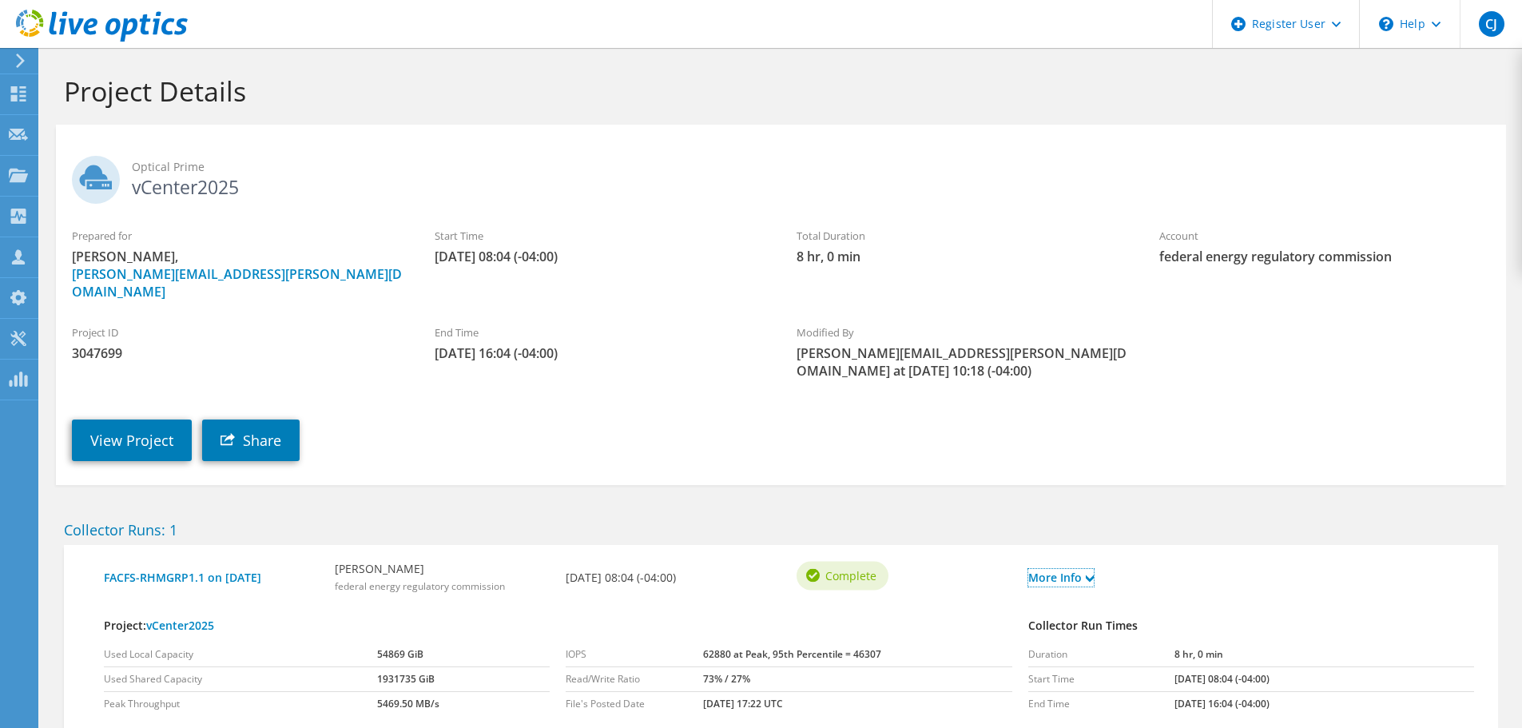
scroll to position [73, 0]
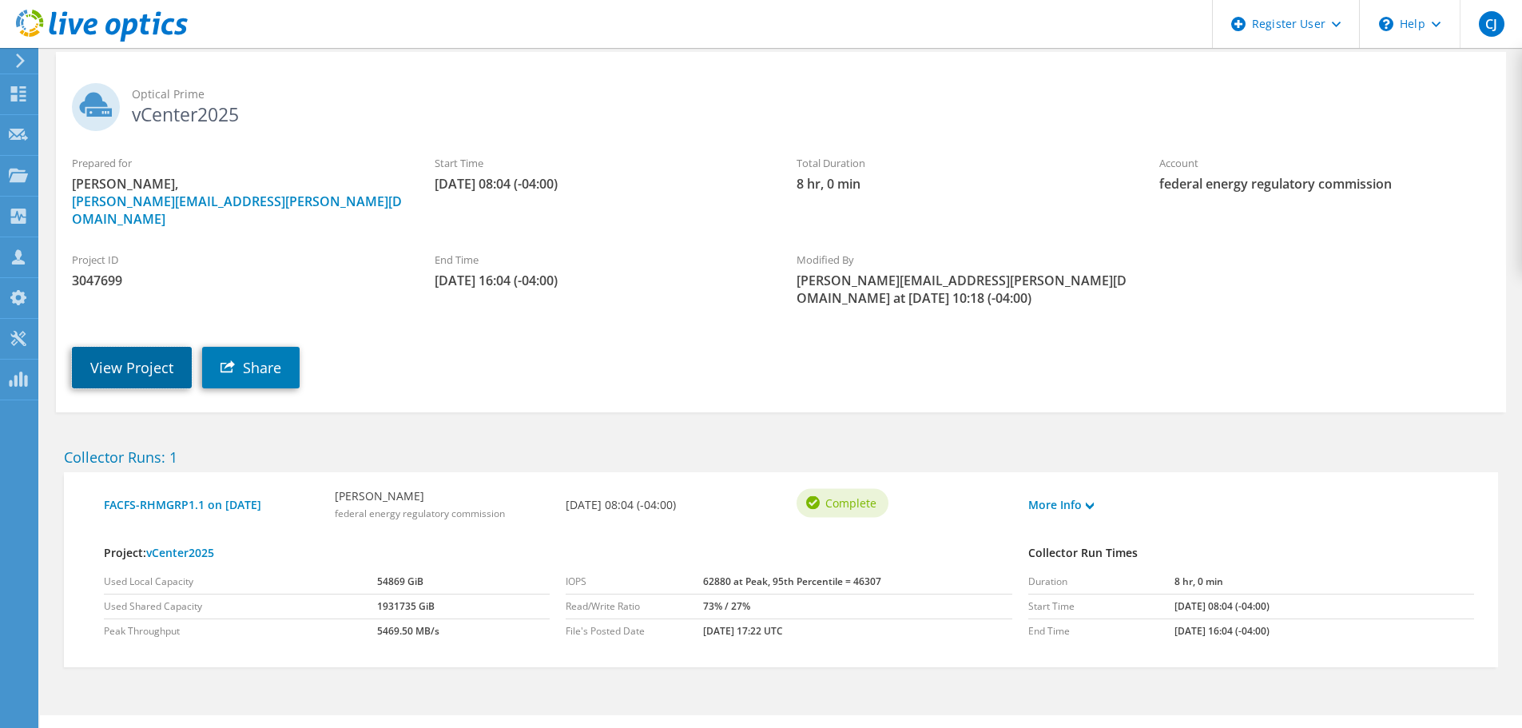
click at [143, 347] on link "View Project" at bounding box center [132, 368] width 120 height 42
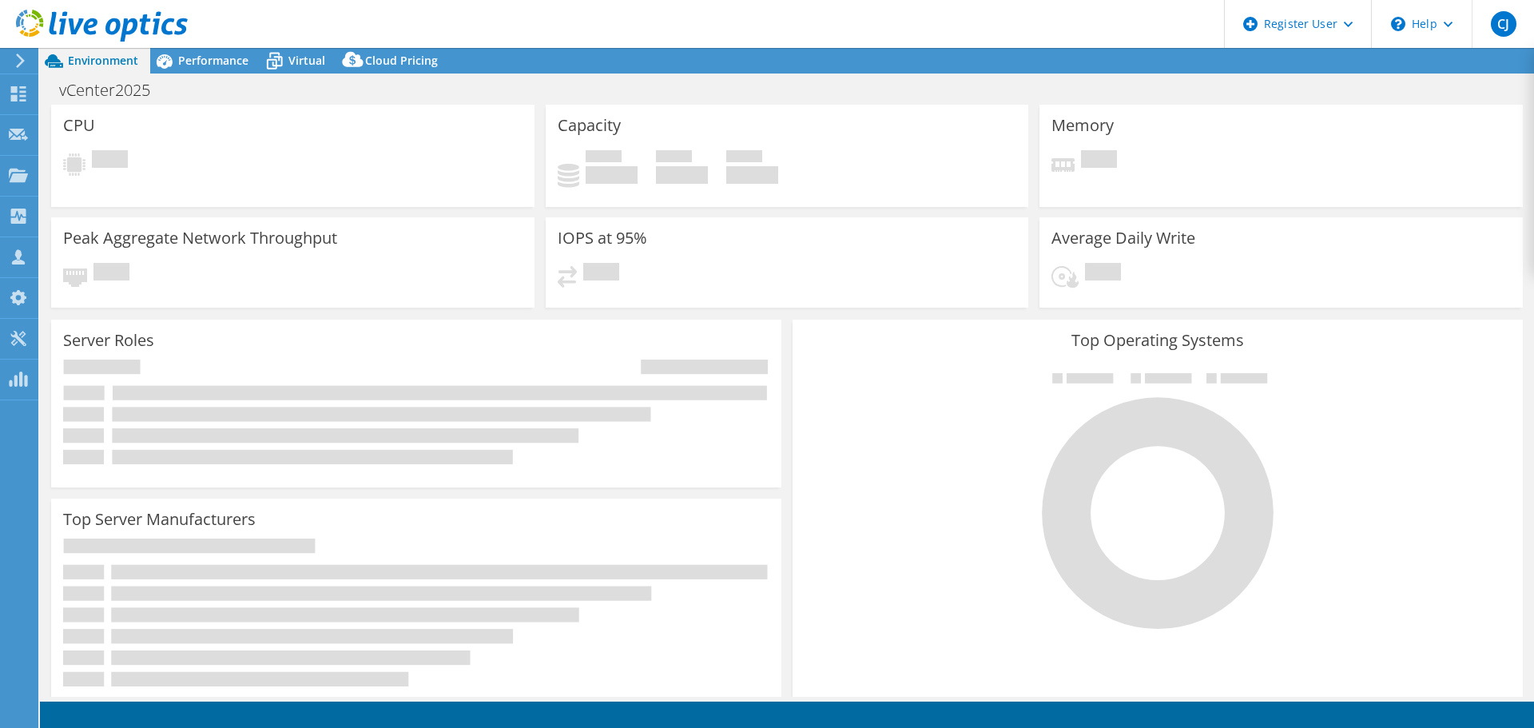
select select "USEast"
select select "USD"
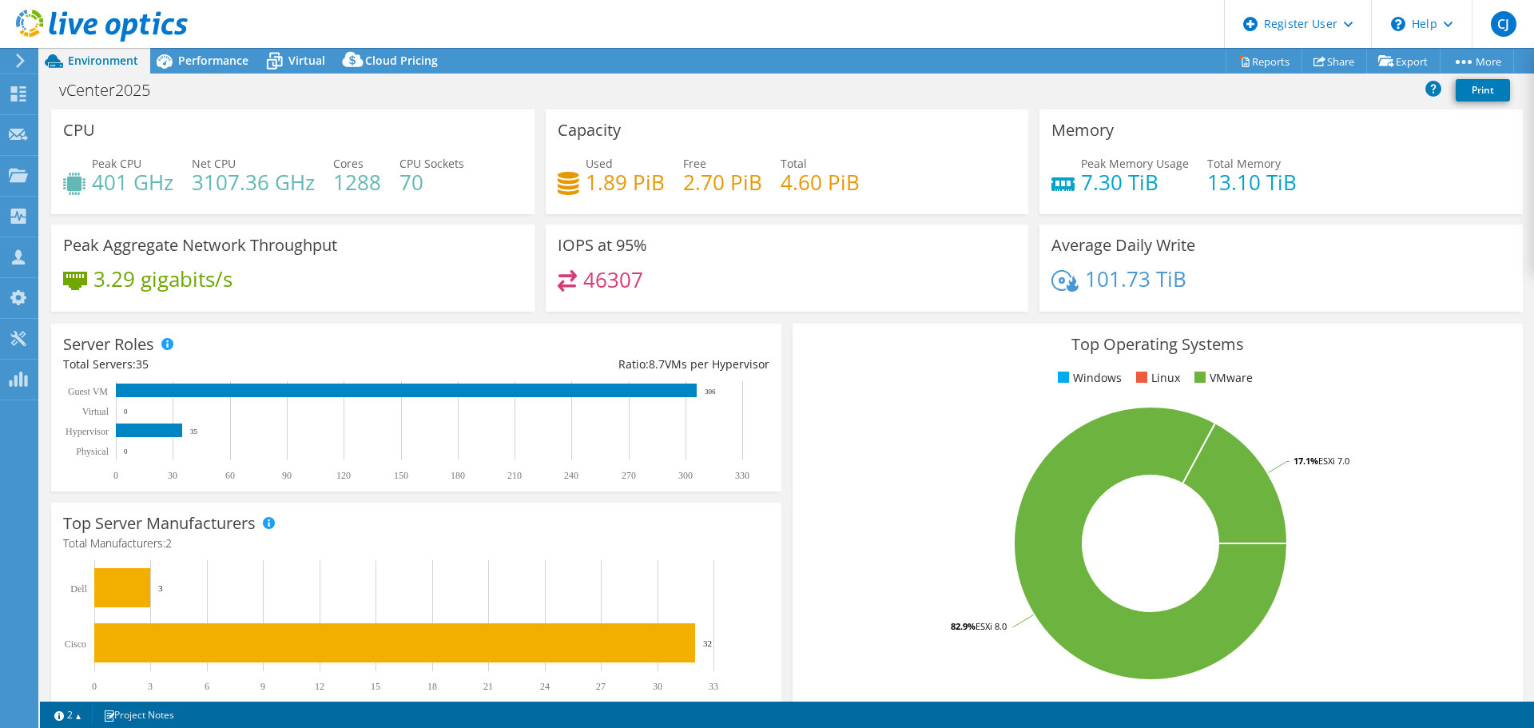
click at [182, 62] on span "Performance" at bounding box center [213, 60] width 70 height 15
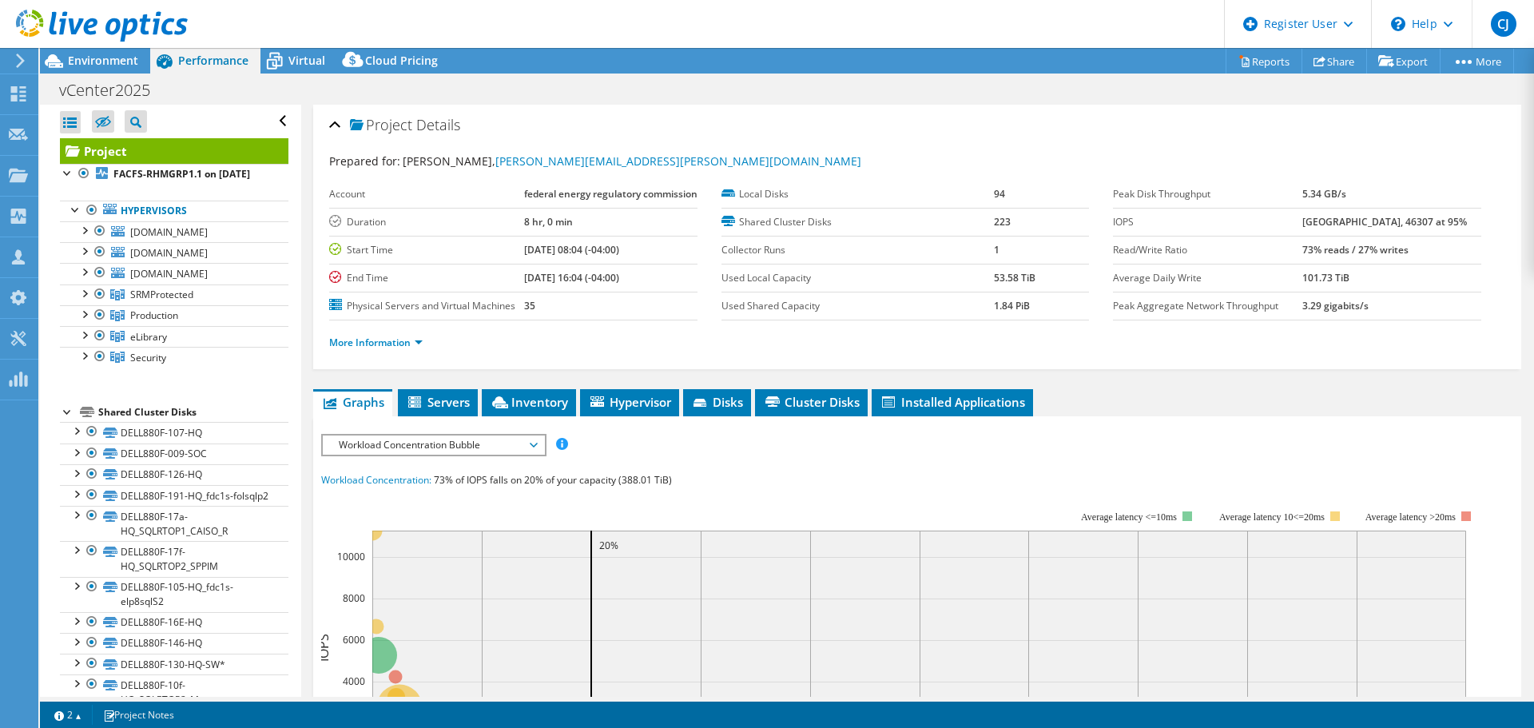
click at [152, 421] on div "Shared Cluster Disks" at bounding box center [193, 412] width 190 height 19
click at [66, 419] on div at bounding box center [68, 411] width 16 height 16
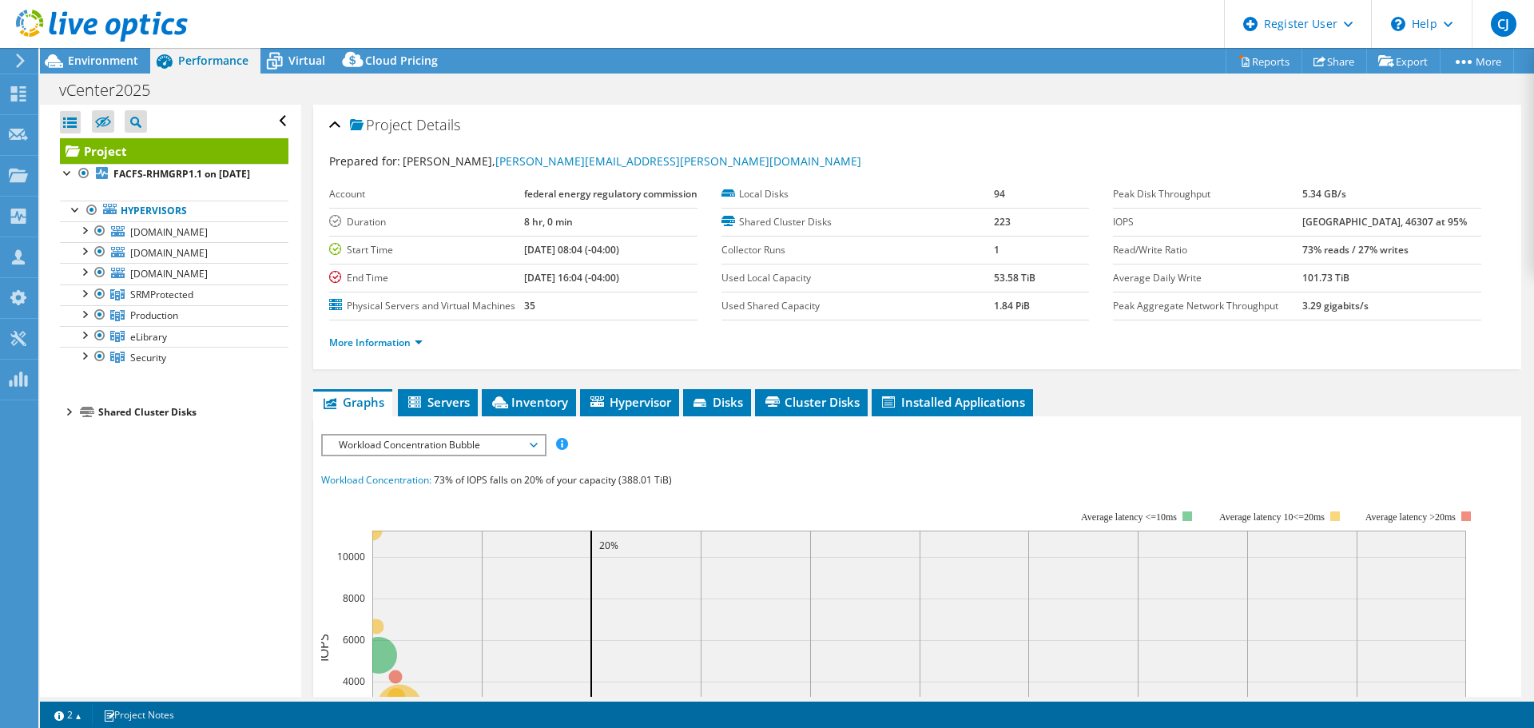
click at [66, 419] on div at bounding box center [68, 411] width 16 height 16
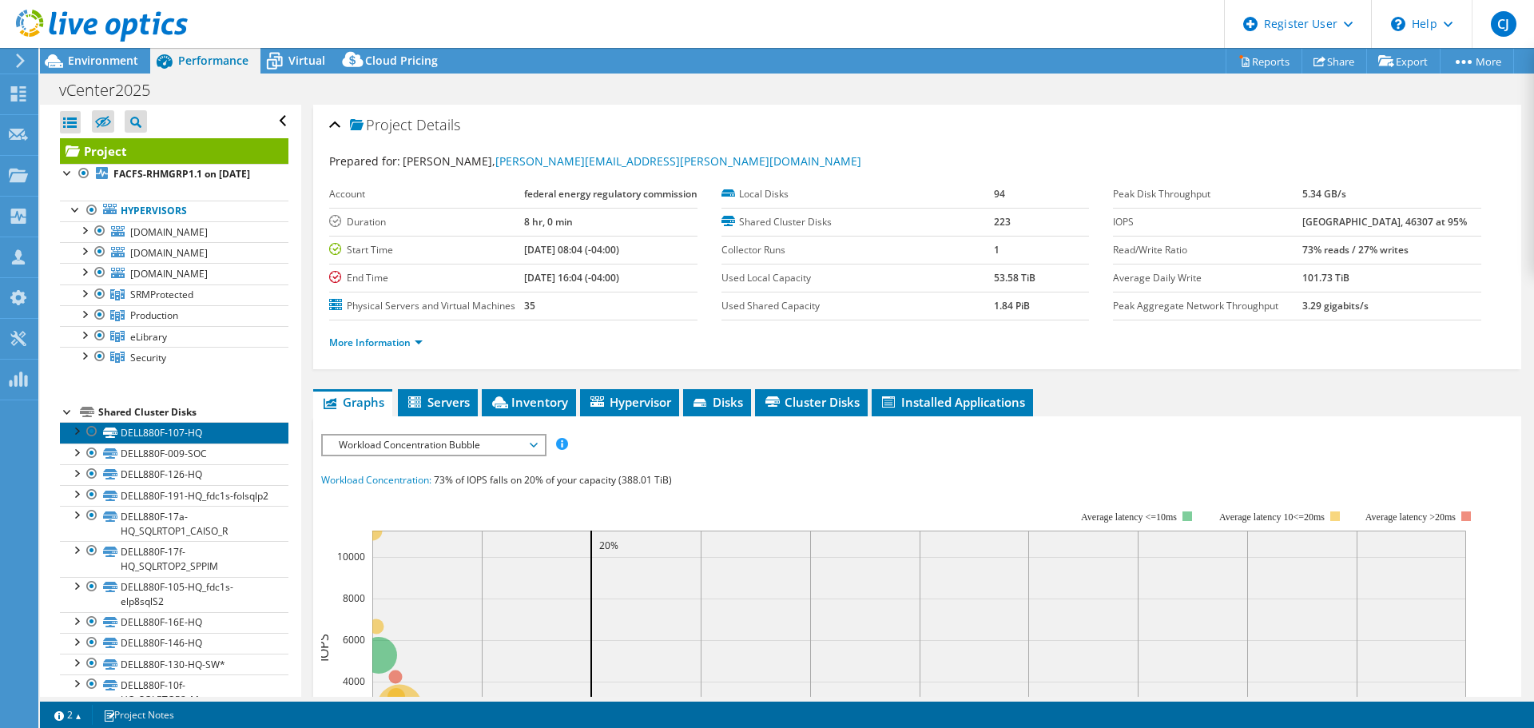
click at [126, 443] on link "DELL880F-107-HQ" at bounding box center [174, 432] width 229 height 21
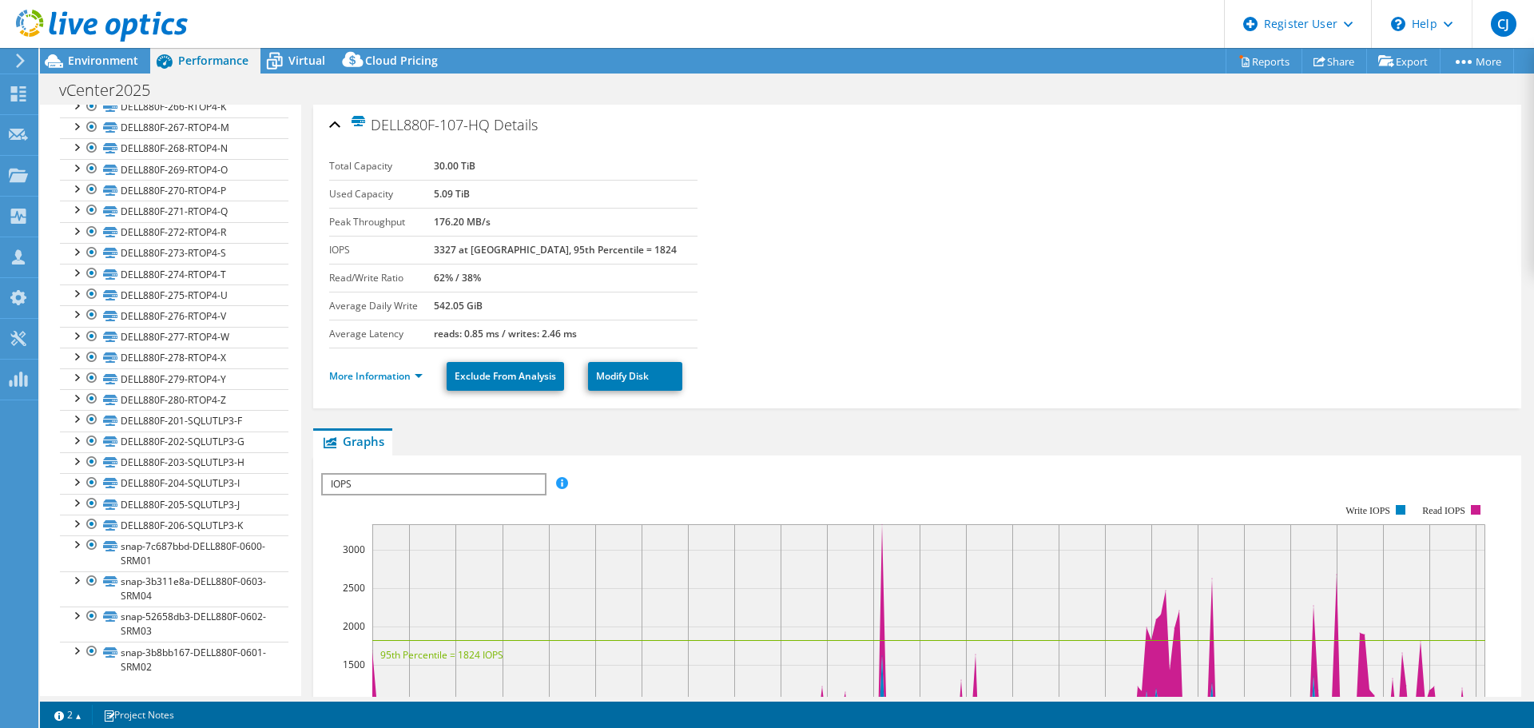
scroll to position [5792, 0]
click at [143, 657] on link "snap-3b8bb167-DELL880F-0601-SRM02" at bounding box center [174, 659] width 229 height 35
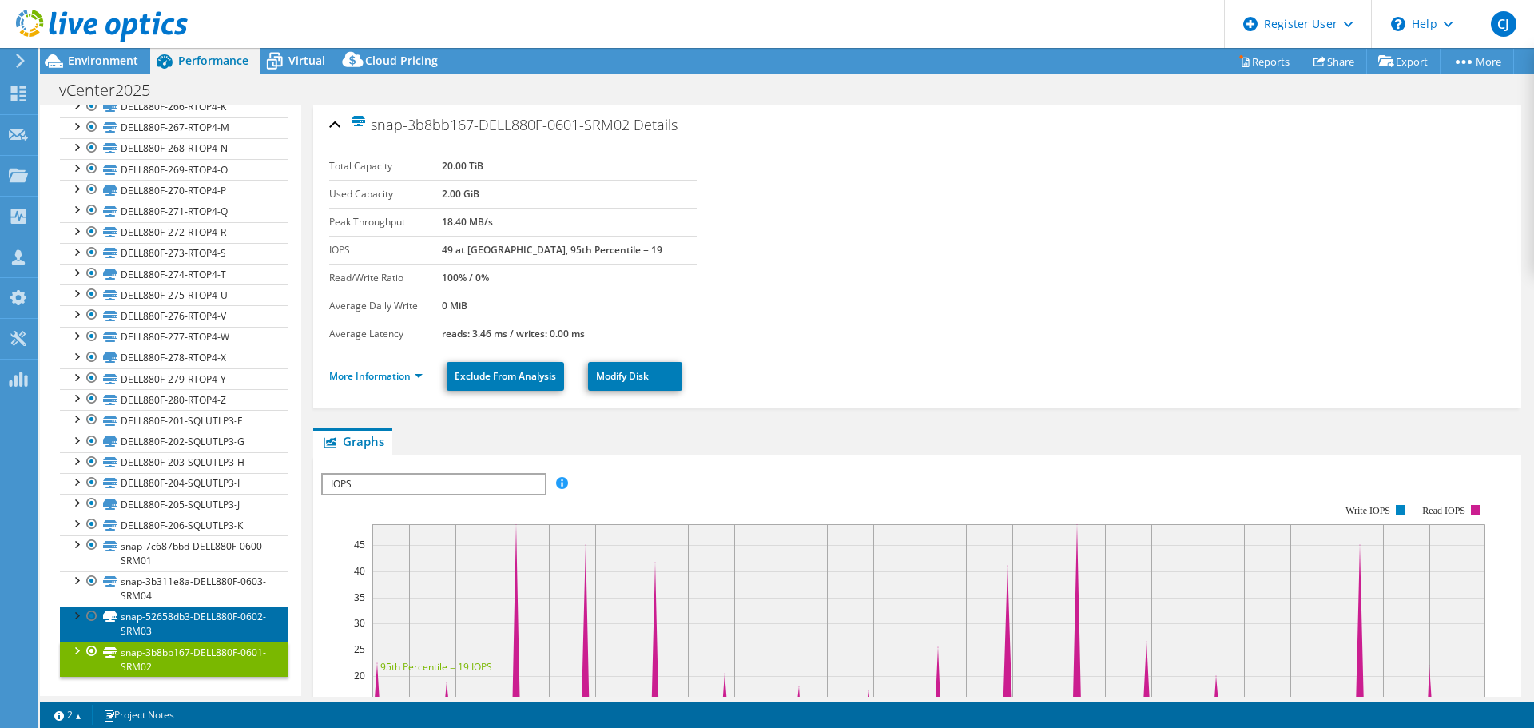
click at [153, 628] on link "snap-52658db3-DELL880F-0602-SRM03" at bounding box center [174, 623] width 229 height 35
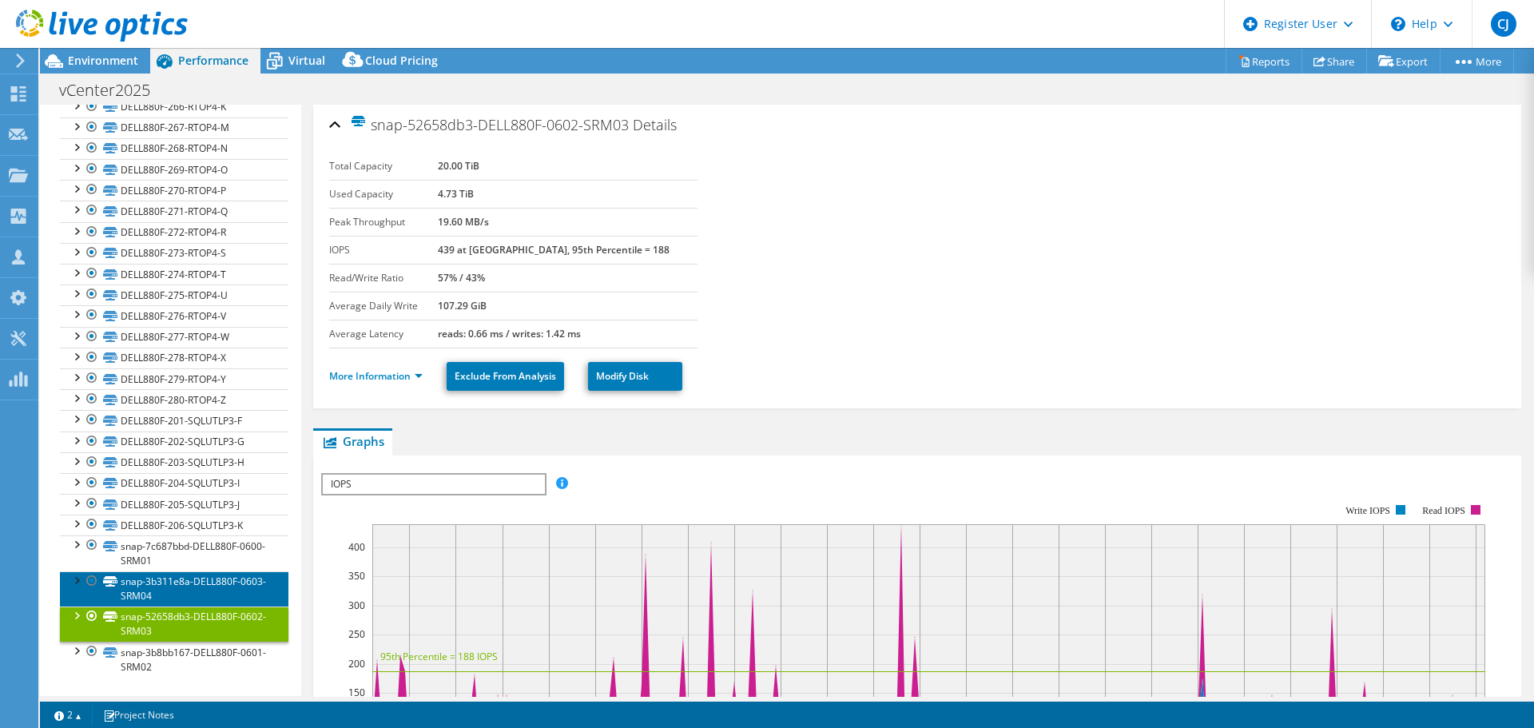
click at [169, 595] on link "snap-3b311e8a-DELL880F-0603-SRM04" at bounding box center [174, 588] width 229 height 35
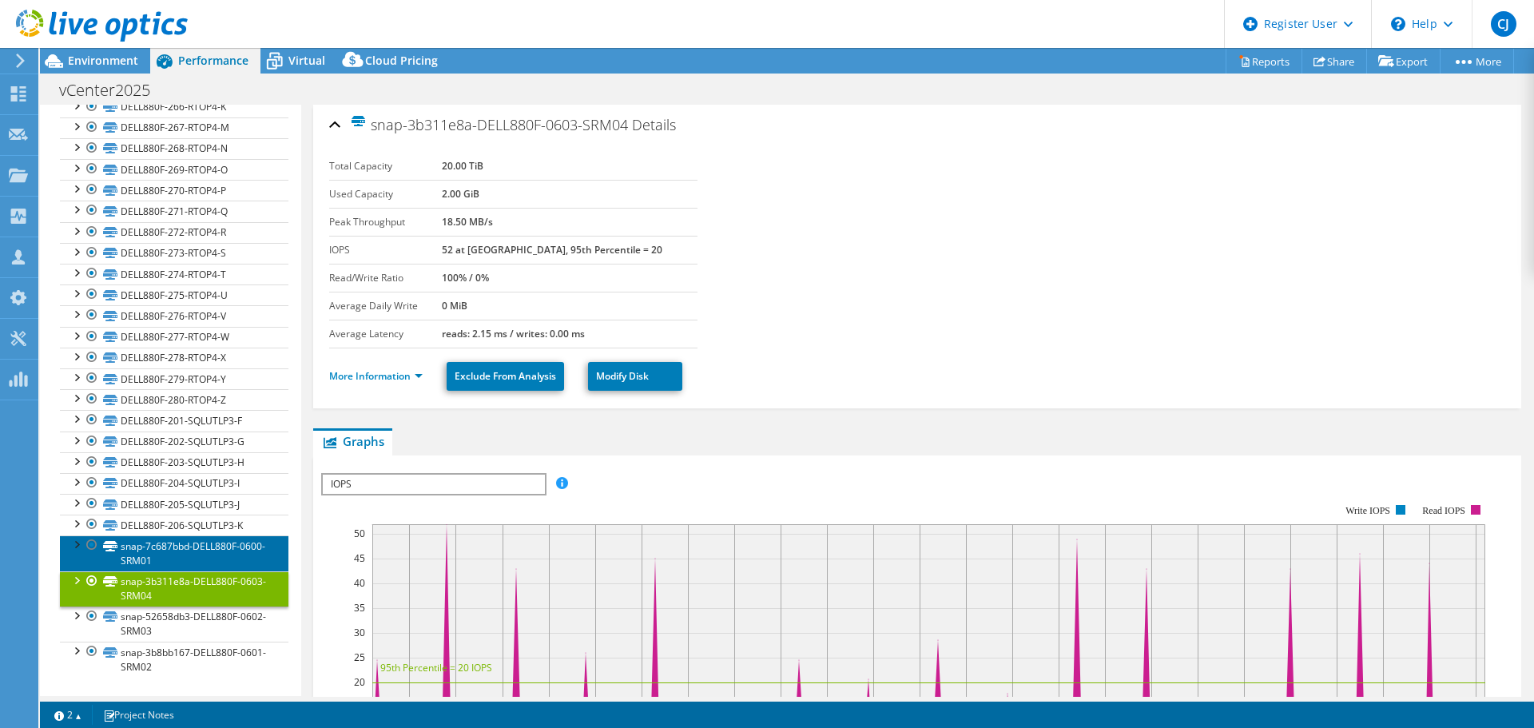
click at [173, 561] on link "snap-7c687bbd-DELL880F-0600-SRM01" at bounding box center [174, 552] width 229 height 35
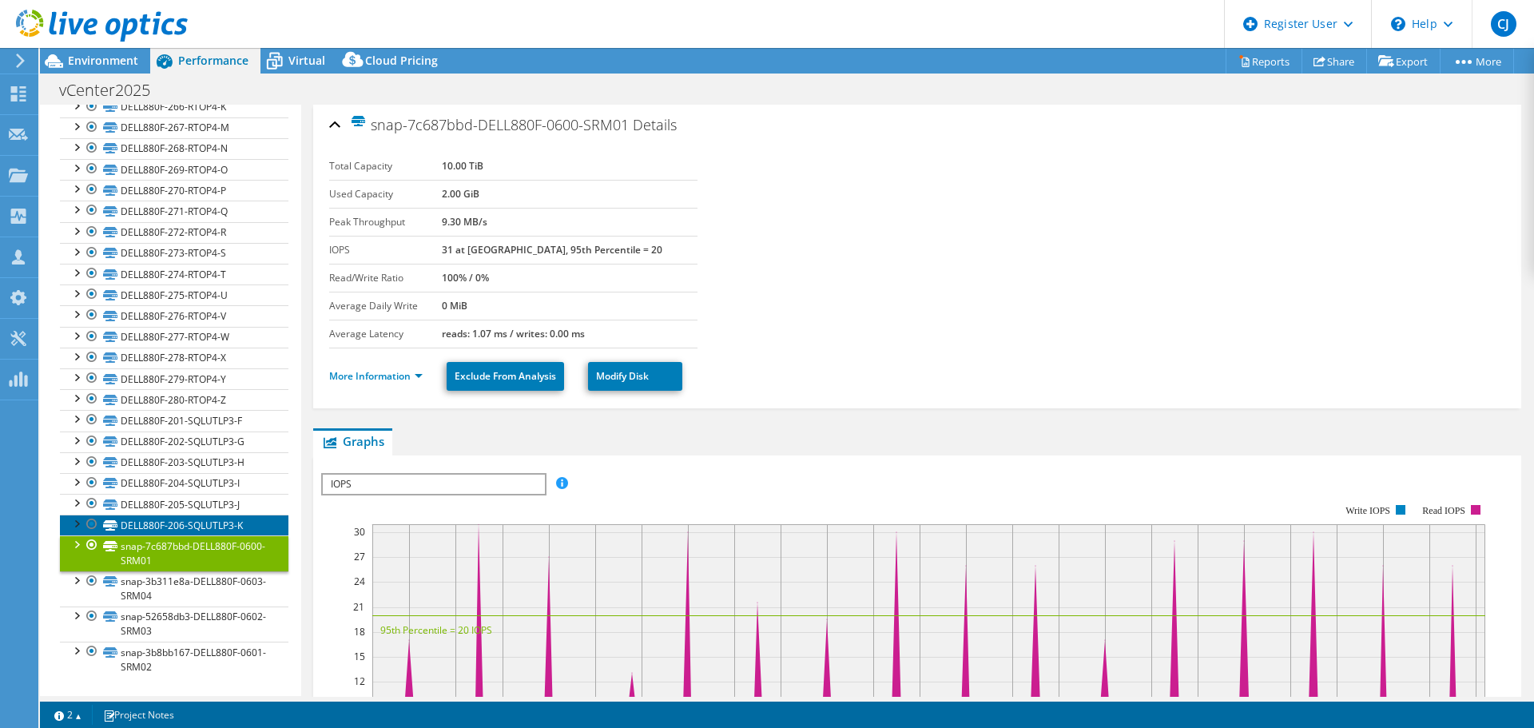
click at [176, 521] on link "DELL880F-206-SQLUTLP3-K" at bounding box center [174, 525] width 229 height 21
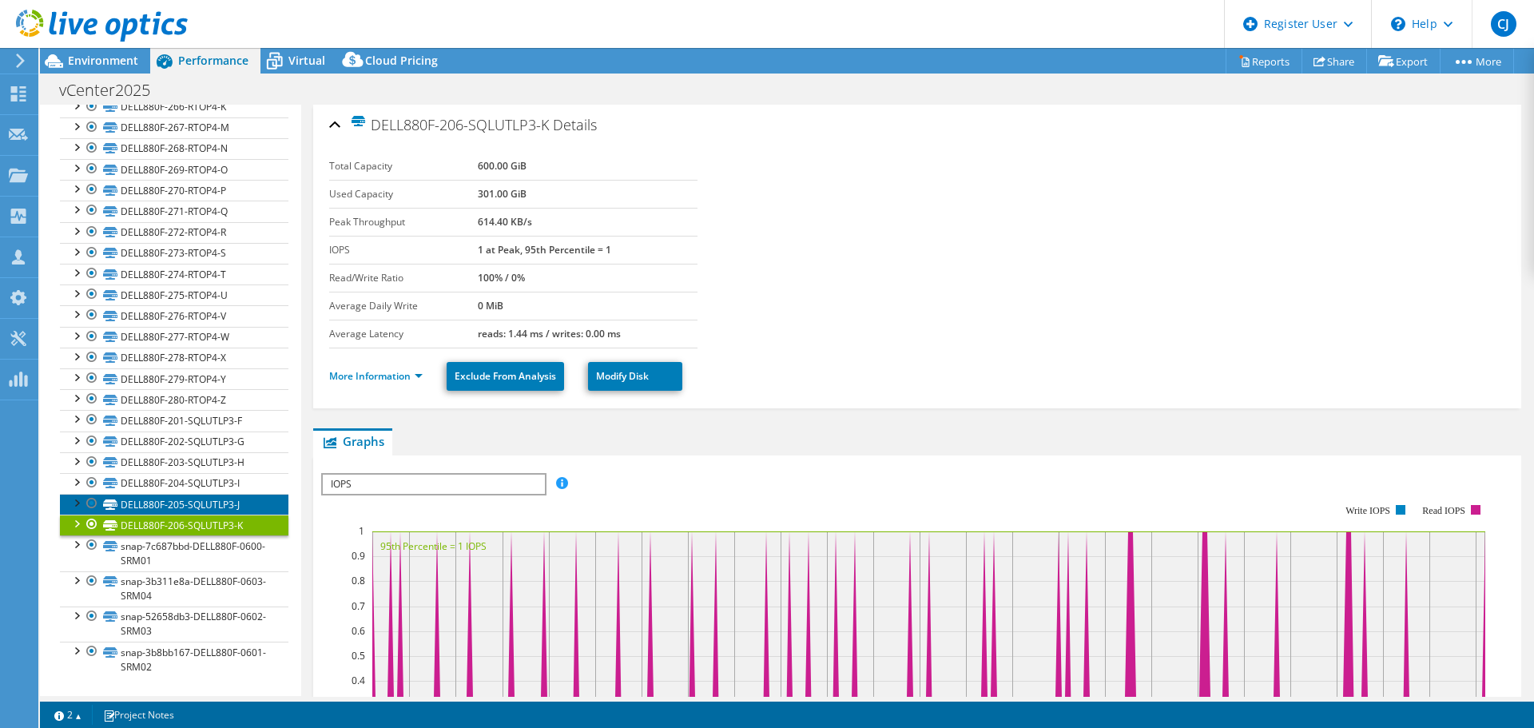
click at [177, 503] on link "DELL880F-205-SQLUTLP3-J" at bounding box center [174, 504] width 229 height 21
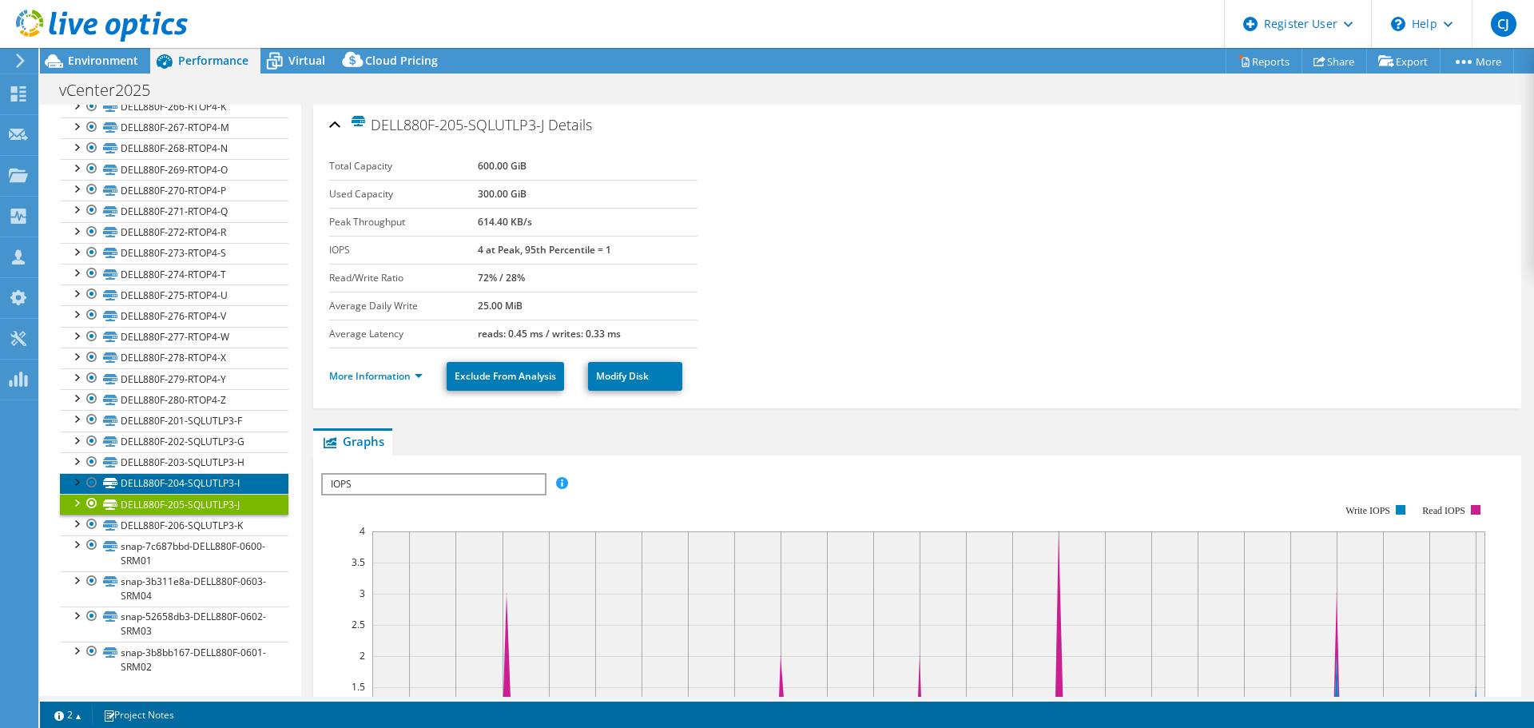
click at [175, 478] on link "DELL880F-204-SQLUTLP3-I" at bounding box center [174, 483] width 229 height 21
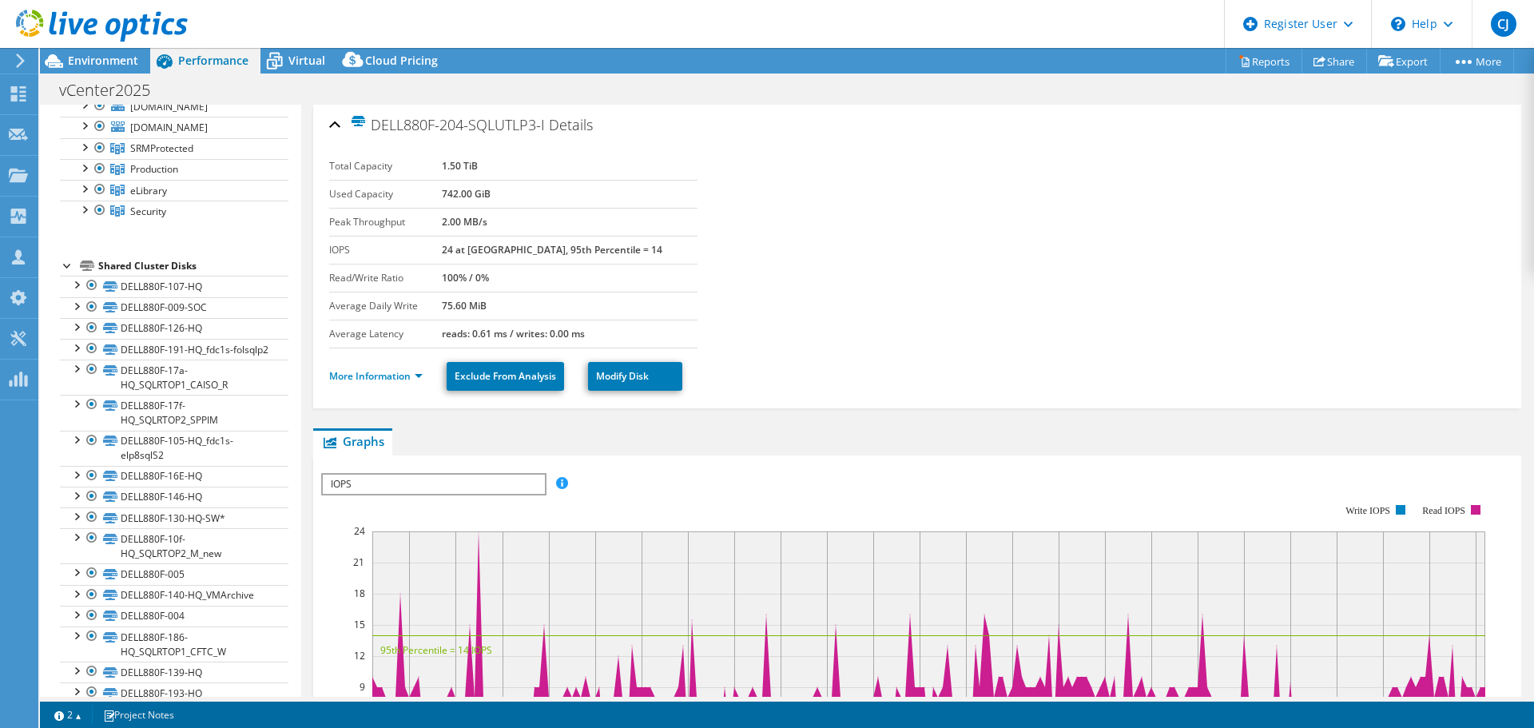
scroll to position [0, 0]
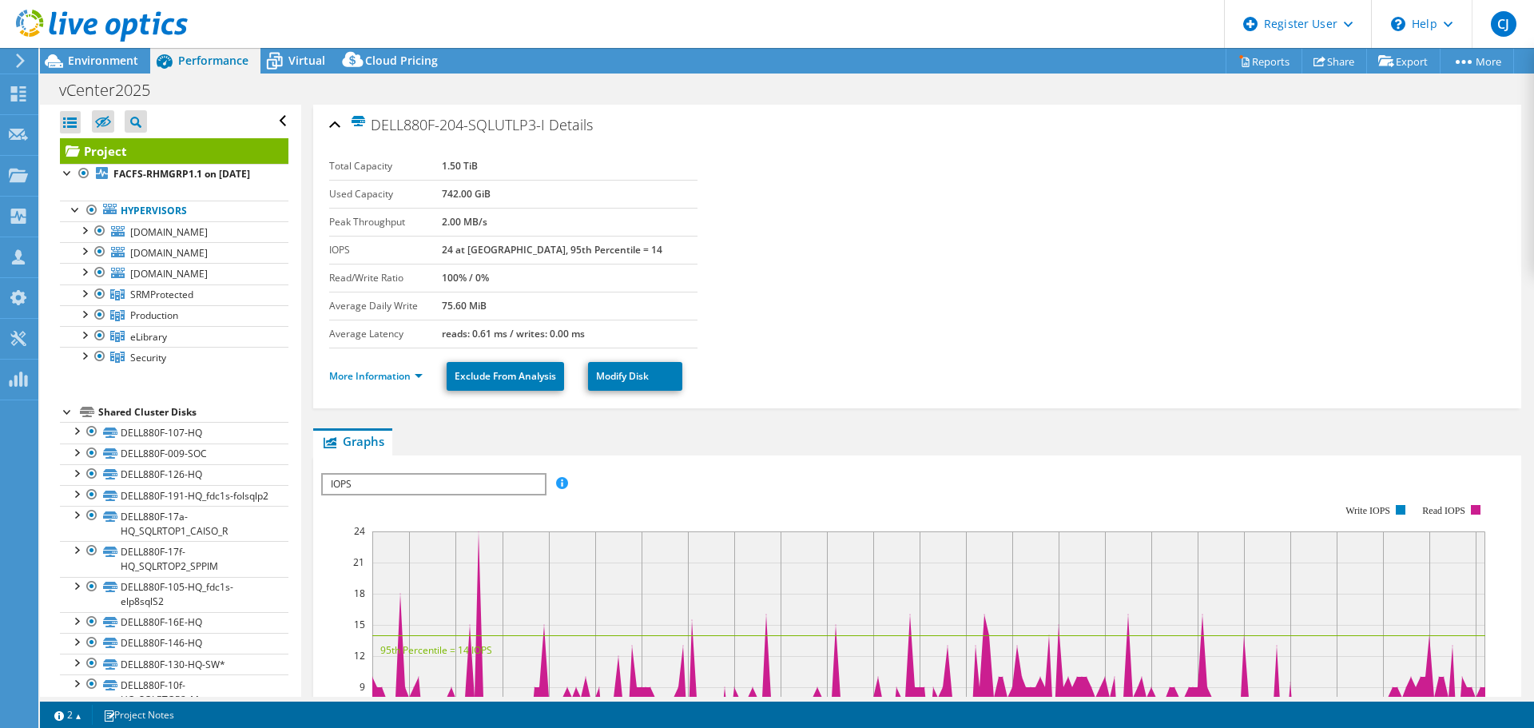
click at [100, 59] on span "Environment" at bounding box center [103, 60] width 70 height 15
